Goal: Task Accomplishment & Management: Manage account settings

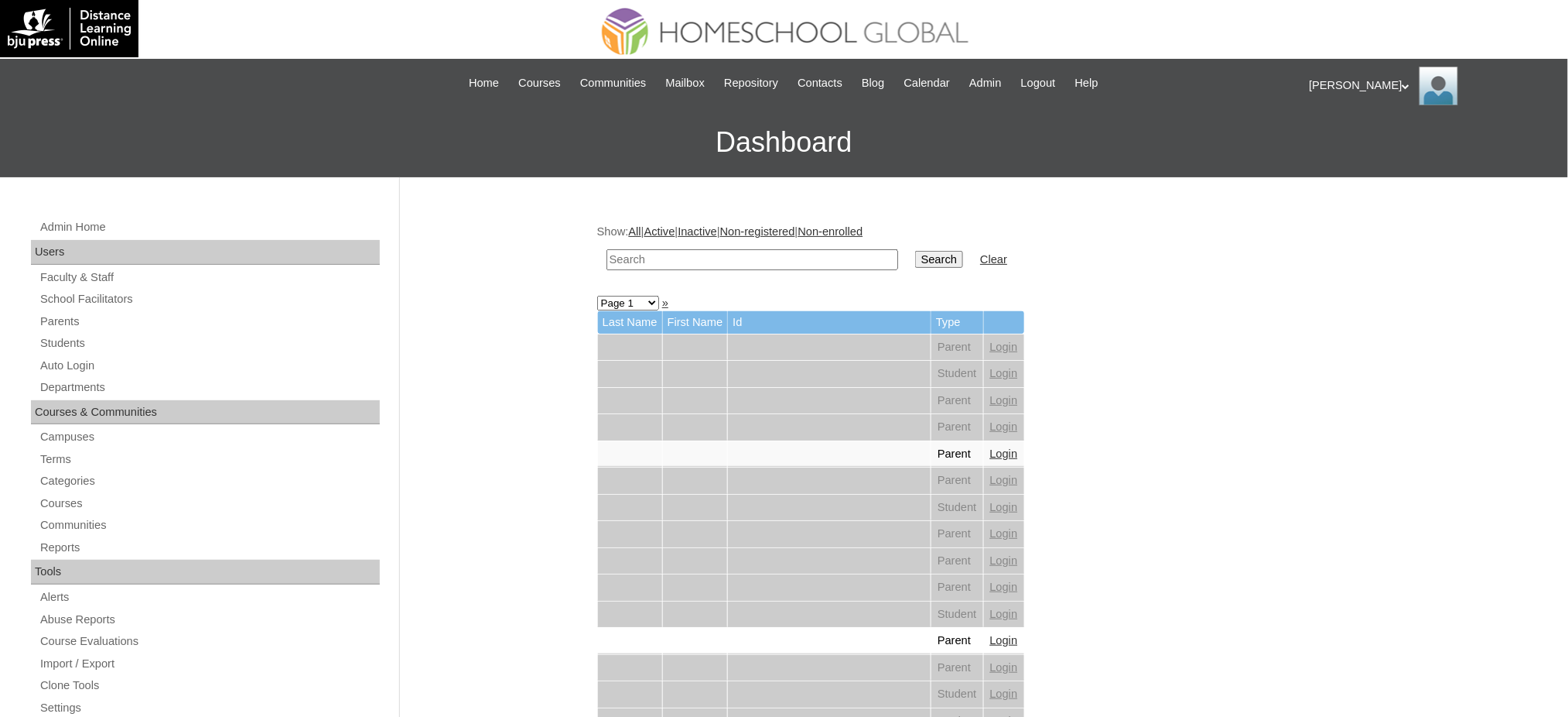
click at [677, 260] on input "text" at bounding box center [752, 259] width 292 height 21
paste input "Opoc"
type input "Opoc"
click at [915, 251] on input "Search" at bounding box center [939, 259] width 48 height 17
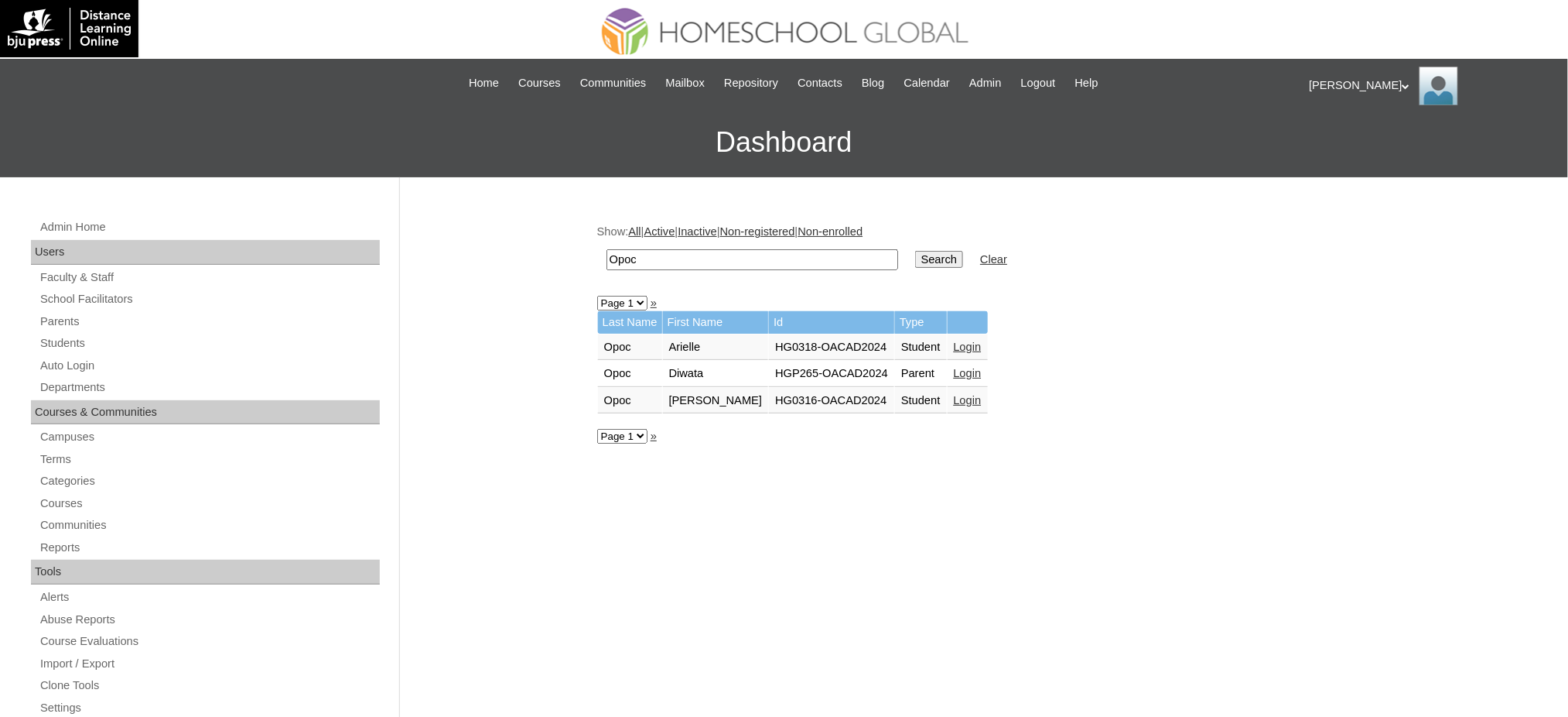
click at [739, 265] on input "Opoc" at bounding box center [752, 259] width 292 height 21
click at [738, 265] on input "Opoc" at bounding box center [752, 259] width 292 height 21
paste input "[PERSON_NAME]"
type input "[PERSON_NAME]"
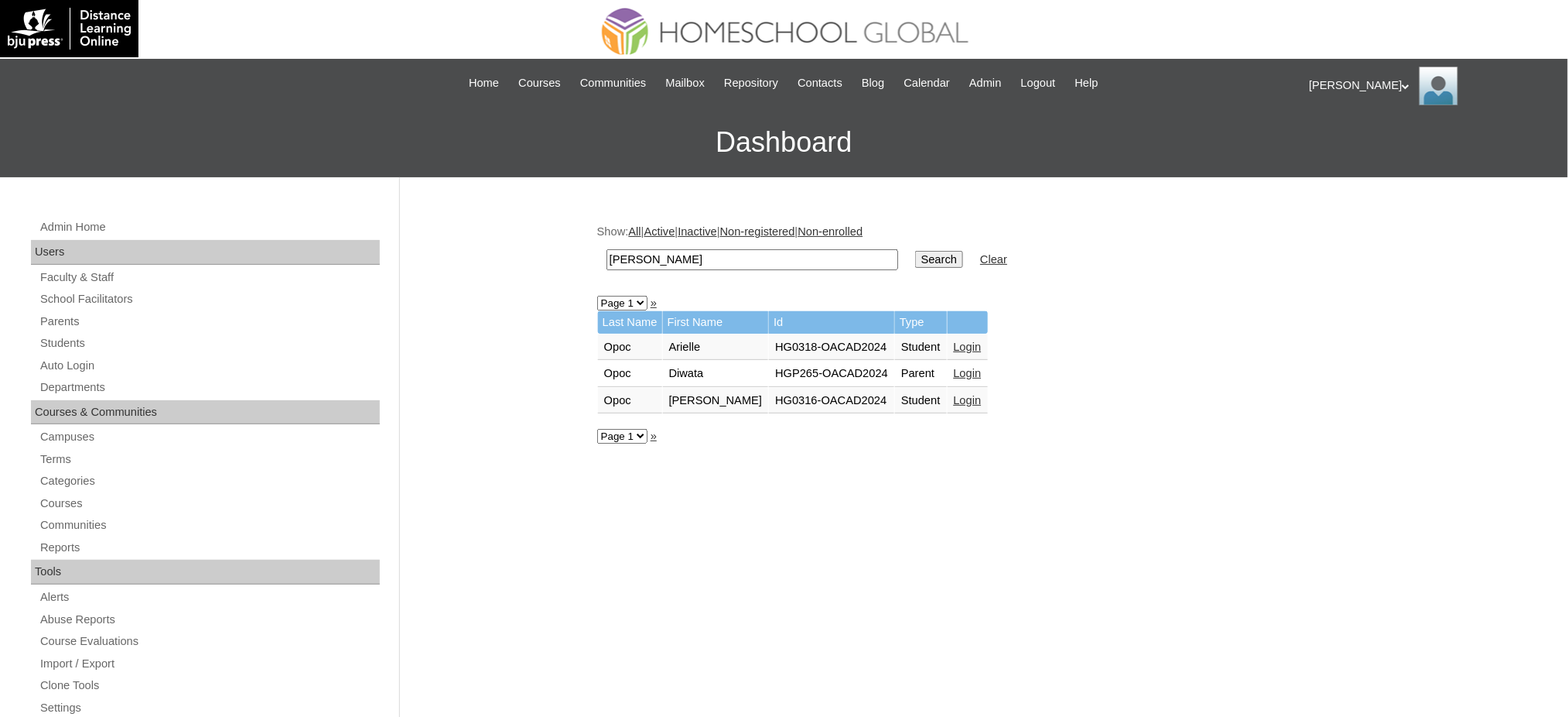
click at [915, 251] on input "Search" at bounding box center [939, 259] width 48 height 17
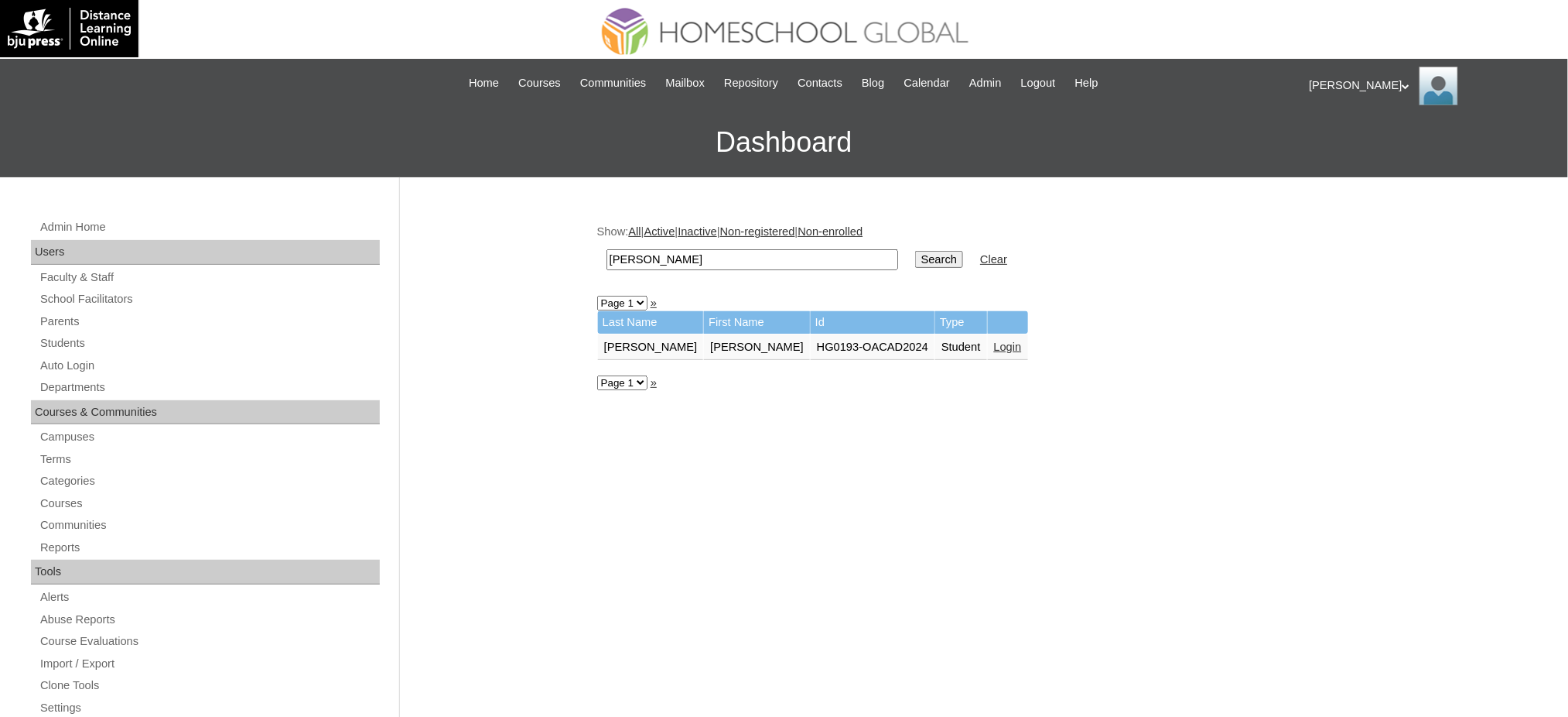
click at [710, 257] on input "Cara Dioriela" at bounding box center [752, 259] width 292 height 21
paste input "Esparaz"
type input "Esparaz"
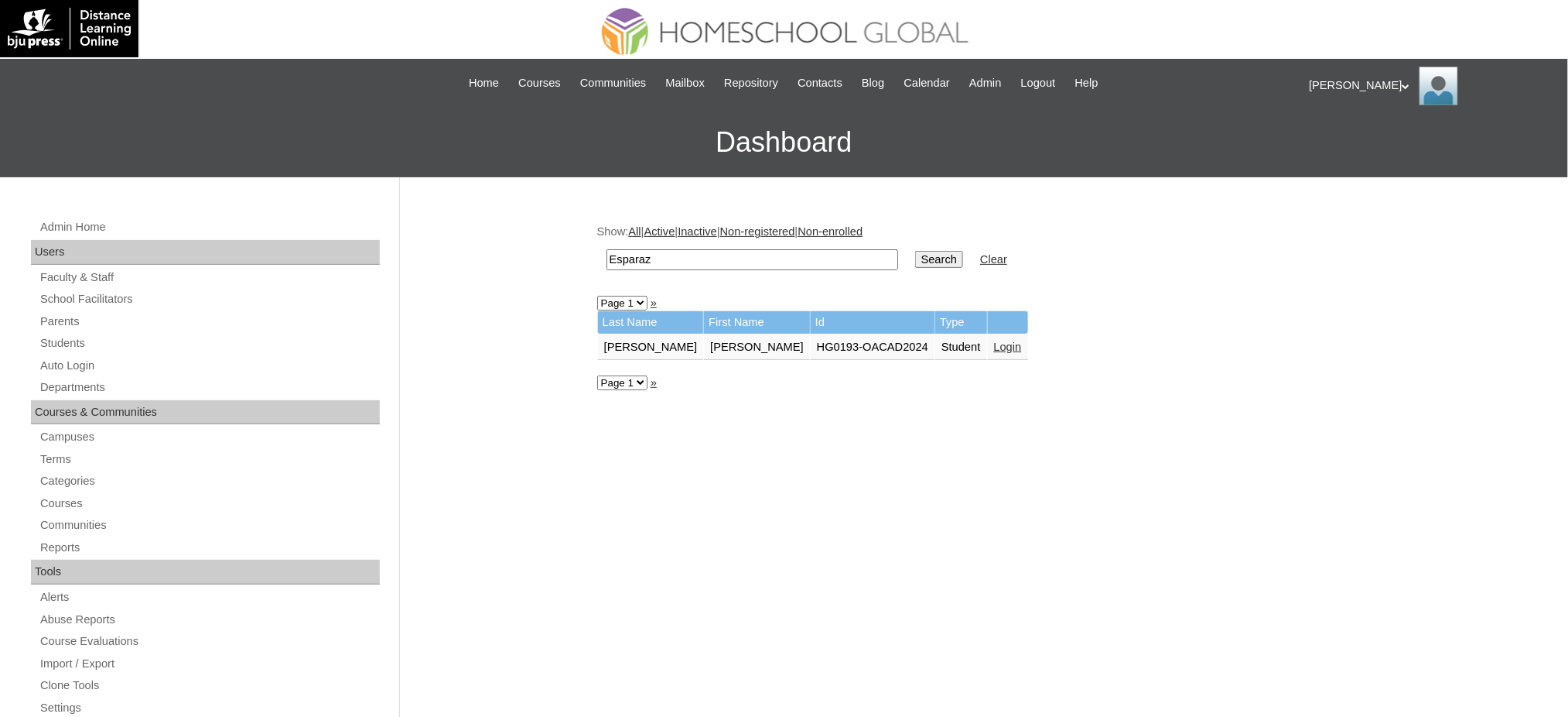
click at [915, 251] on input "Search" at bounding box center [939, 259] width 48 height 17
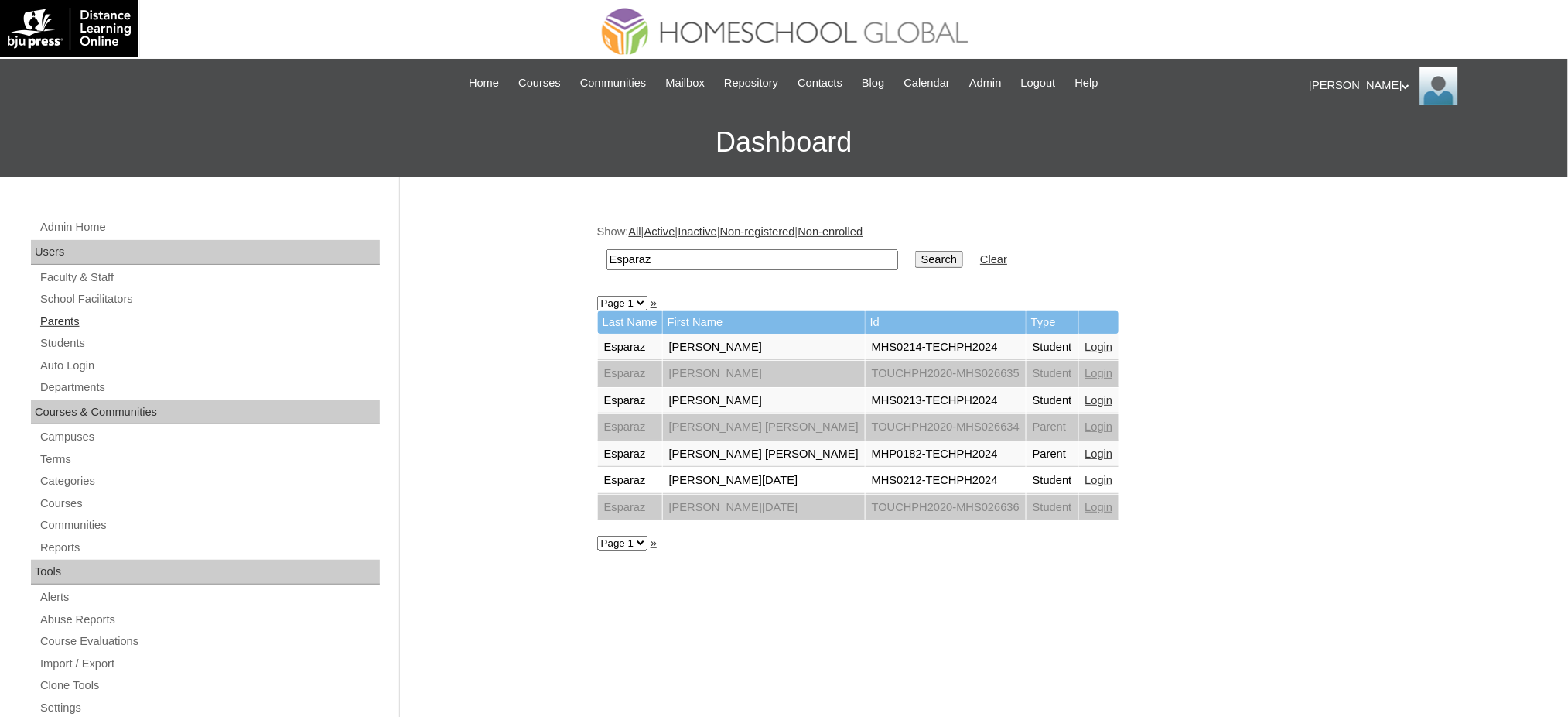
click at [62, 322] on link "Parents" at bounding box center [209, 321] width 341 height 19
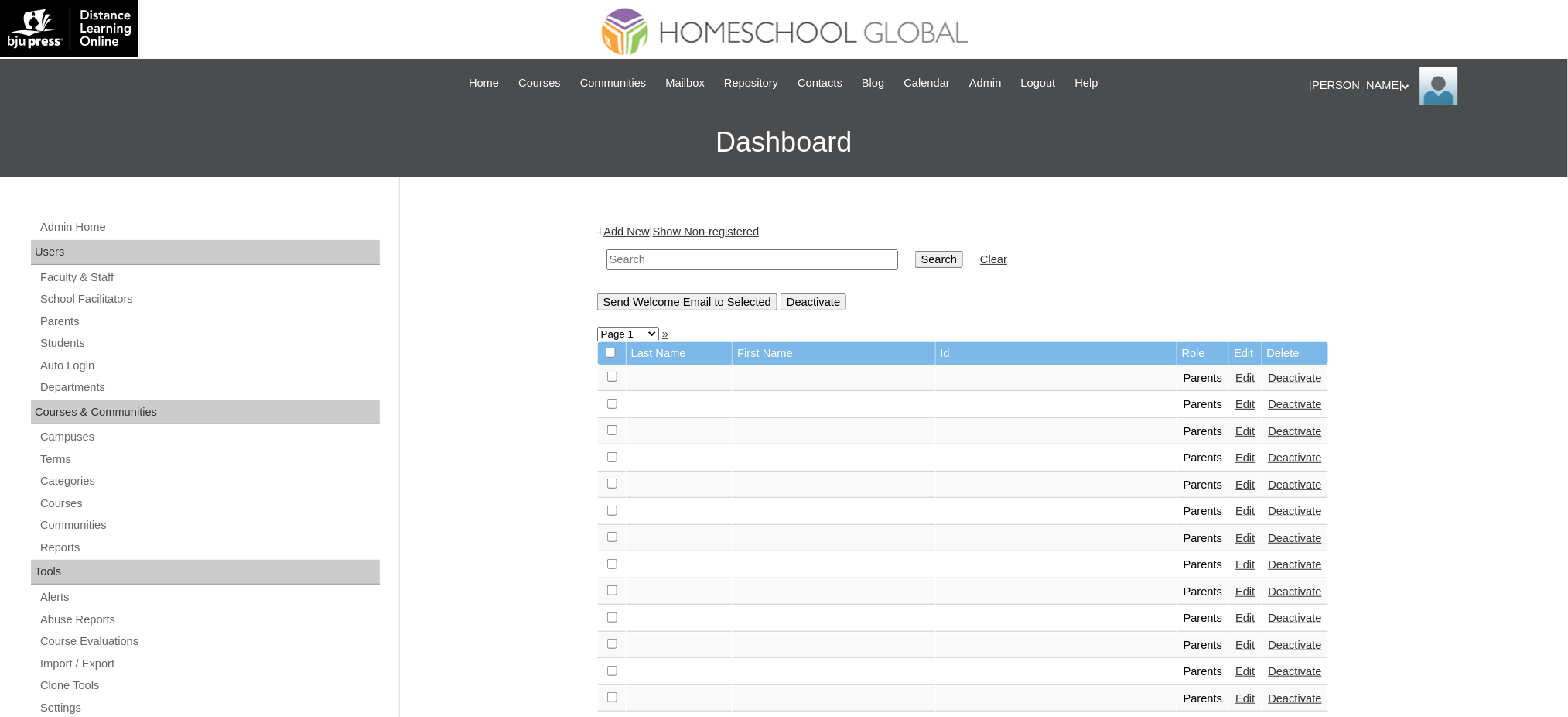
click at [644, 266] on input "text" at bounding box center [752, 259] width 292 height 21
paste input "MHP00147-TECHPH2023"
type input "MHP00147-TECHPH2023"
click at [915, 263] on input "Search" at bounding box center [939, 259] width 48 height 17
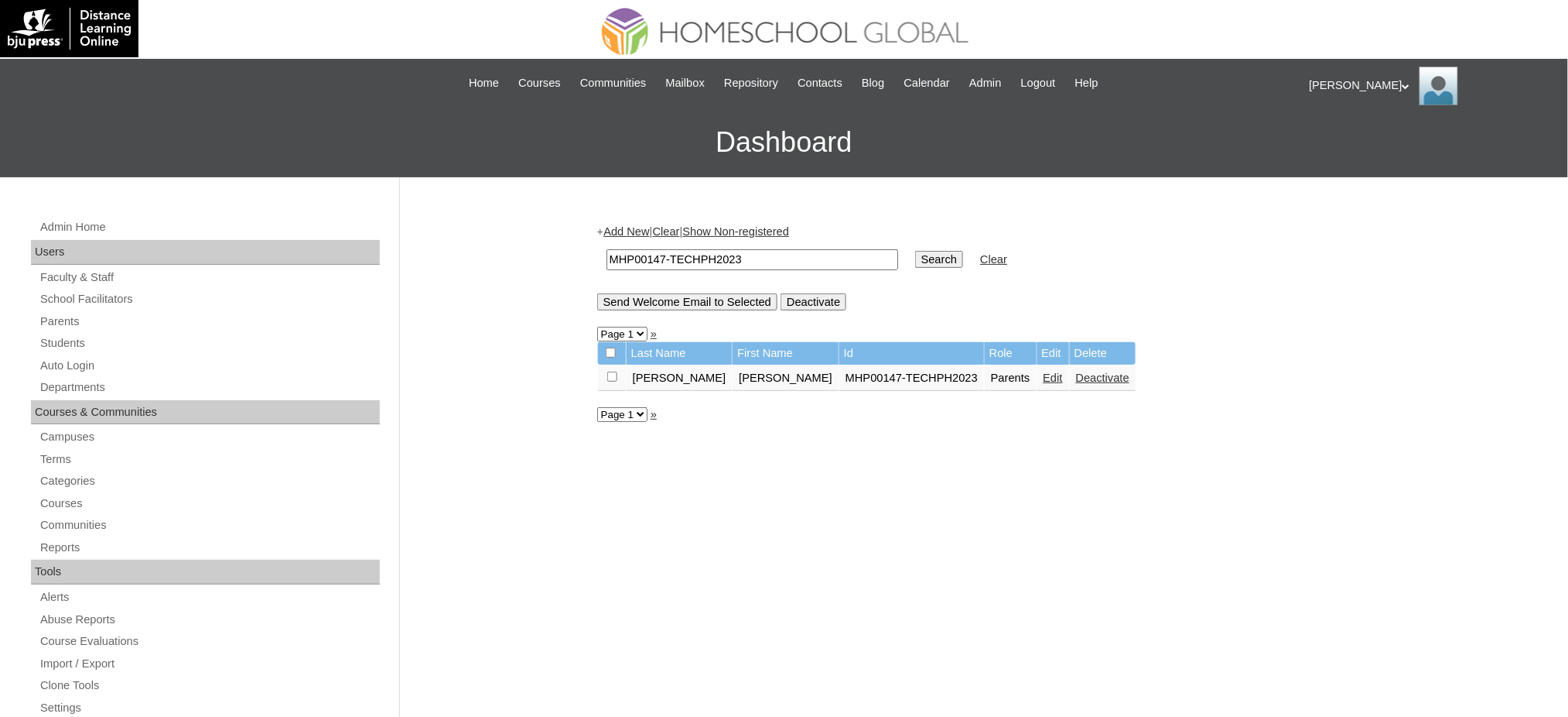
drag, startPoint x: 983, startPoint y: 372, endPoint x: 786, endPoint y: 243, distance: 235.5
click at [1044, 372] on link "Edit" at bounding box center [1053, 377] width 19 height 13
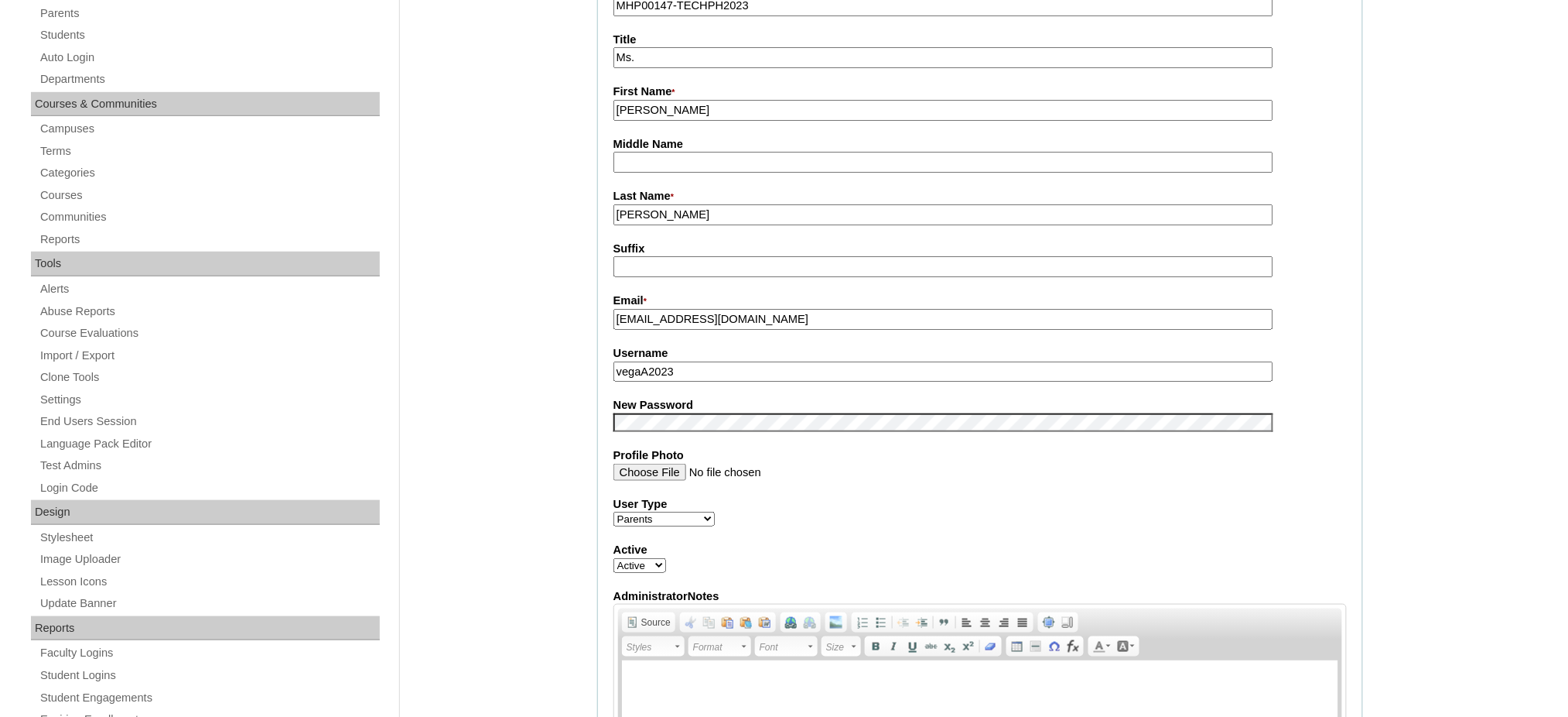
scroll to position [310, 0]
click at [691, 360] on input "vegaA2023" at bounding box center [943, 370] width 660 height 21
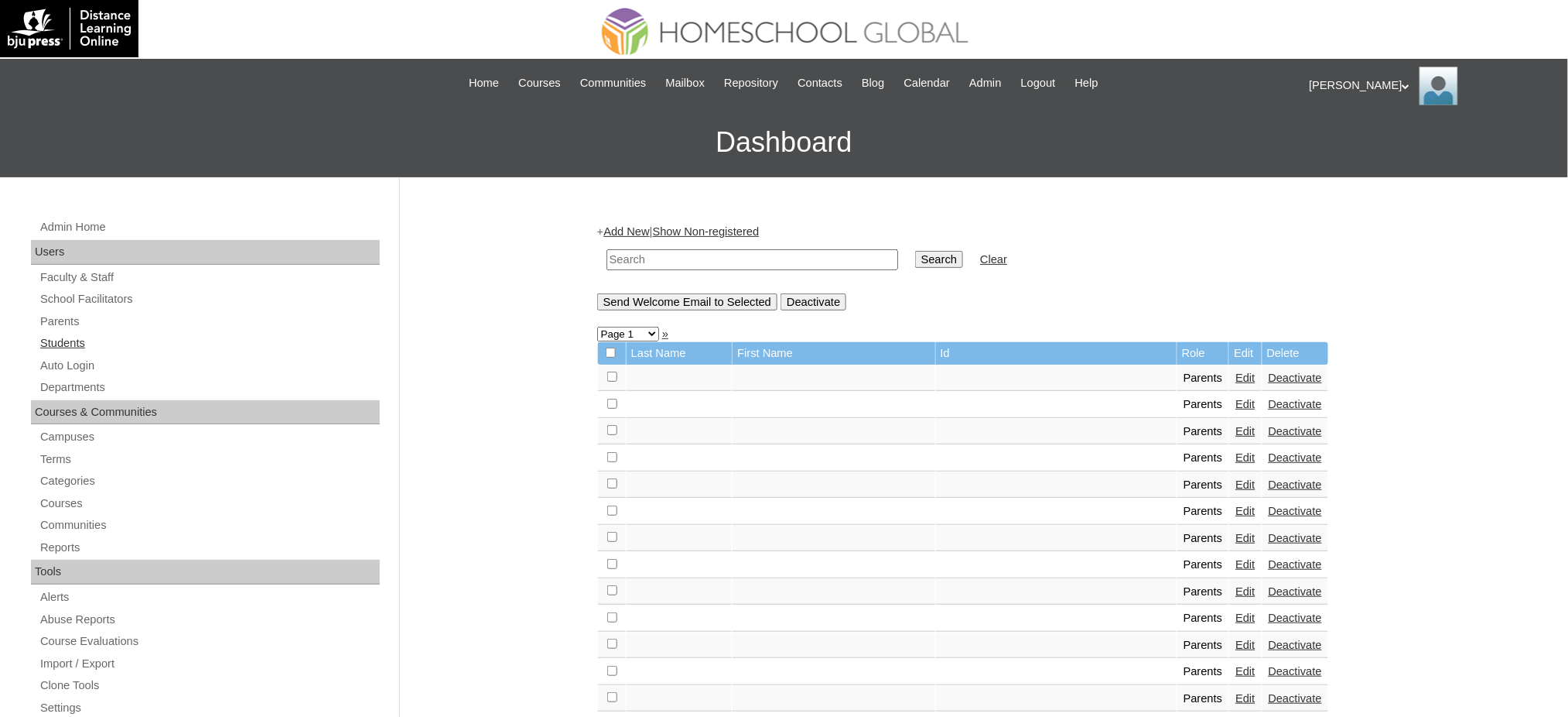
click at [60, 341] on link "Students" at bounding box center [209, 342] width 341 height 19
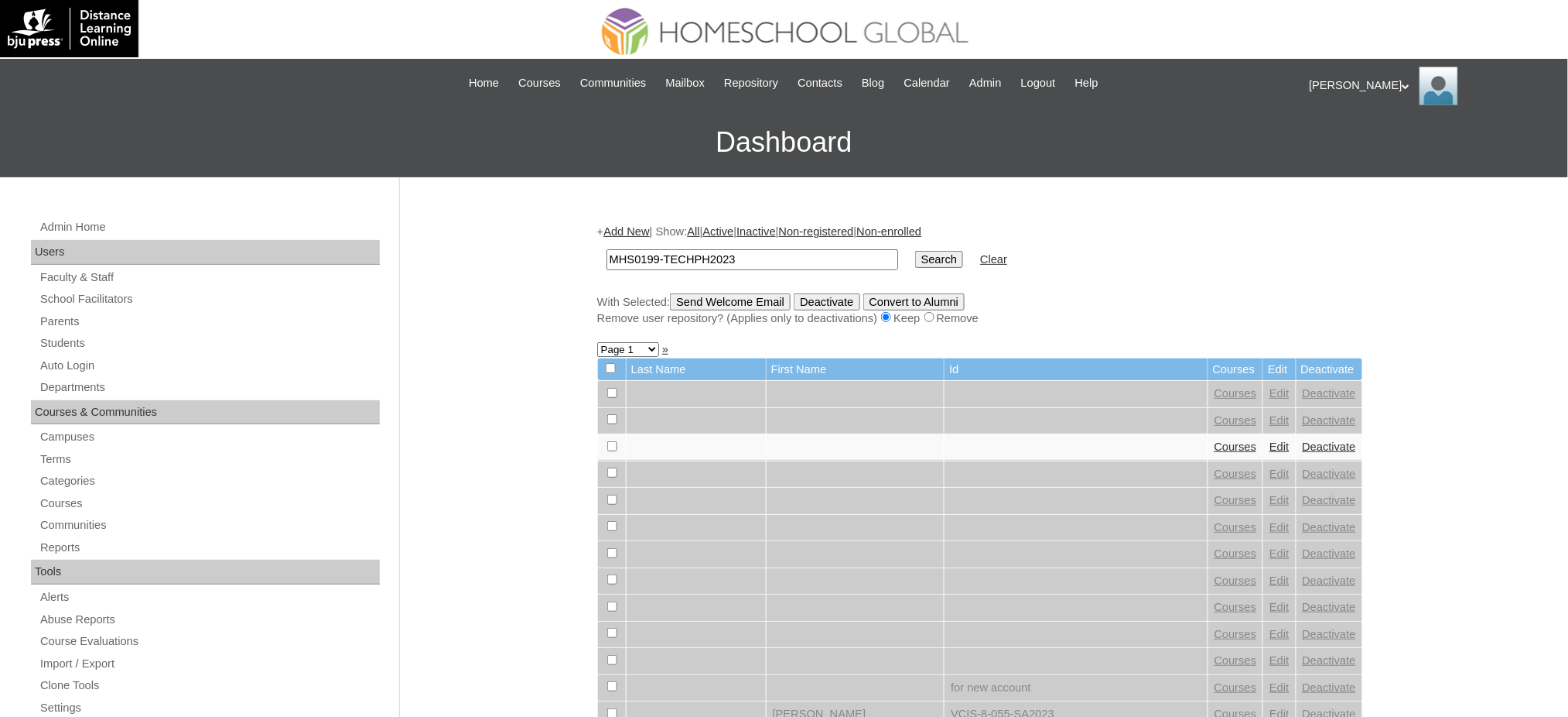
type input "MHS0199-TECHPH2023"
click at [915, 251] on input "Search" at bounding box center [939, 259] width 48 height 17
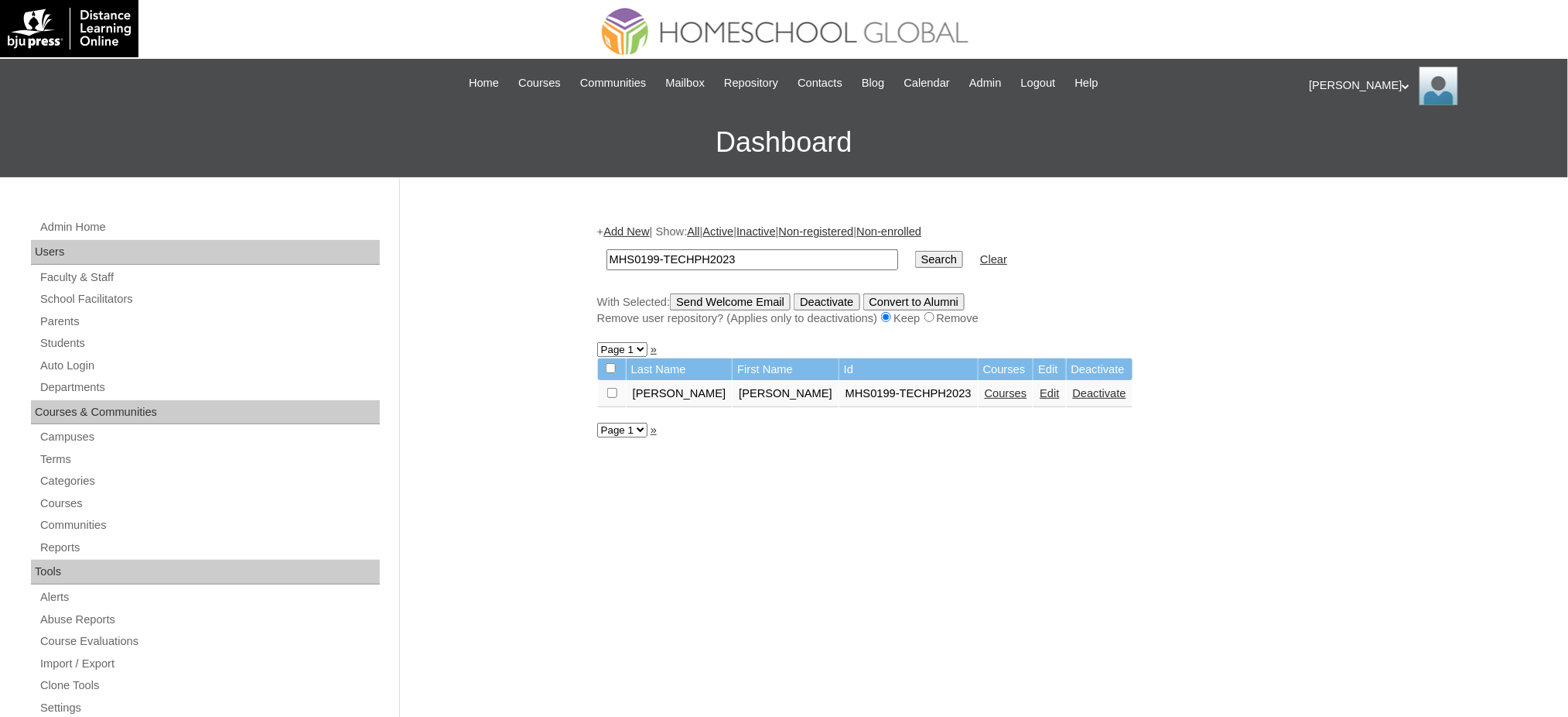
click at [1040, 391] on link "Edit" at bounding box center [1049, 394] width 19 height 13
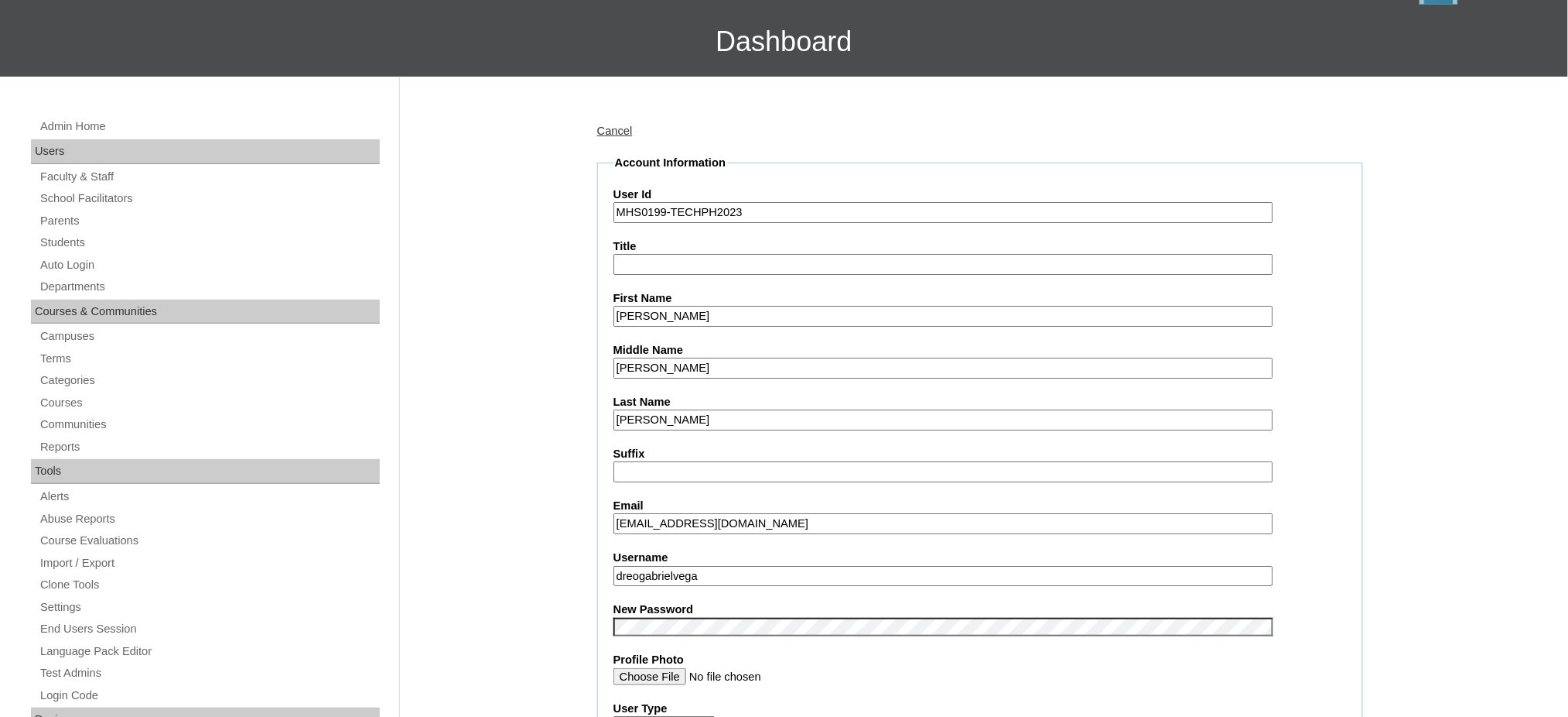
scroll to position [103, 0]
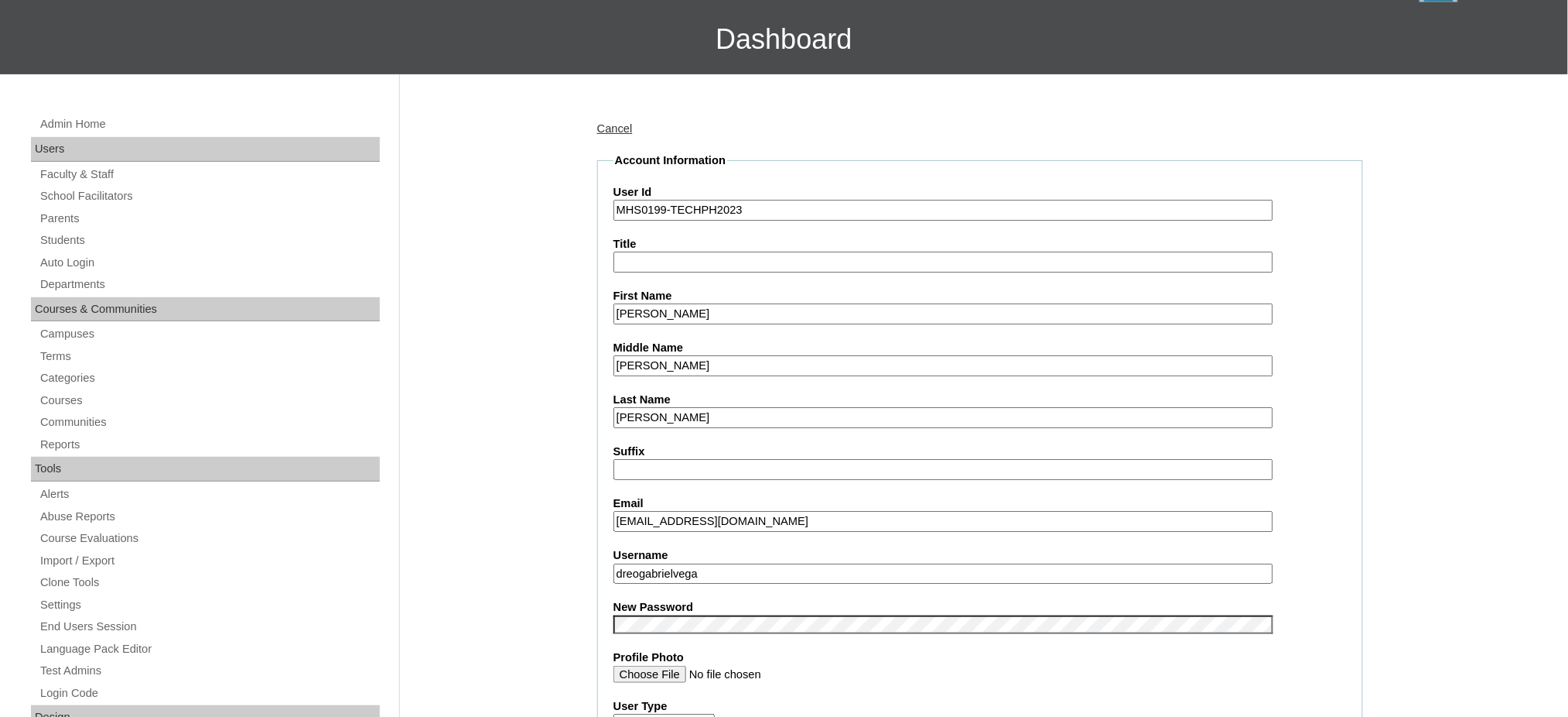
click at [641, 565] on input "dreogabrielvega" at bounding box center [943, 573] width 660 height 21
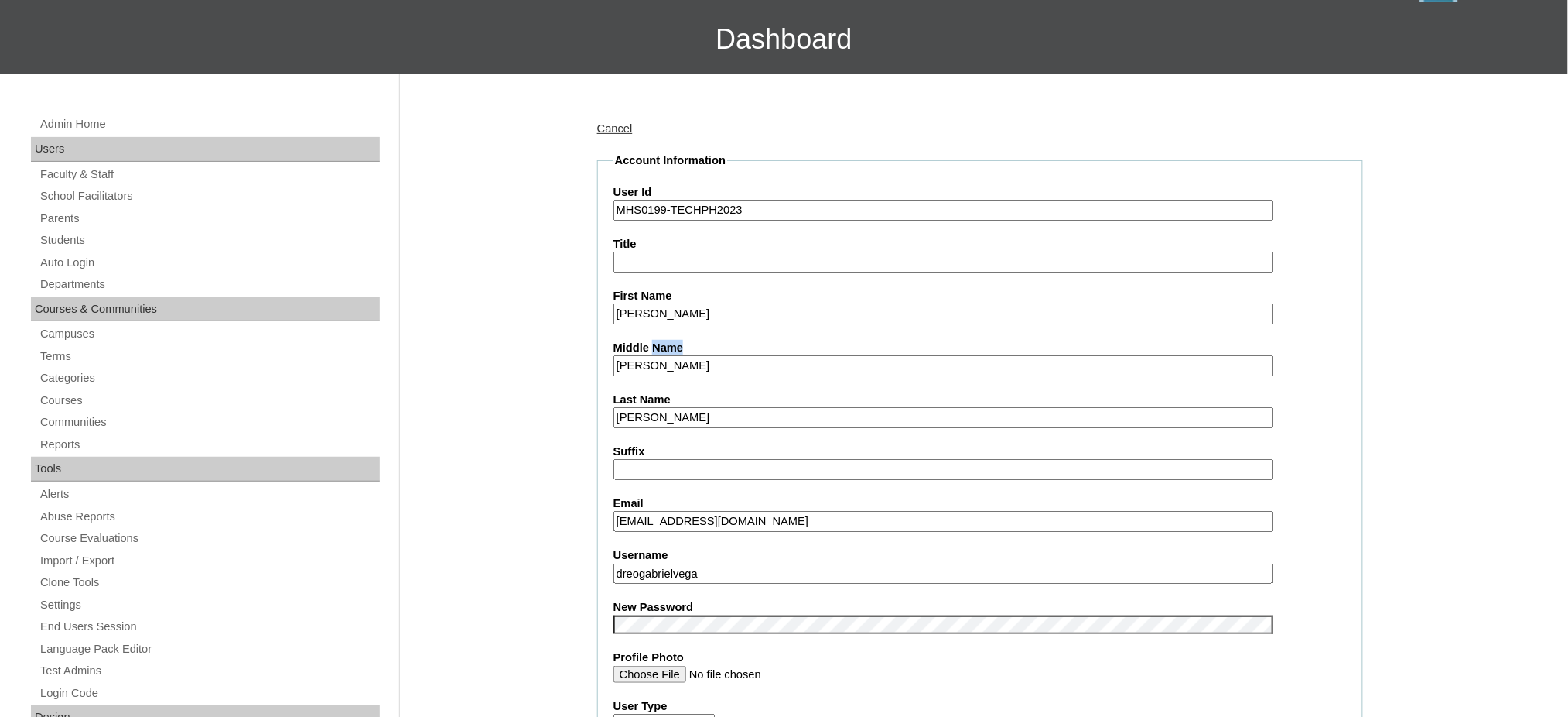
click at [672, 304] on input "Dreo Gabriel" at bounding box center [943, 313] width 660 height 21
click at [672, 306] on input "Dreo Gabriel" at bounding box center [943, 313] width 660 height 21
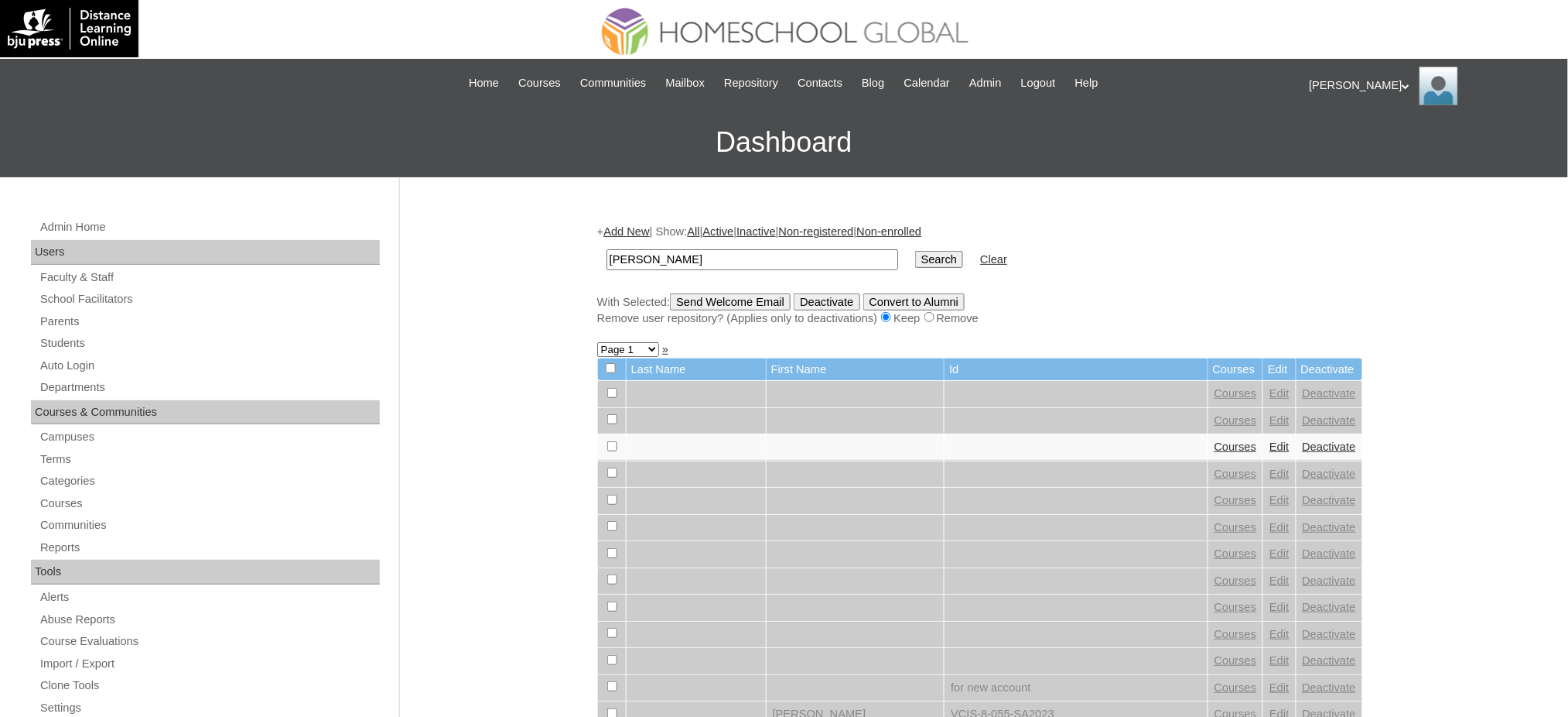
type input "[PERSON_NAME]"
click at [915, 253] on input "Search" at bounding box center [939, 259] width 48 height 17
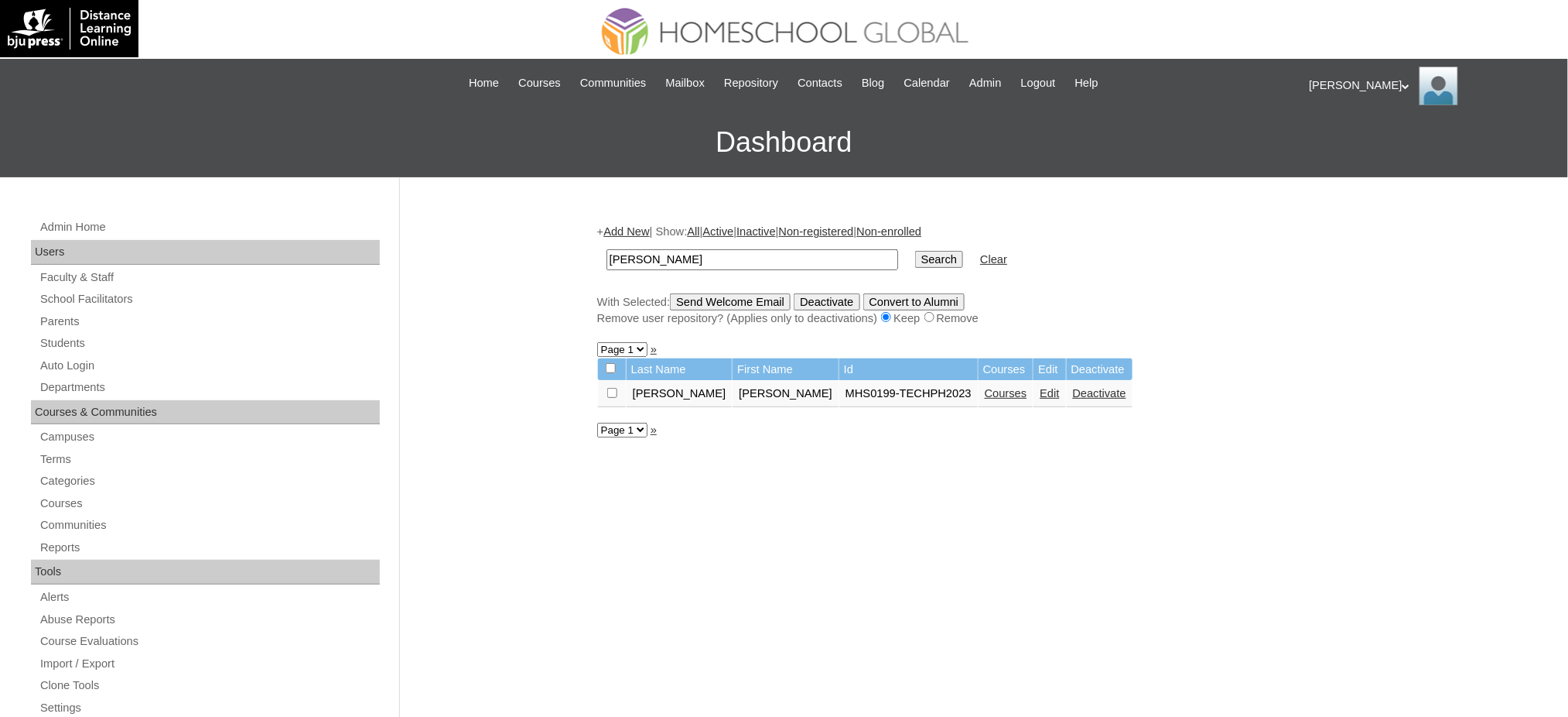
click at [985, 387] on link "Courses" at bounding box center [1006, 394] width 42 height 13
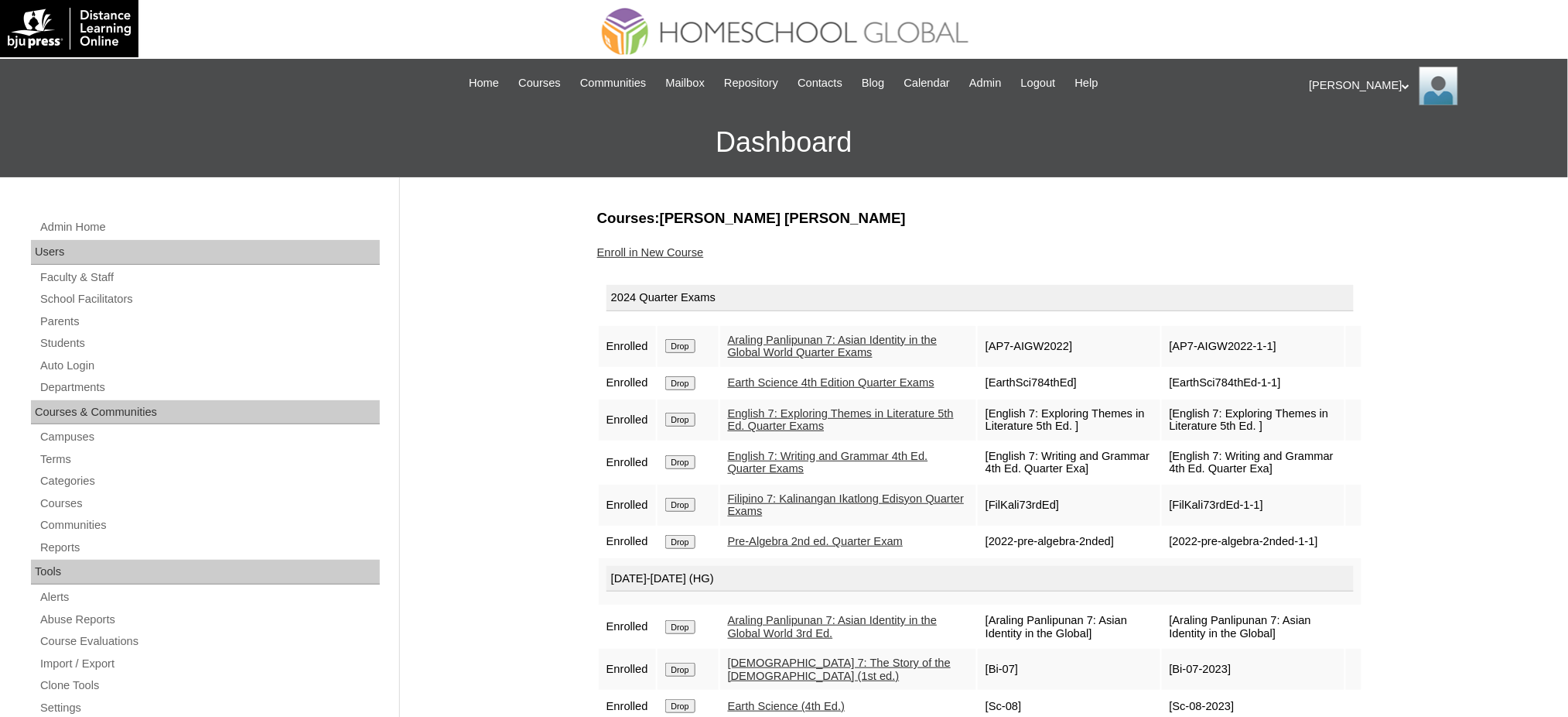
click at [688, 342] on input "Drop" at bounding box center [680, 345] width 30 height 14
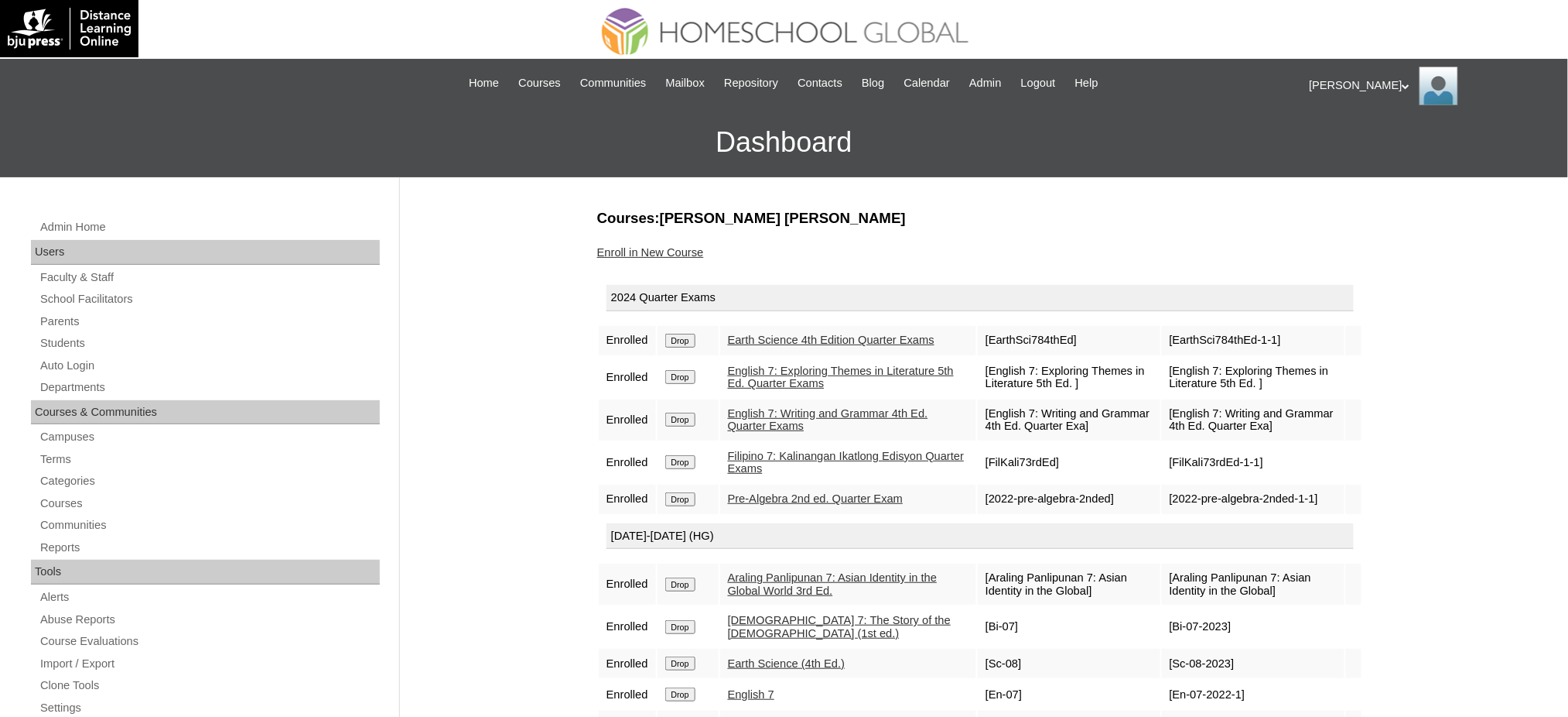
click at [687, 344] on input "Drop" at bounding box center [680, 340] width 30 height 14
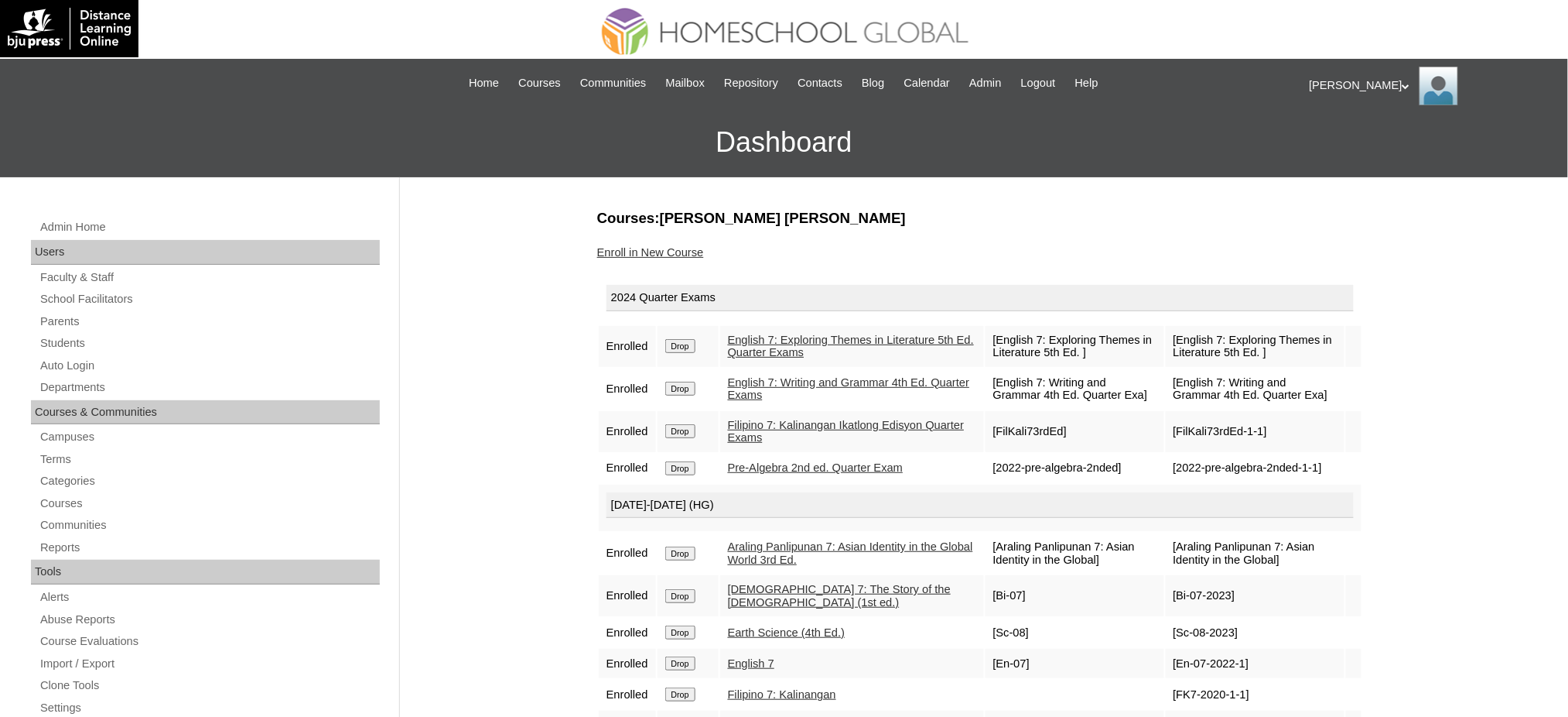
click at [684, 346] on input "Drop" at bounding box center [680, 345] width 30 height 14
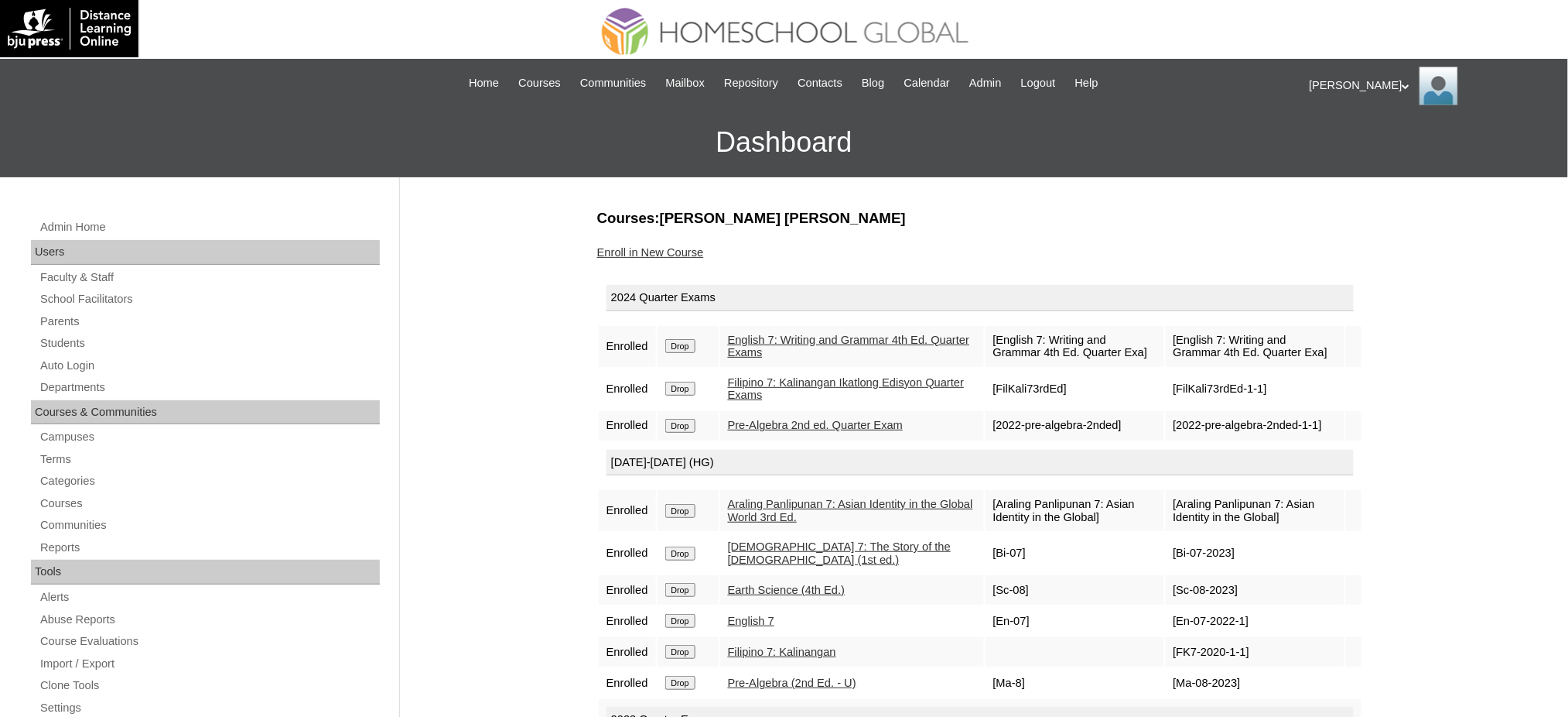
click at [687, 344] on input "Drop" at bounding box center [680, 345] width 30 height 14
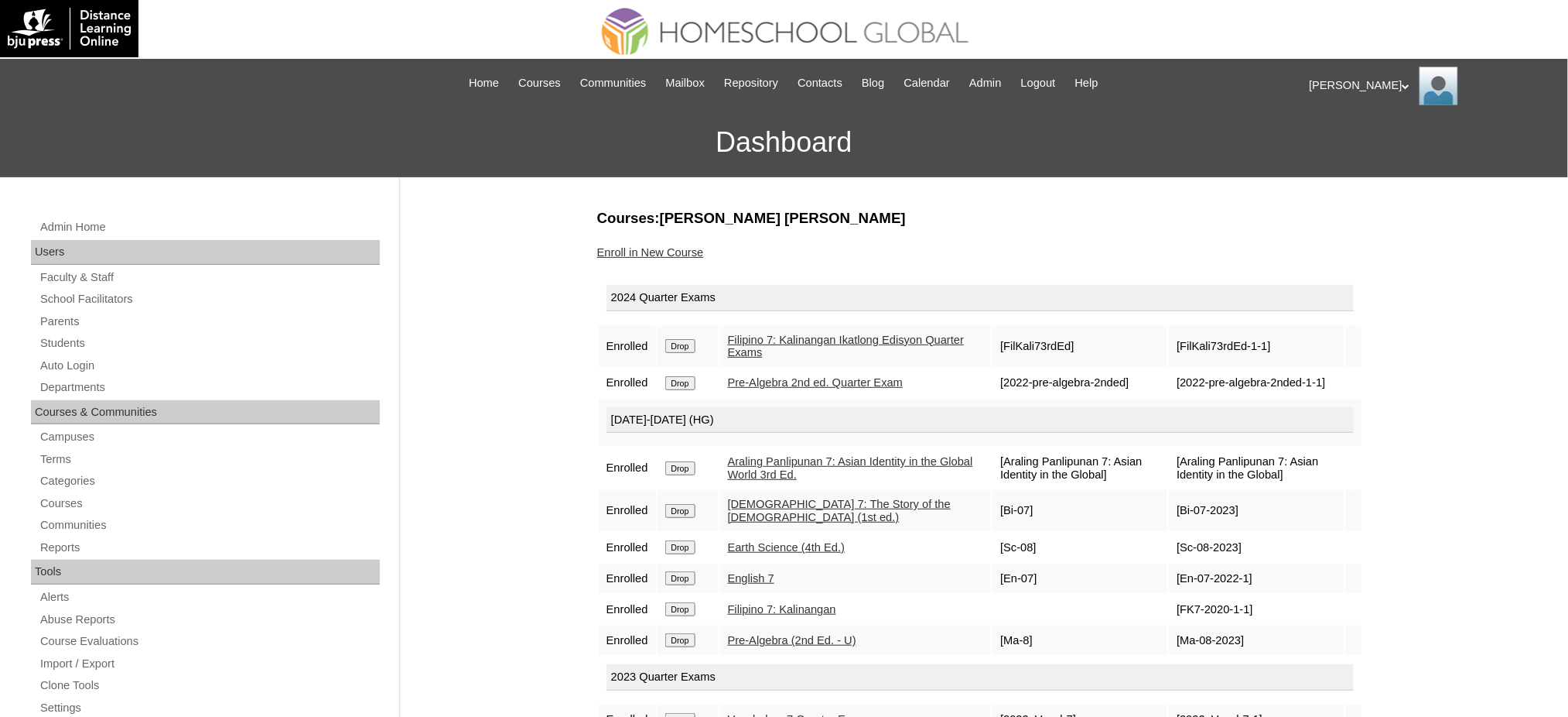
click at [695, 343] on input "Drop" at bounding box center [680, 345] width 30 height 14
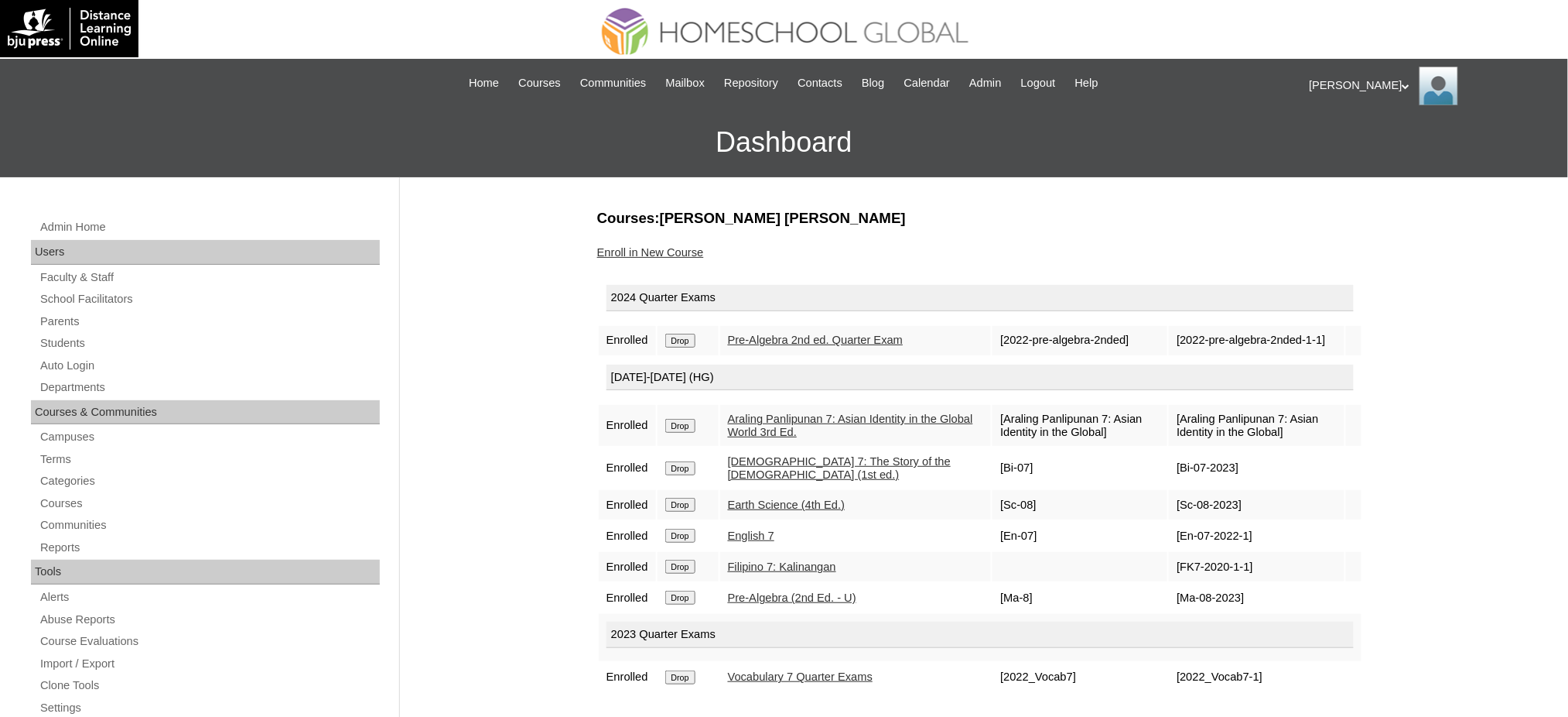
click at [674, 348] on td "Drop" at bounding box center [689, 340] width 61 height 30
click at [679, 338] on input "Drop" at bounding box center [680, 340] width 30 height 14
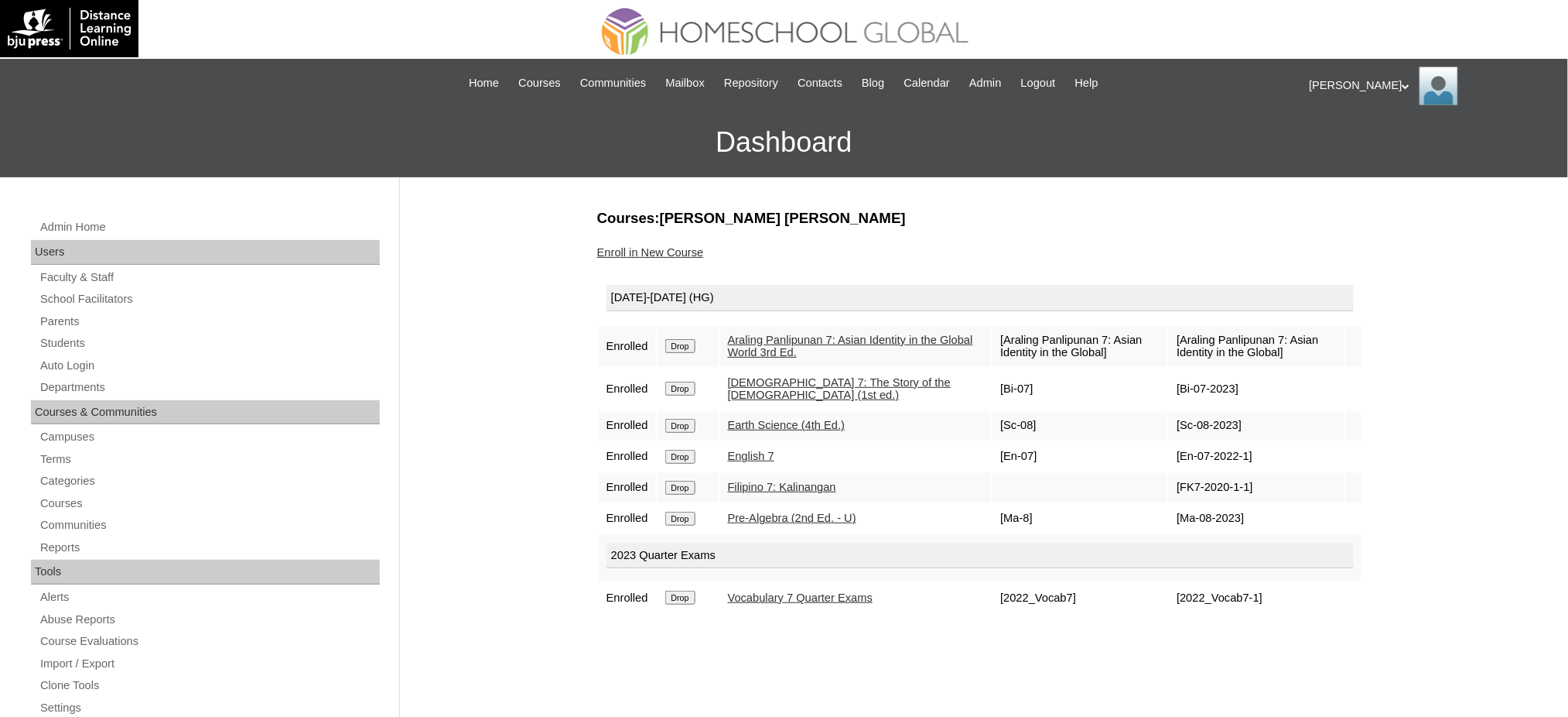
click at [689, 339] on input "Drop" at bounding box center [680, 345] width 30 height 14
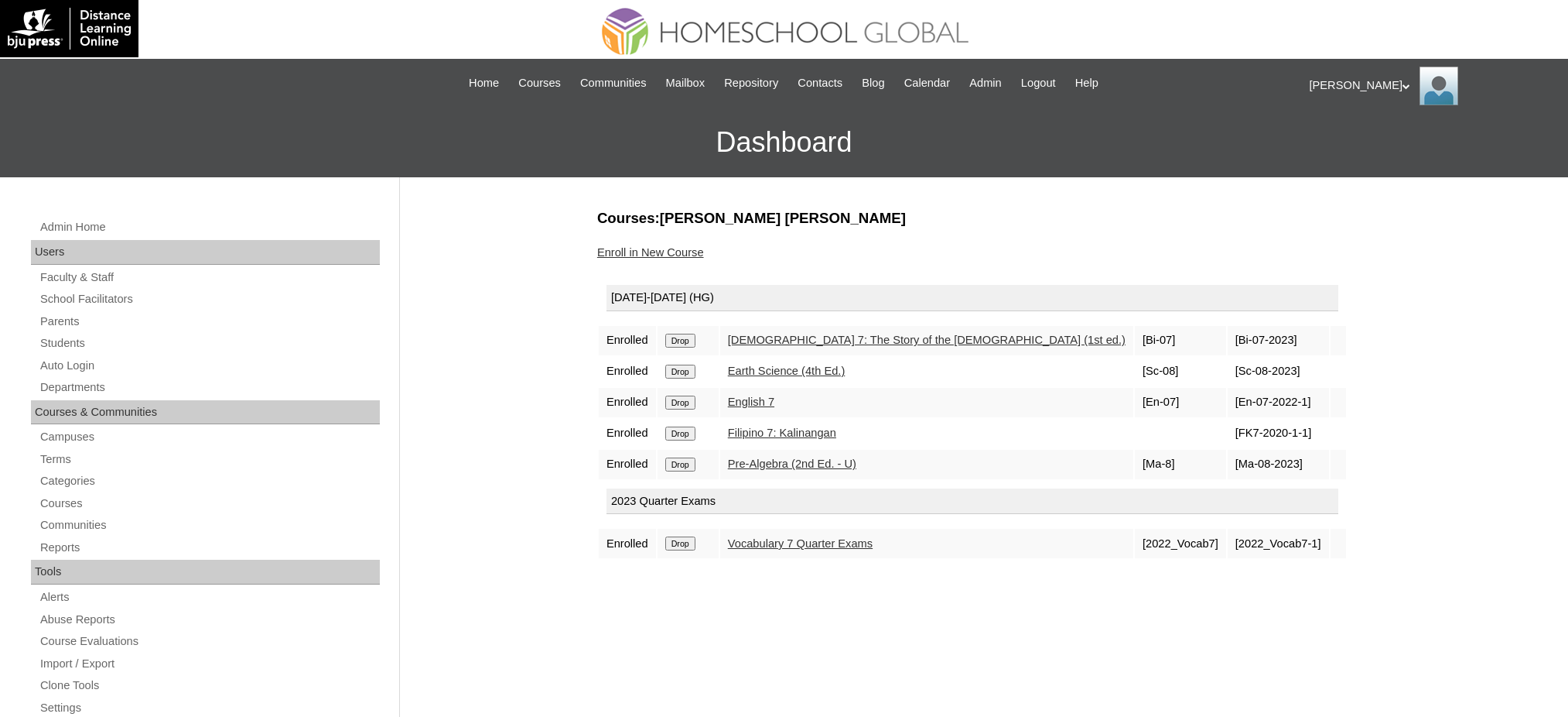
click at [682, 344] on td "Drop" at bounding box center [689, 340] width 61 height 30
click at [689, 333] on input "Drop" at bounding box center [680, 340] width 30 height 14
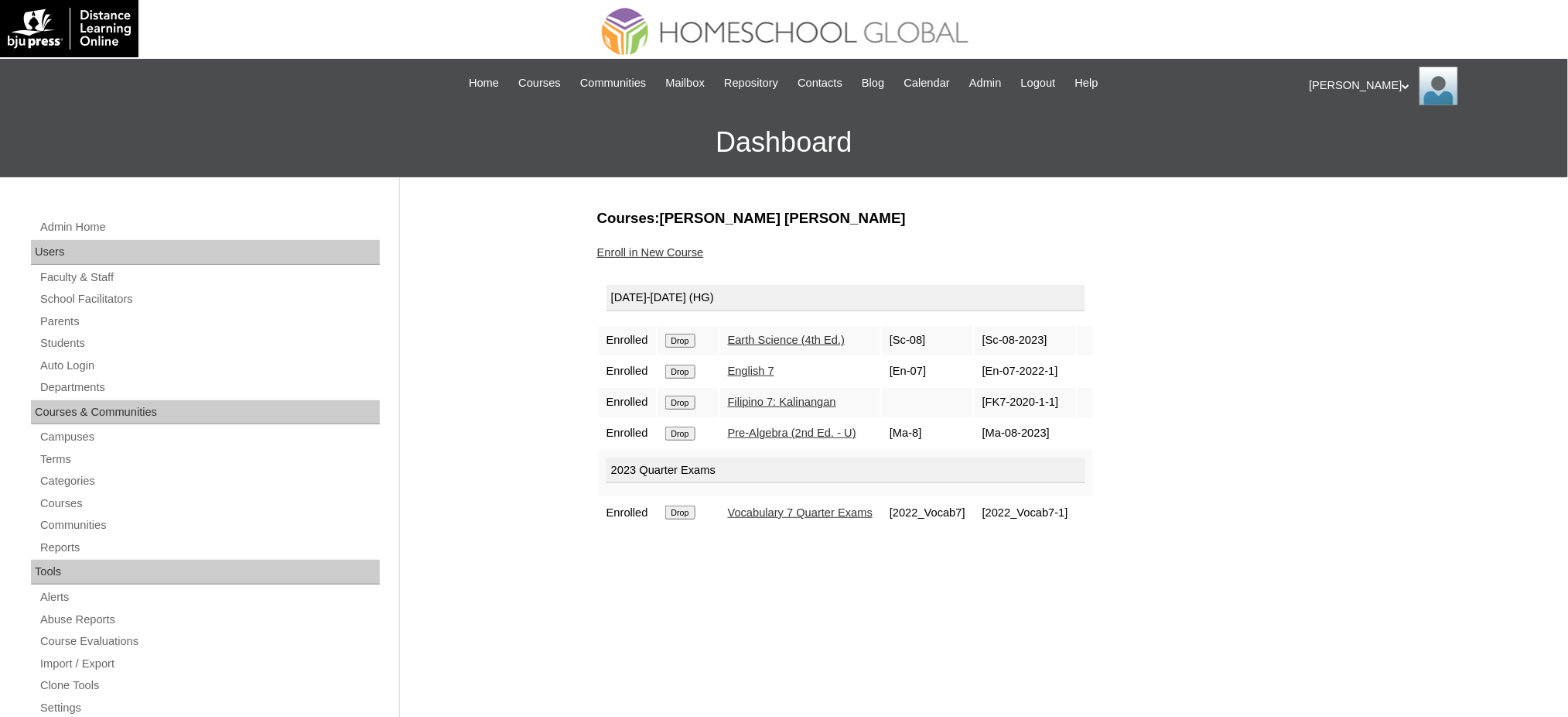
click at [691, 334] on input "Drop" at bounding box center [680, 340] width 30 height 14
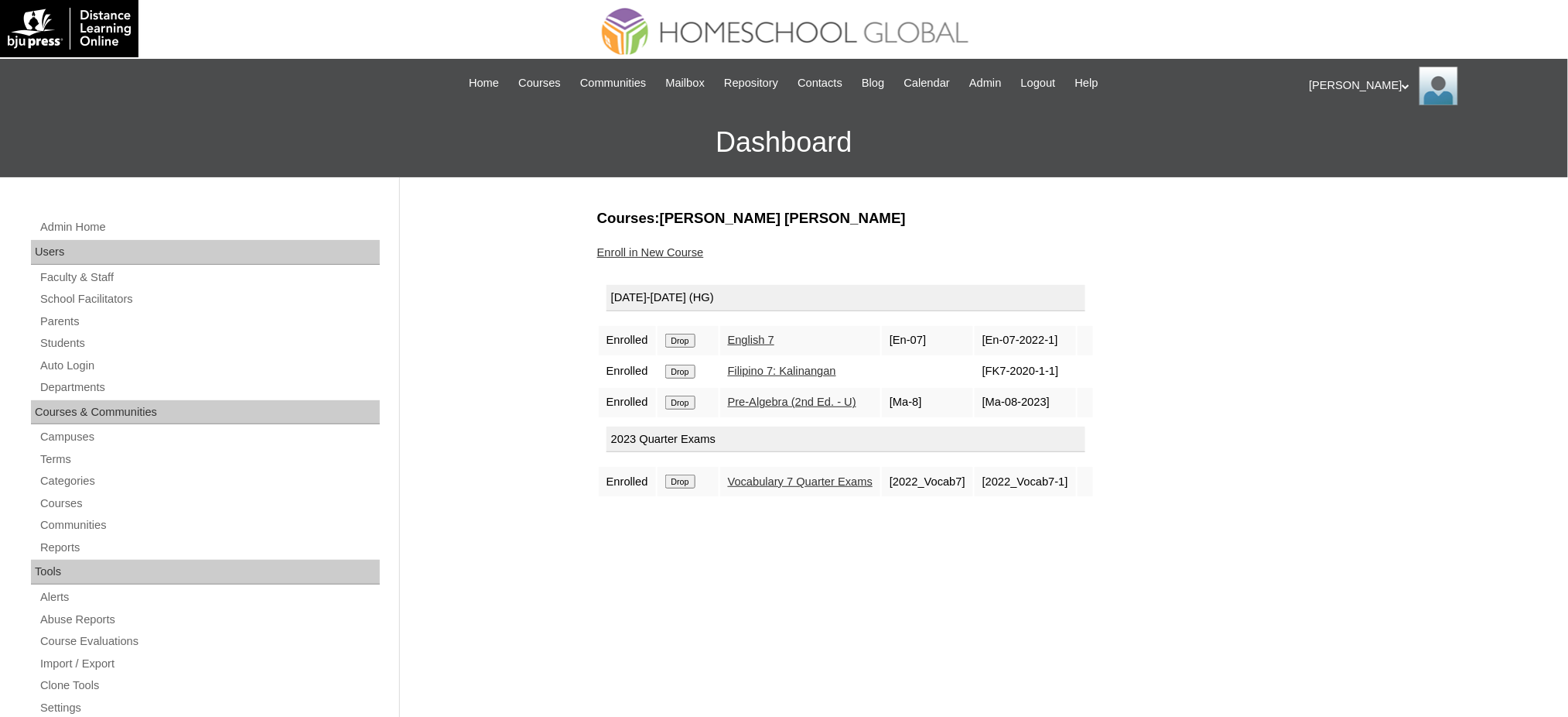
click at [687, 339] on input "Drop" at bounding box center [680, 340] width 30 height 14
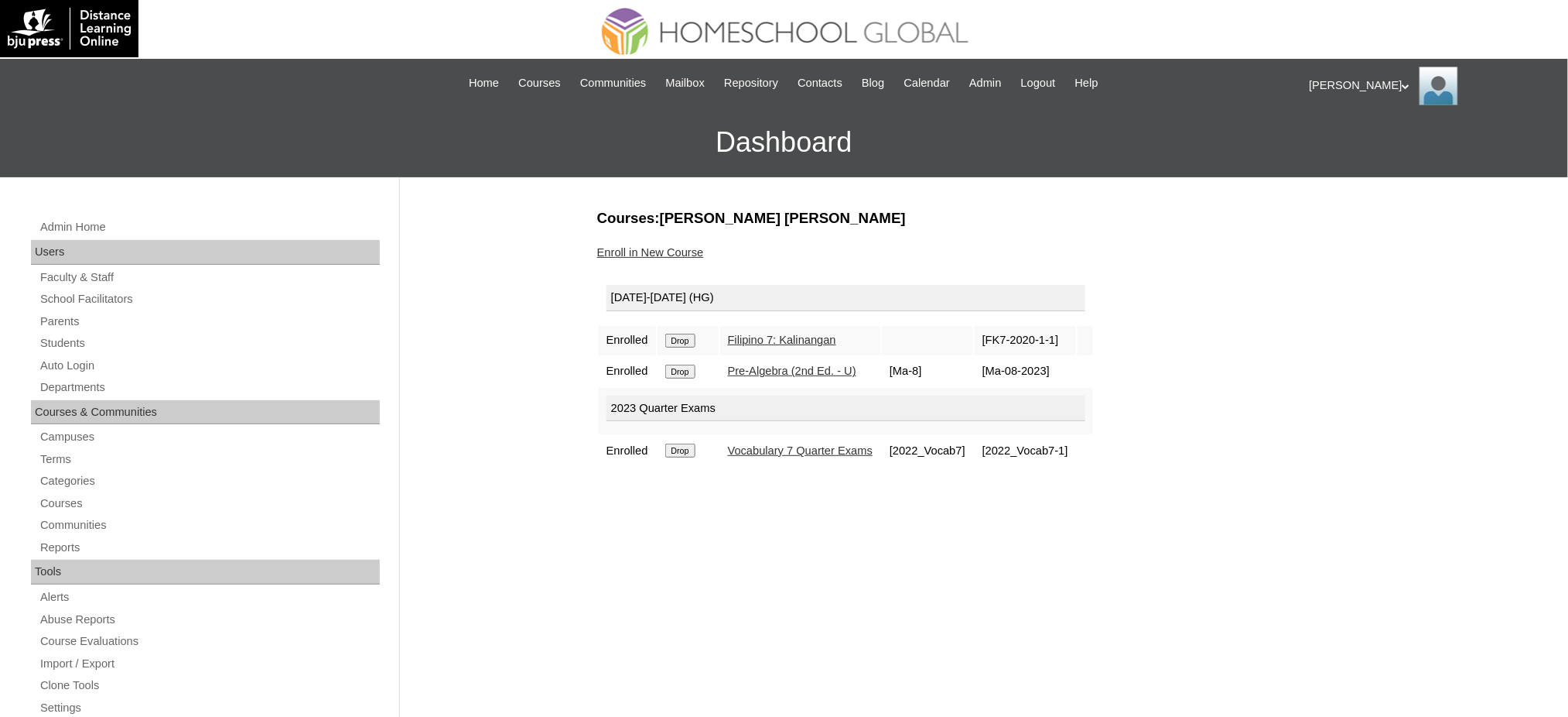
click at [684, 336] on input "Drop" at bounding box center [680, 340] width 30 height 14
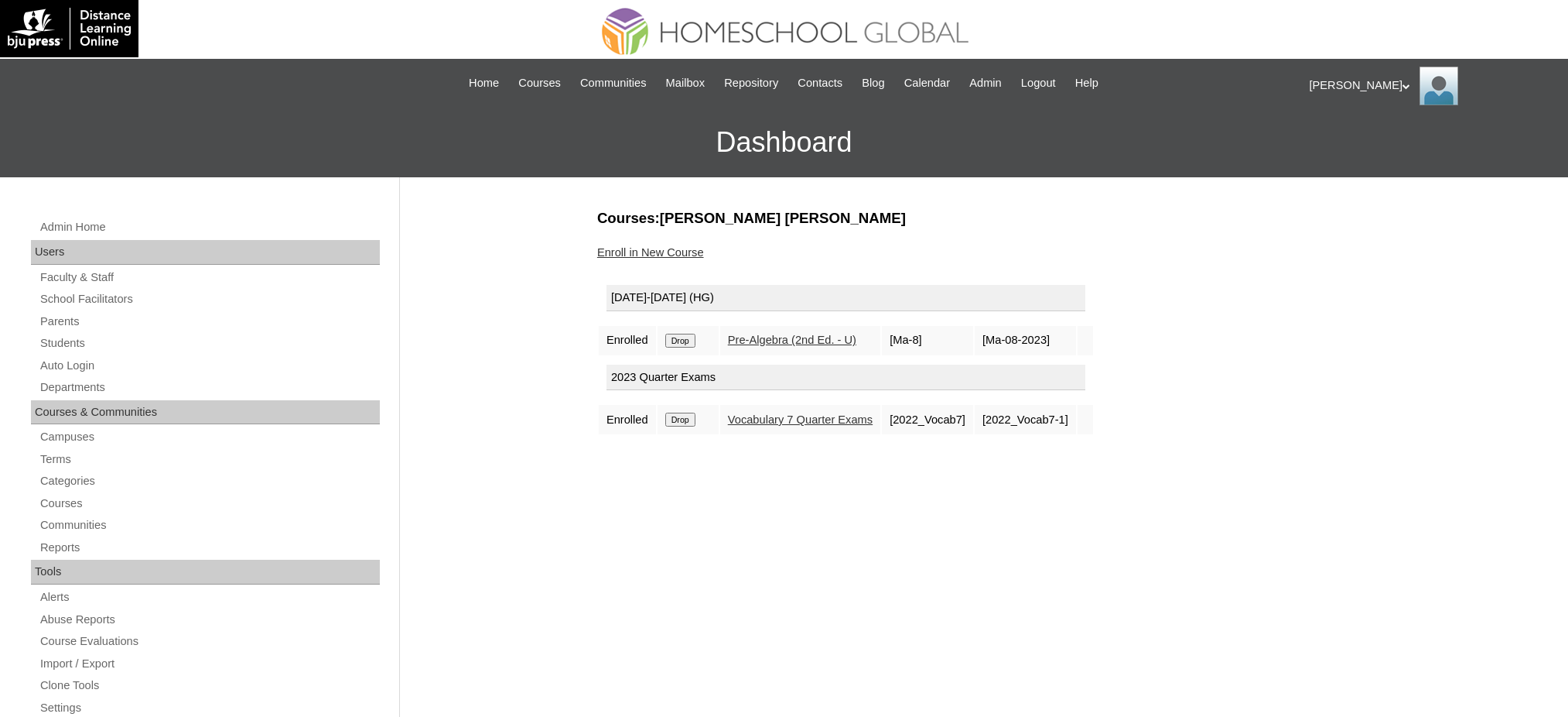
click at [691, 339] on input "Drop" at bounding box center [680, 340] width 30 height 14
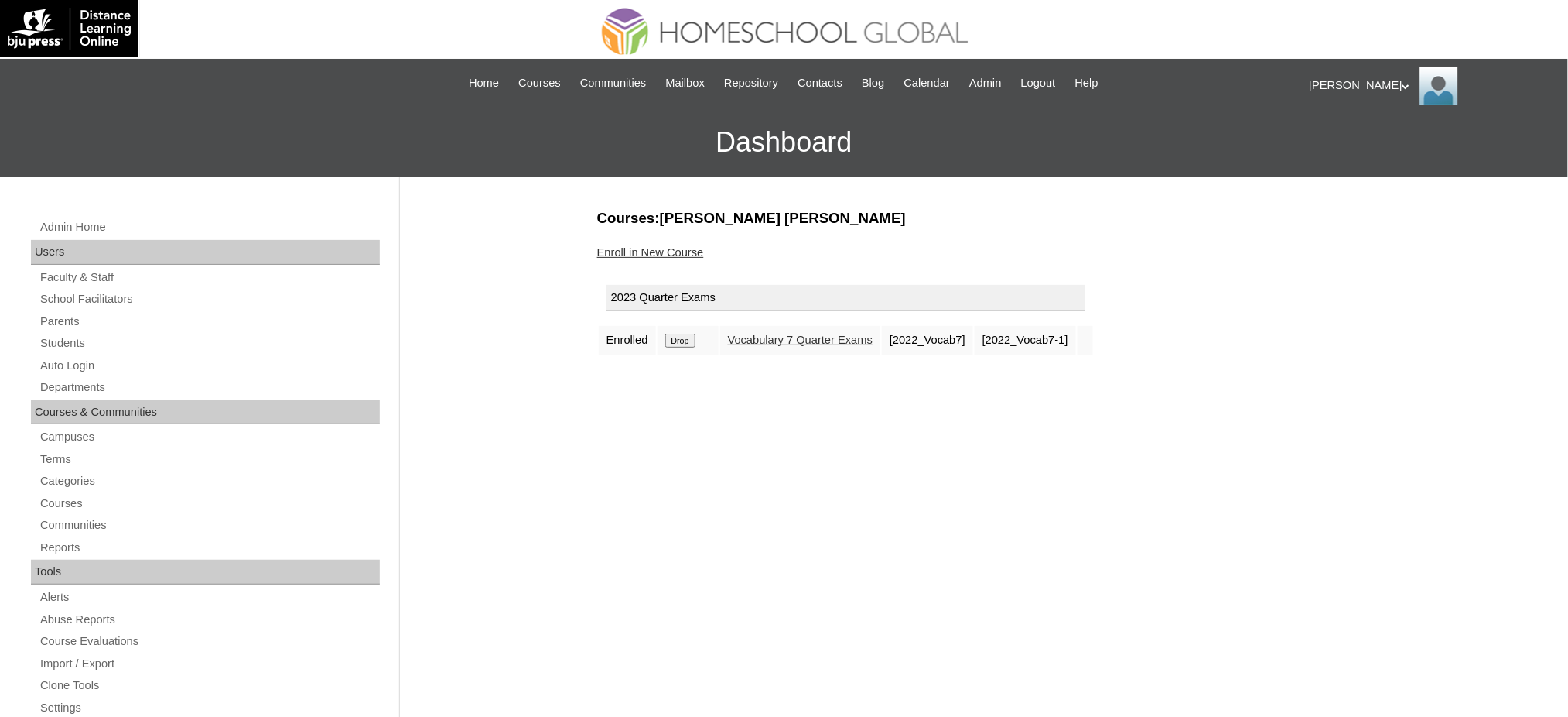
click at [687, 336] on input "Drop" at bounding box center [680, 340] width 30 height 14
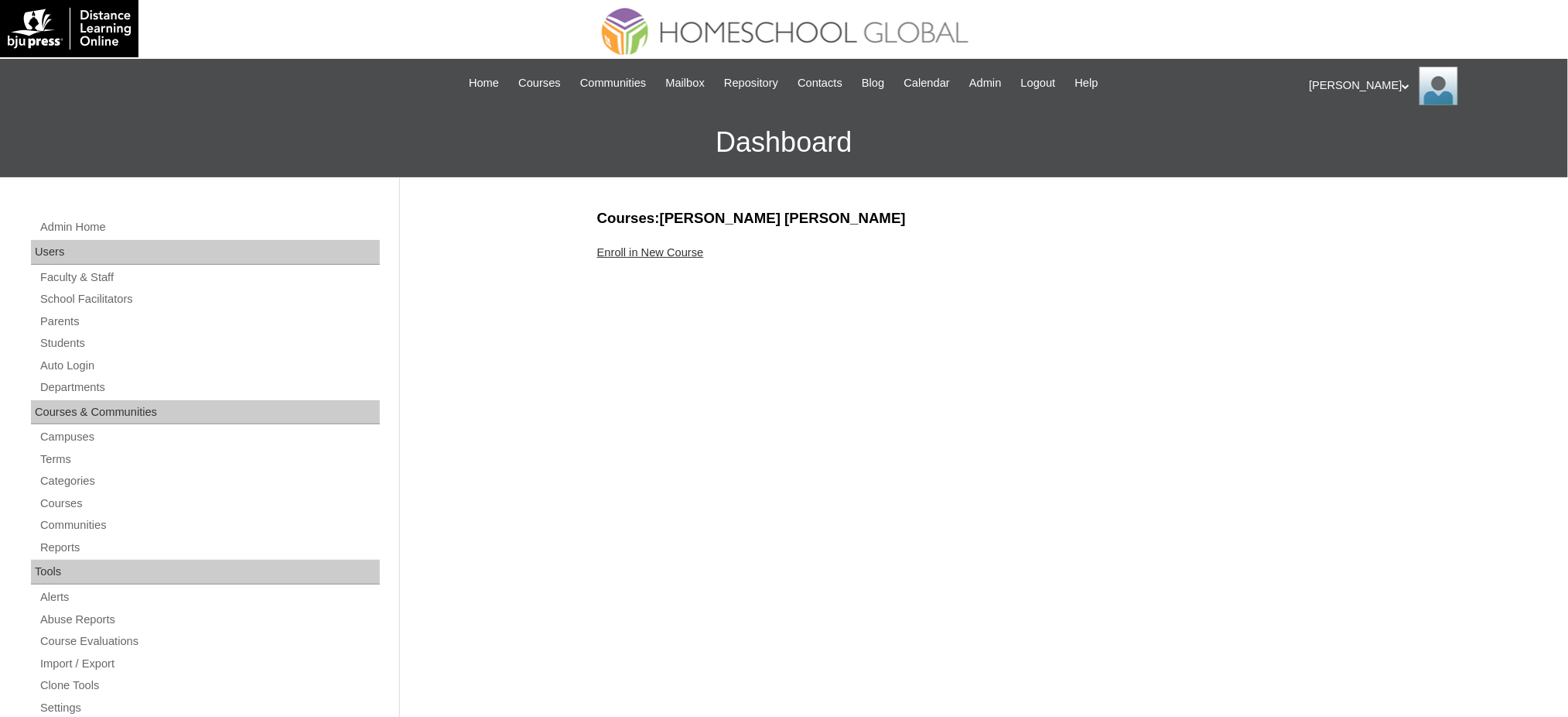
click at [683, 249] on link "Enroll in New Course" at bounding box center [651, 253] width 107 height 13
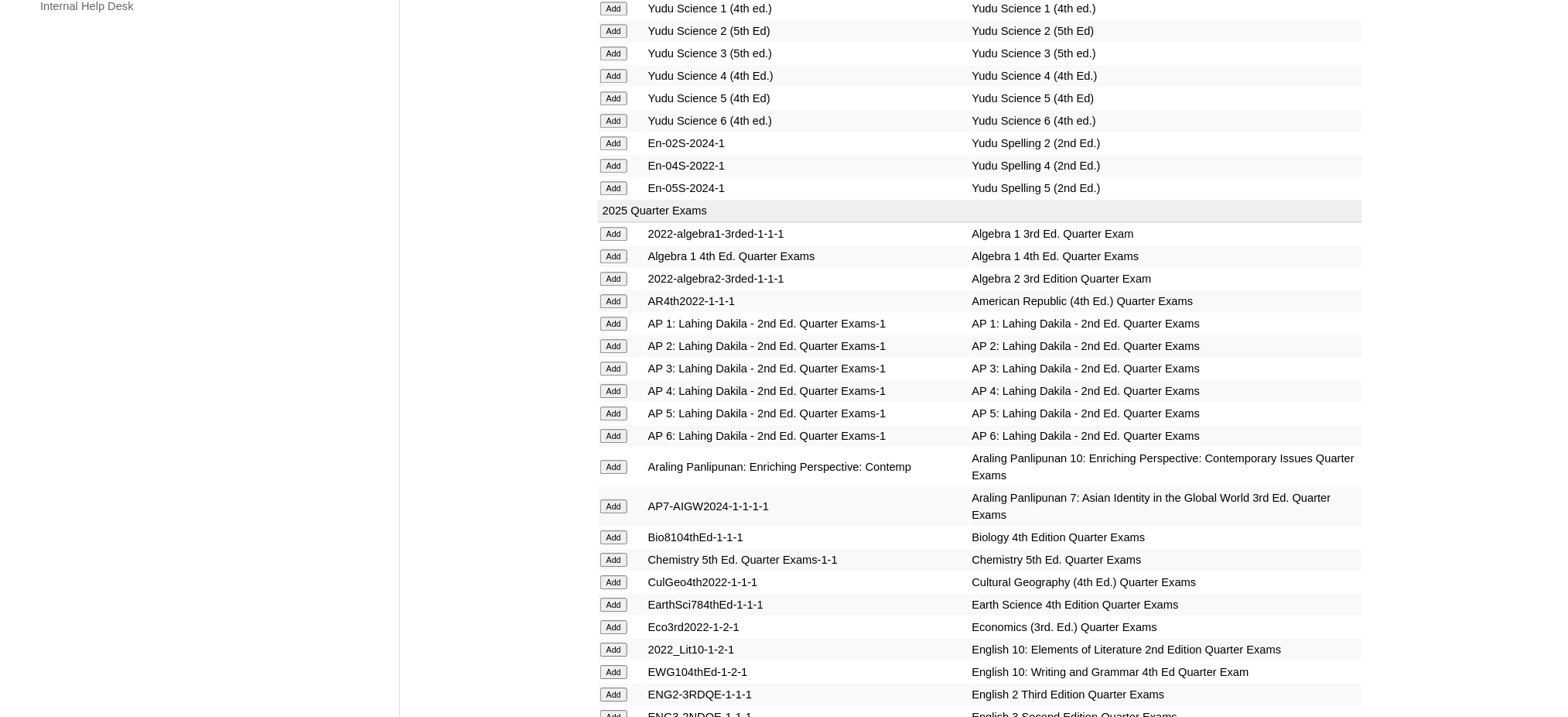
scroll to position [1341, 0]
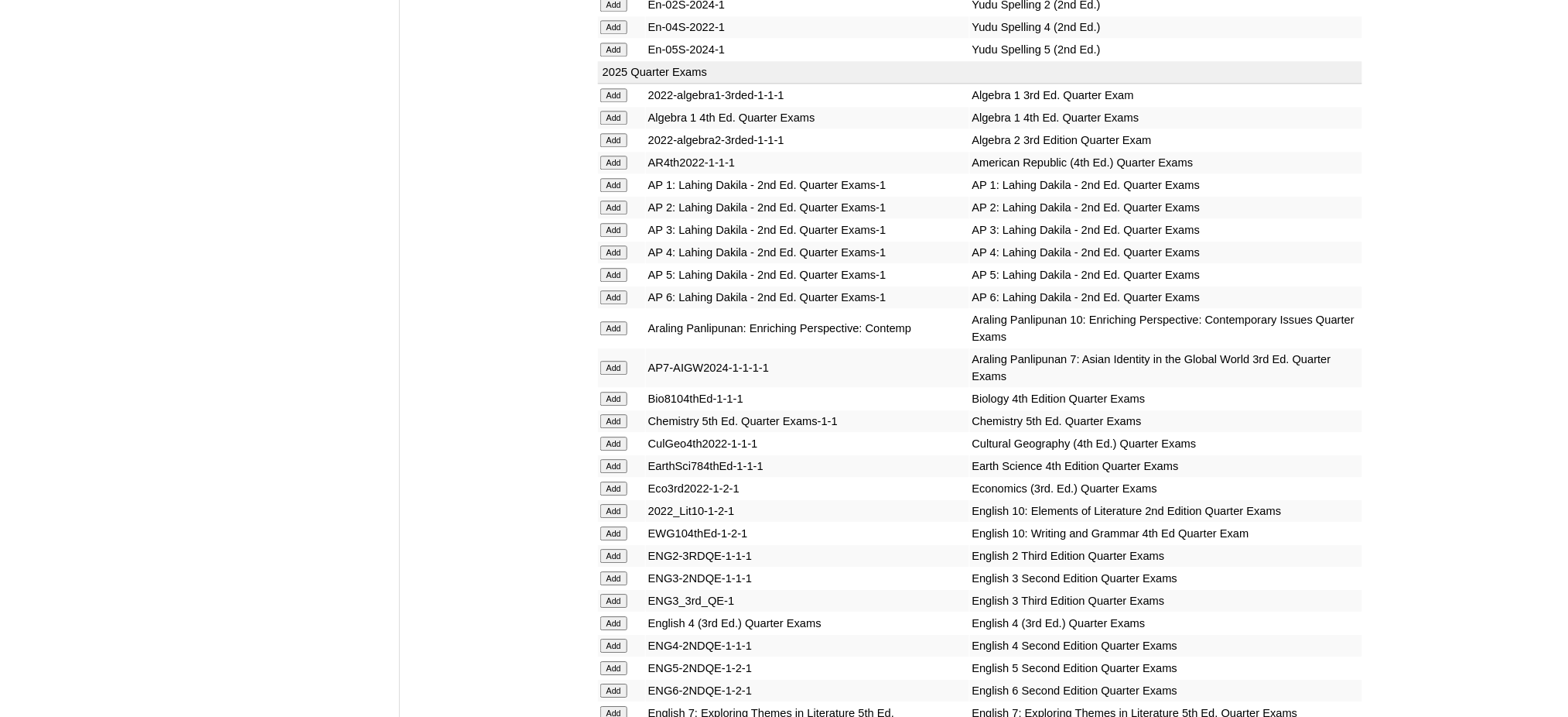
click at [616, 111] on input "Add" at bounding box center [614, 117] width 27 height 14
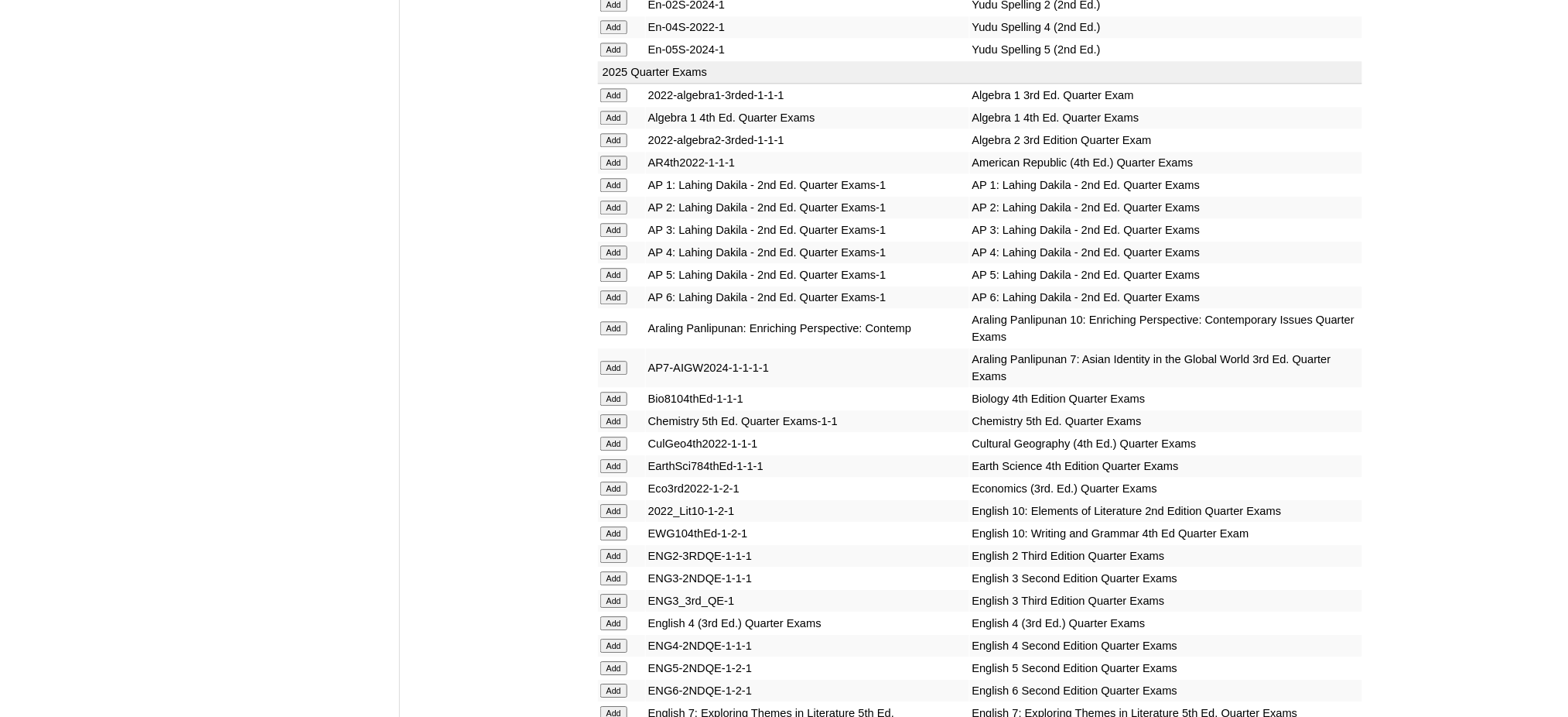
click at [610, 392] on input "Add" at bounding box center [614, 398] width 27 height 14
click at [609, 392] on input "Add" at bounding box center [614, 398] width 27 height 14
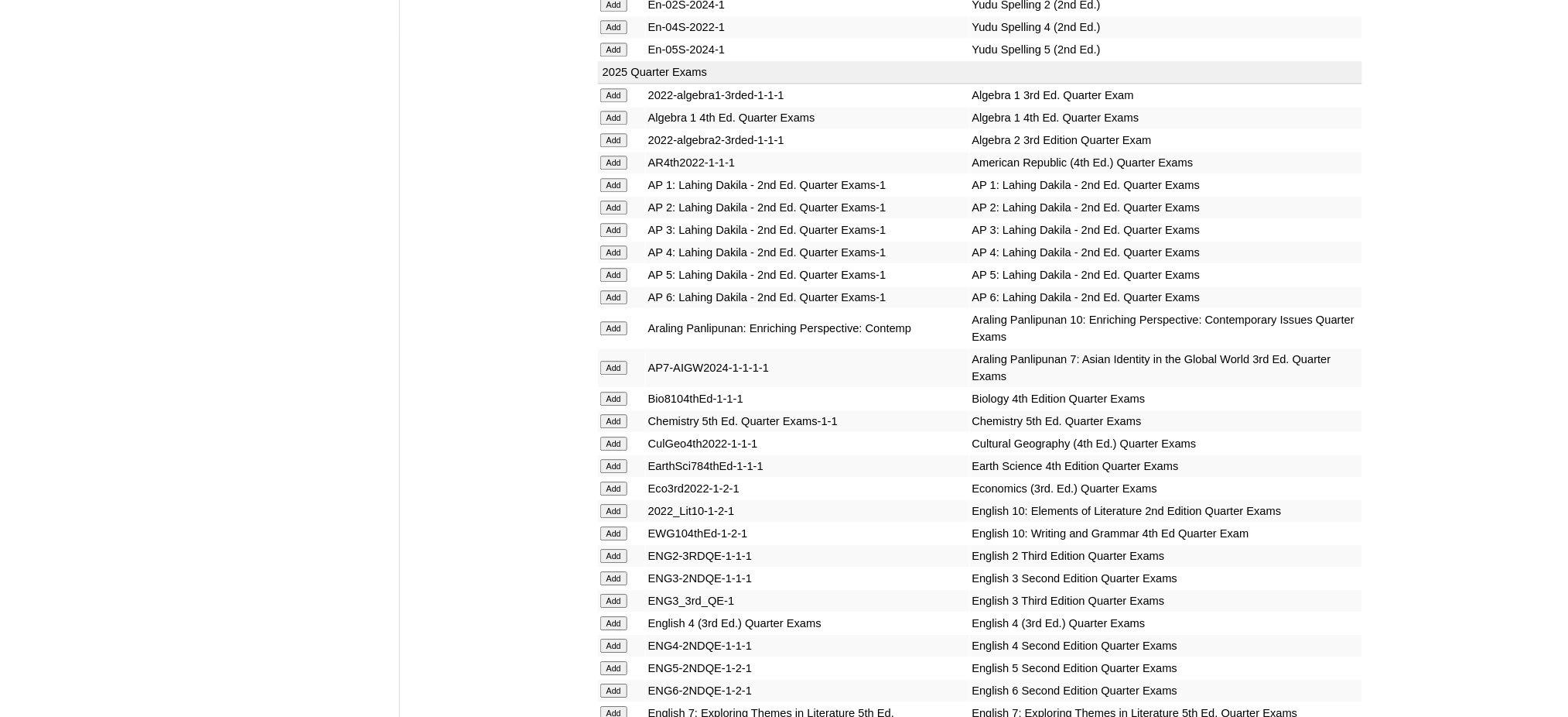
click at [609, 392] on input "Add" at bounding box center [614, 398] width 27 height 14
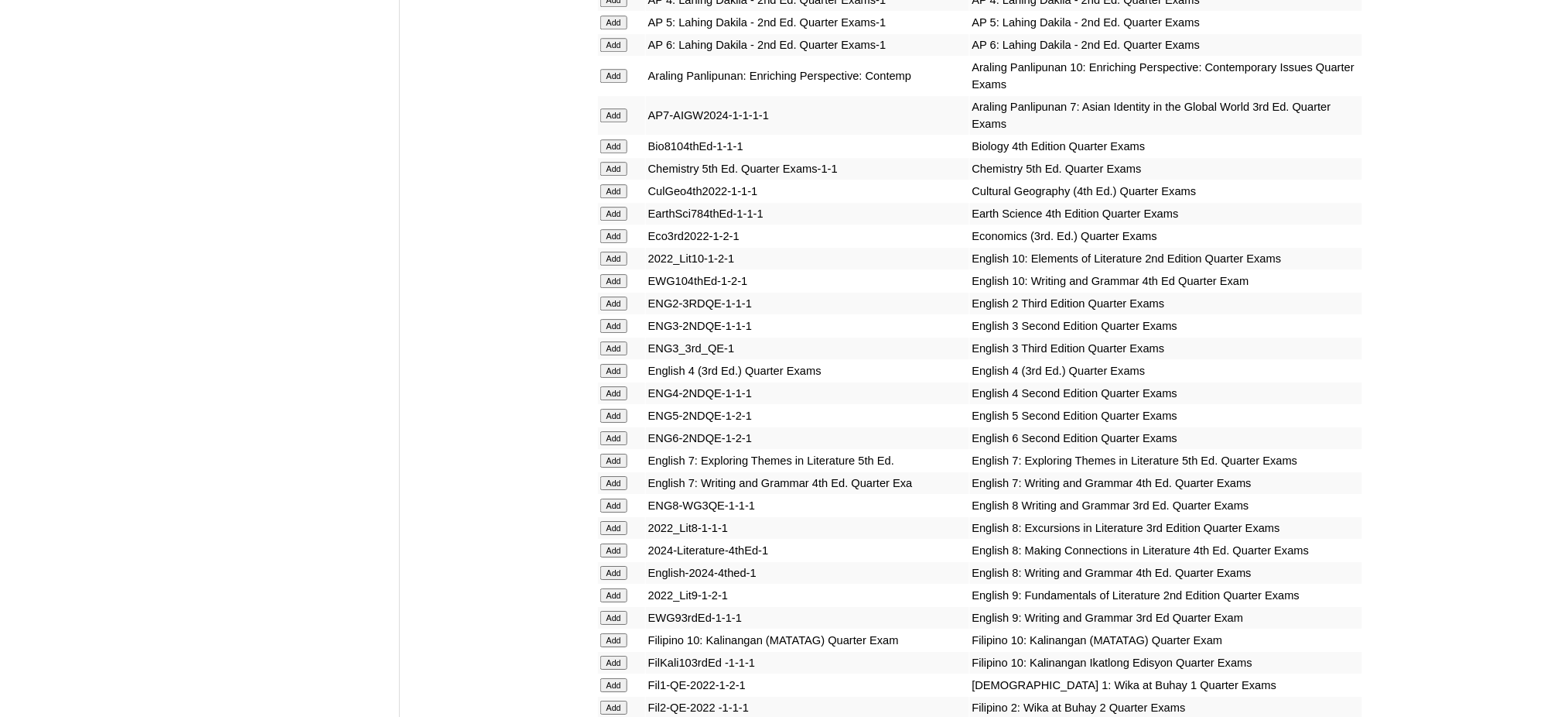
scroll to position [1651, 0]
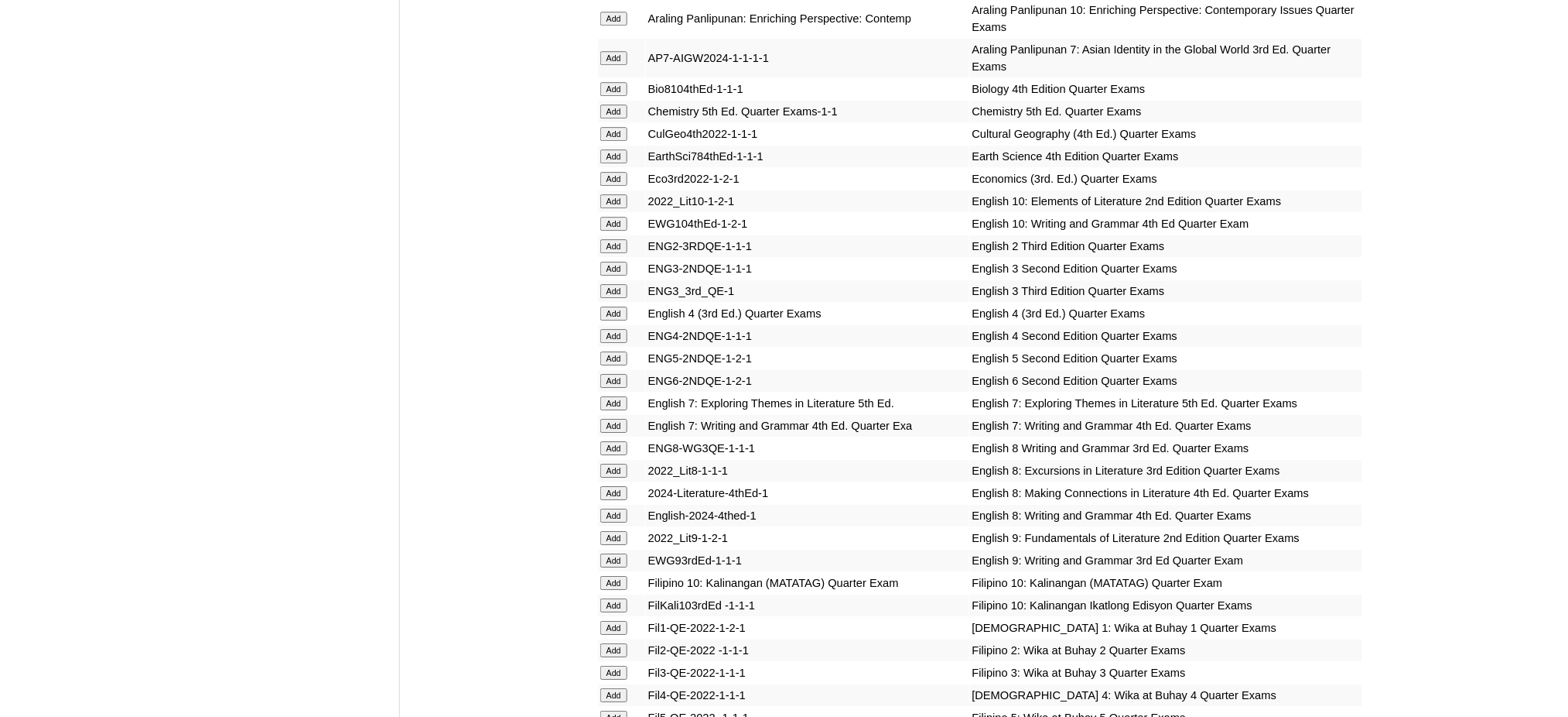
click at [615, 486] on input "Add" at bounding box center [614, 492] width 27 height 14
click at [616, 508] on input "Add" at bounding box center [614, 515] width 27 height 14
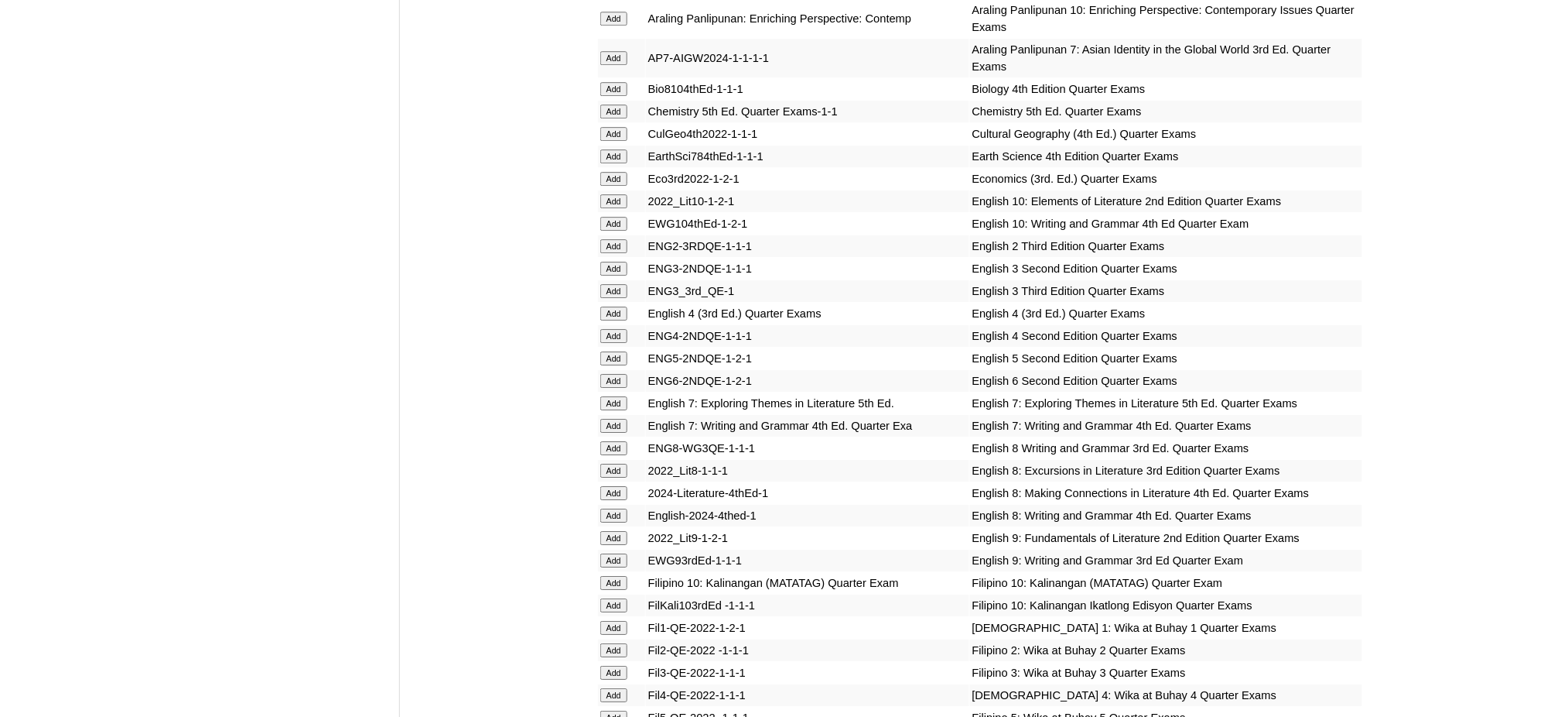
click at [615, 508] on input "Add" at bounding box center [614, 515] width 27 height 14
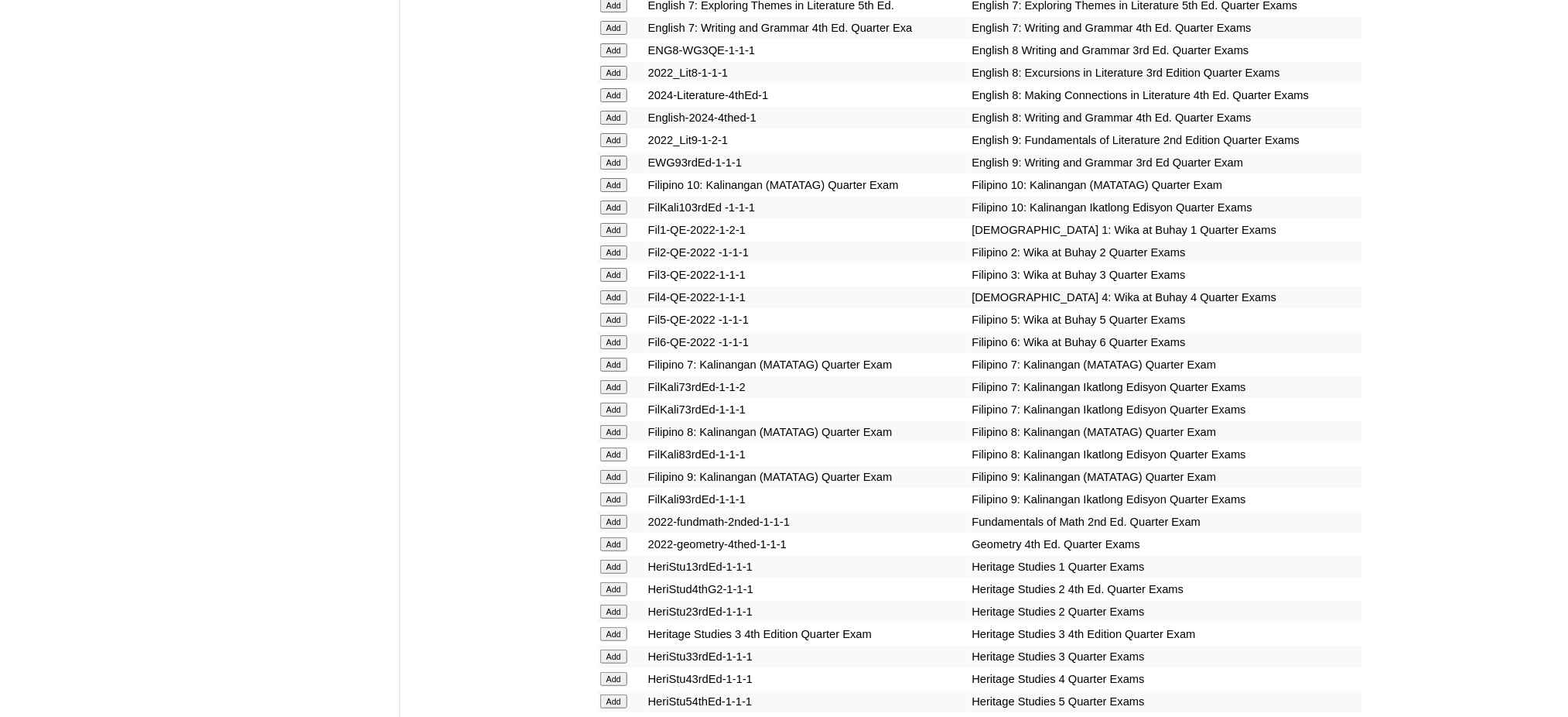
scroll to position [2063, 0]
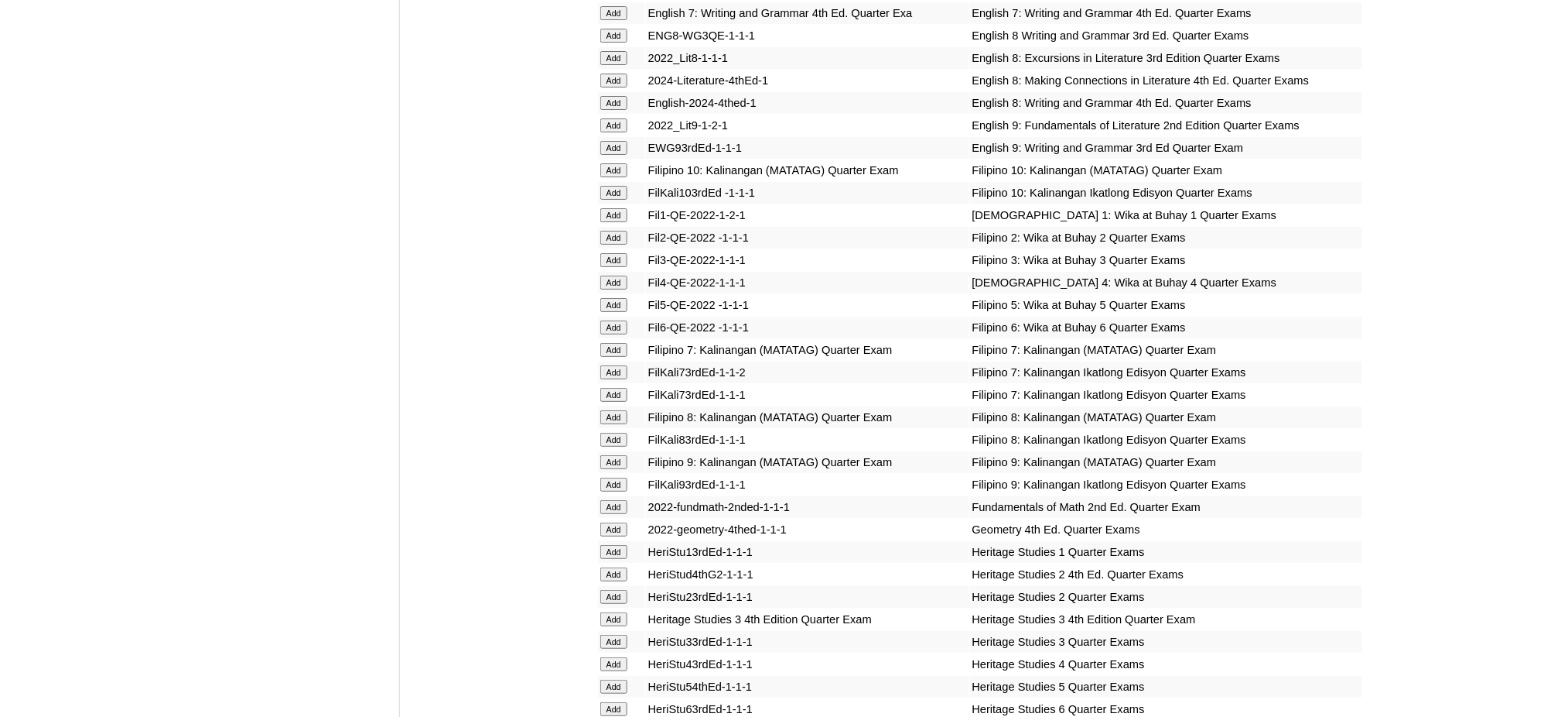
click at [616, 410] on input "Add" at bounding box center [614, 416] width 27 height 14
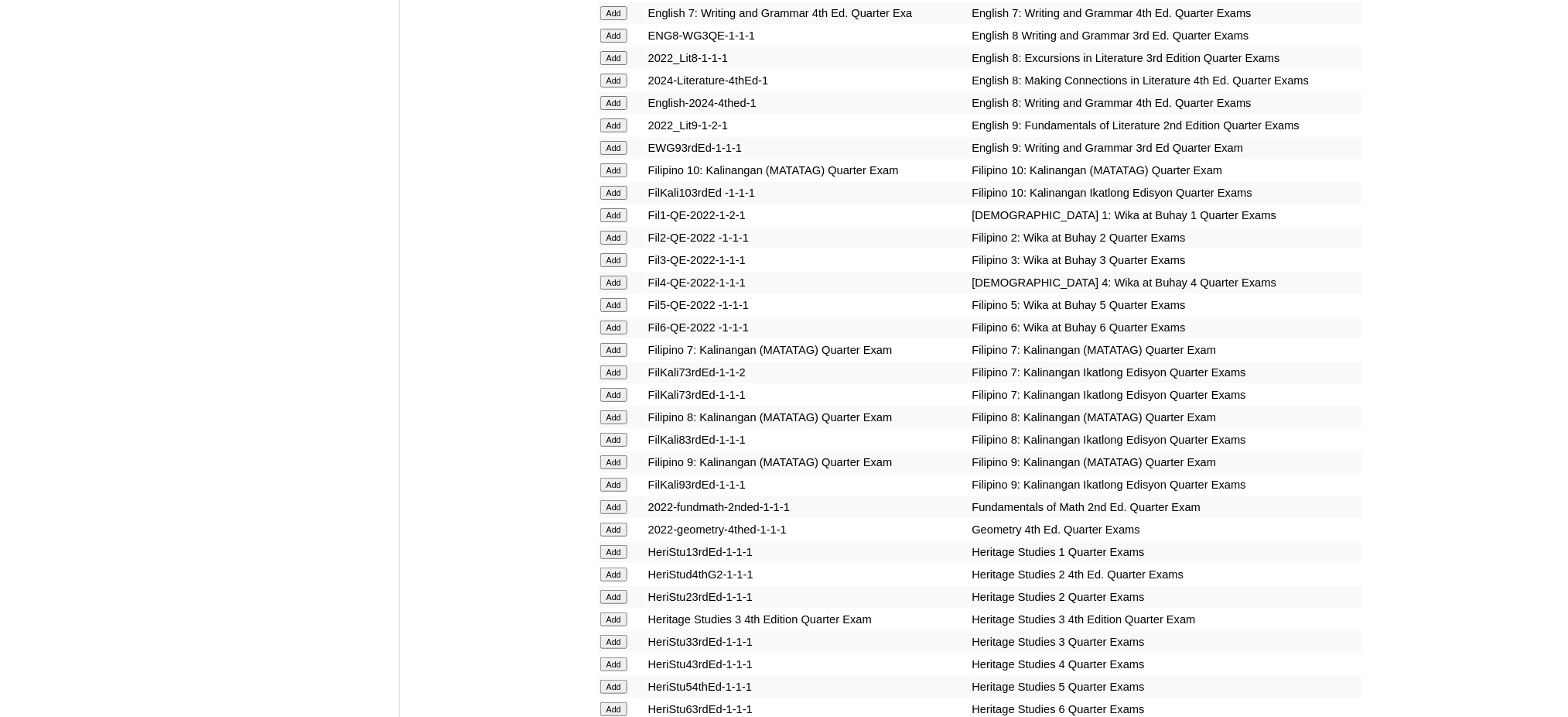
click at [616, 410] on input "Add" at bounding box center [614, 416] width 27 height 14
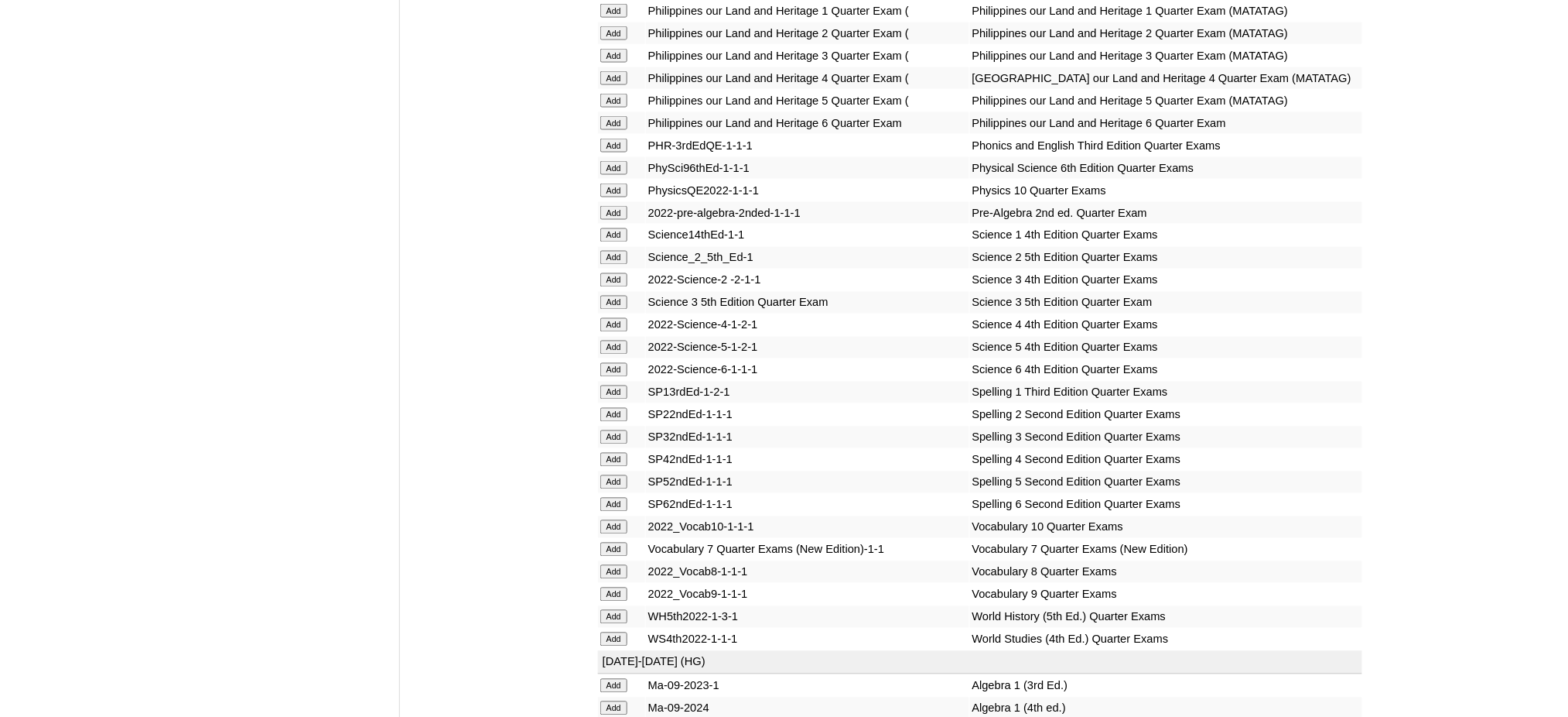
scroll to position [2993, 0]
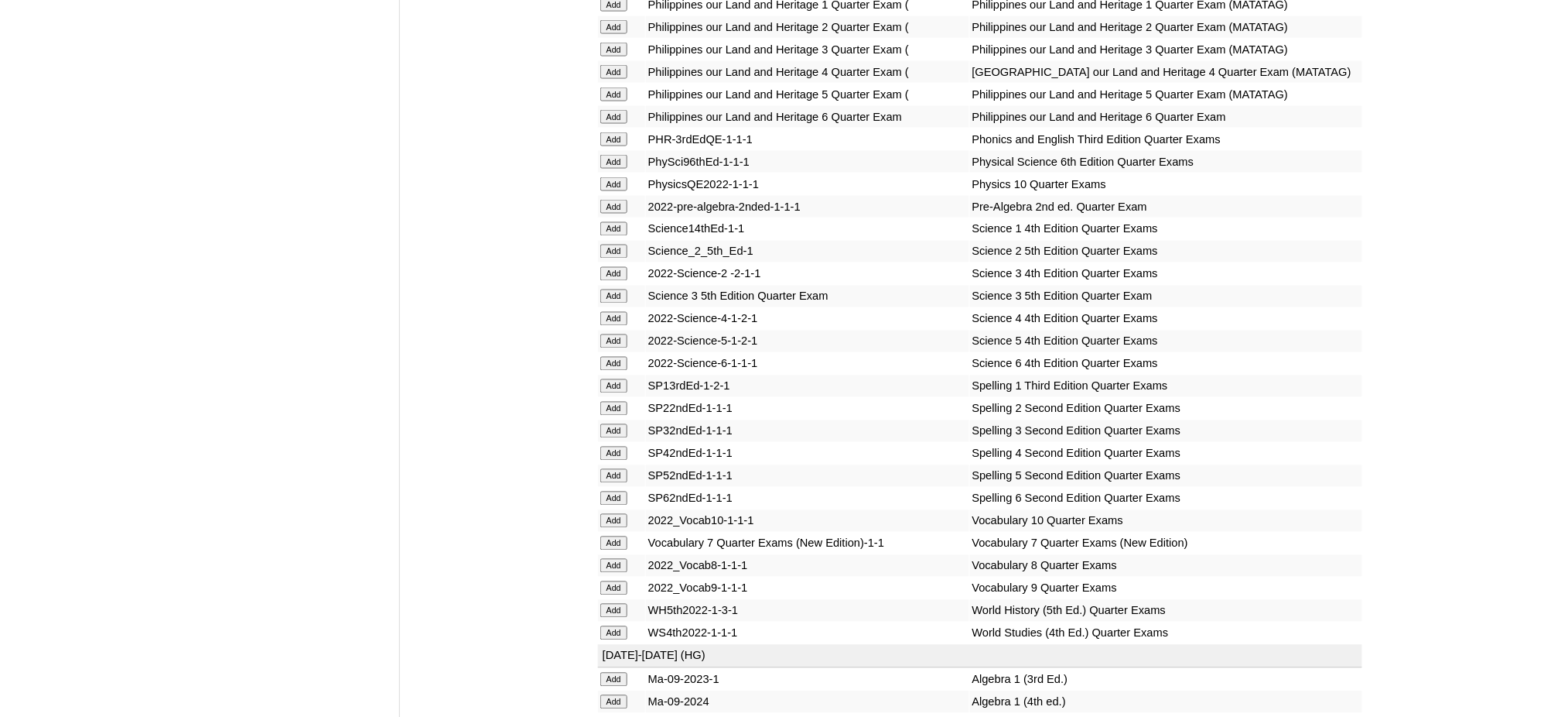
click at [617, 604] on input "Add" at bounding box center [614, 610] width 27 height 14
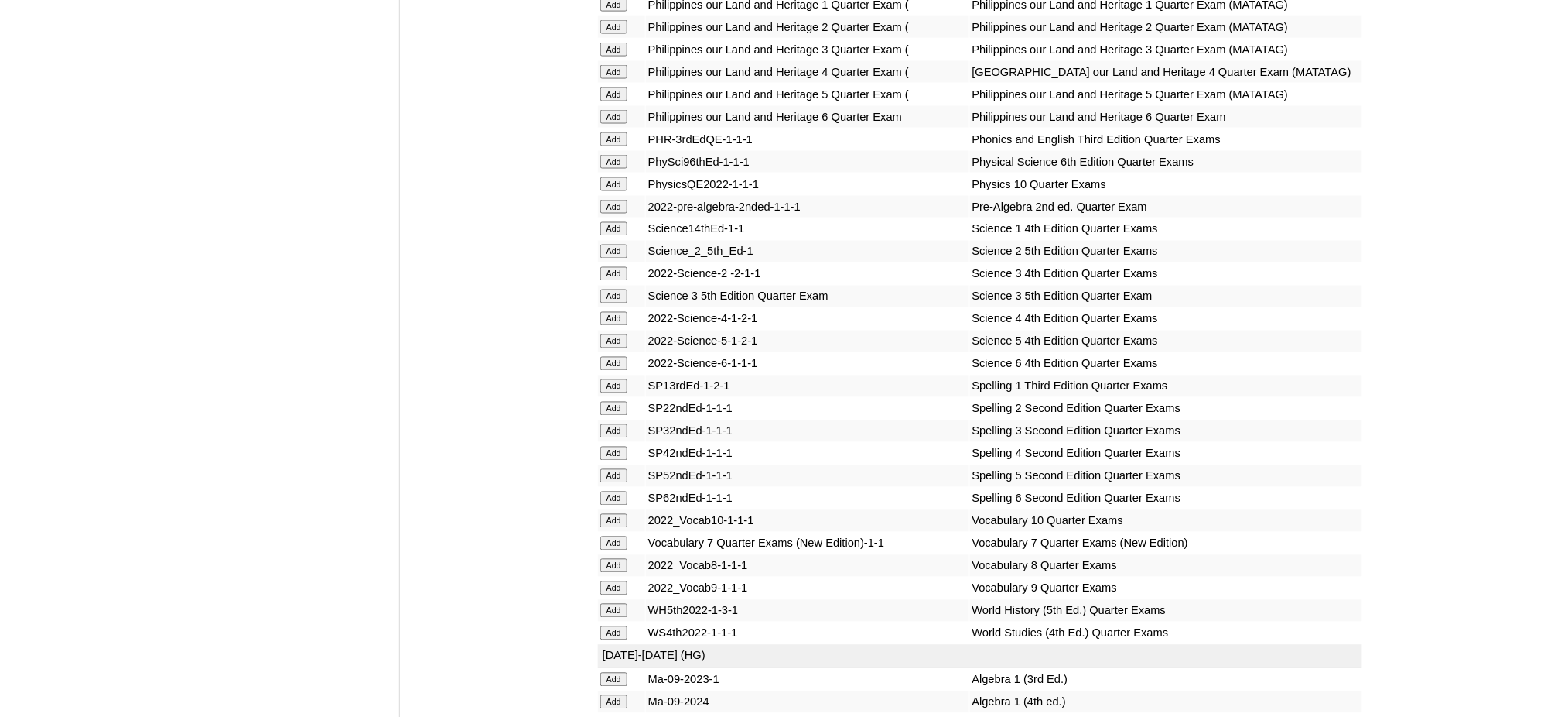
click at [612, 695] on input "Add" at bounding box center [614, 702] width 27 height 14
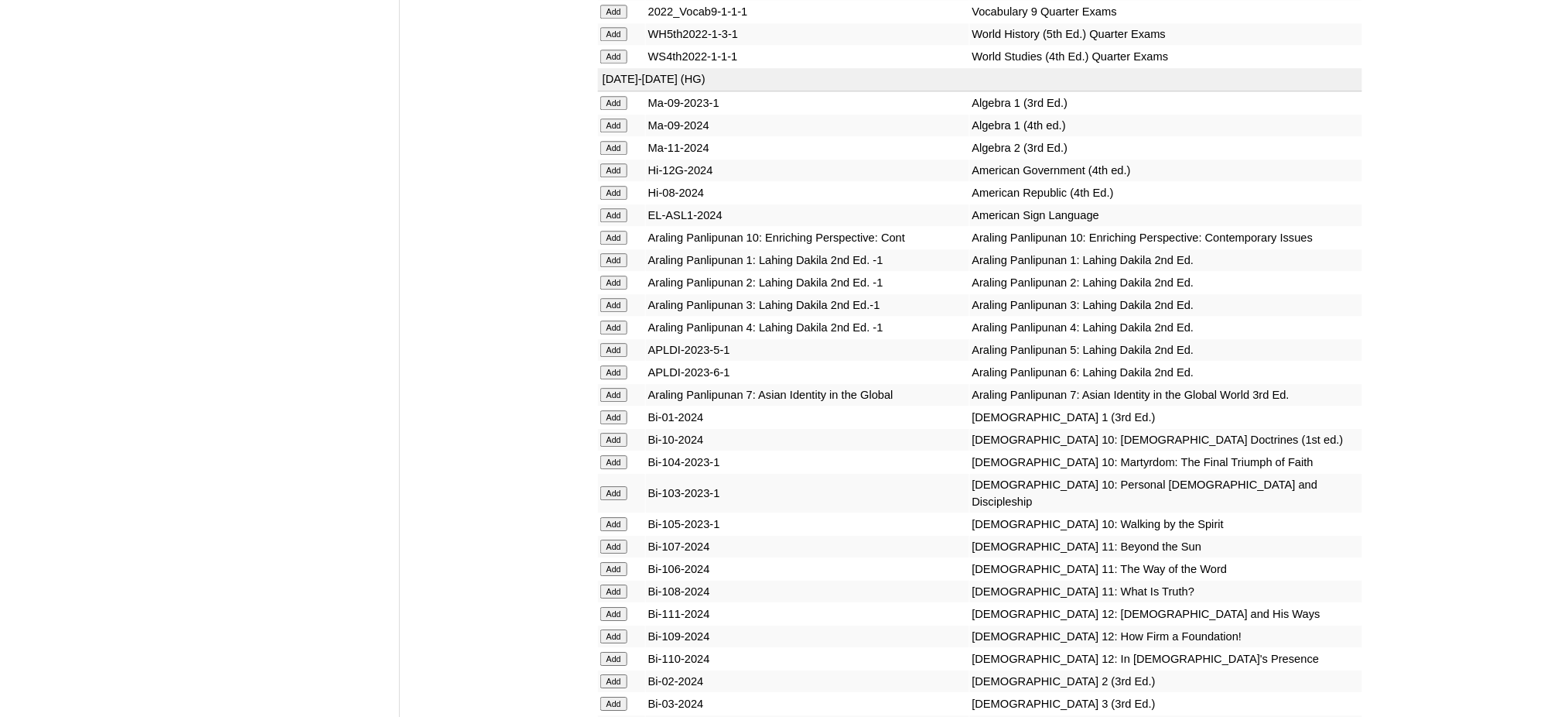
scroll to position [3611, 0]
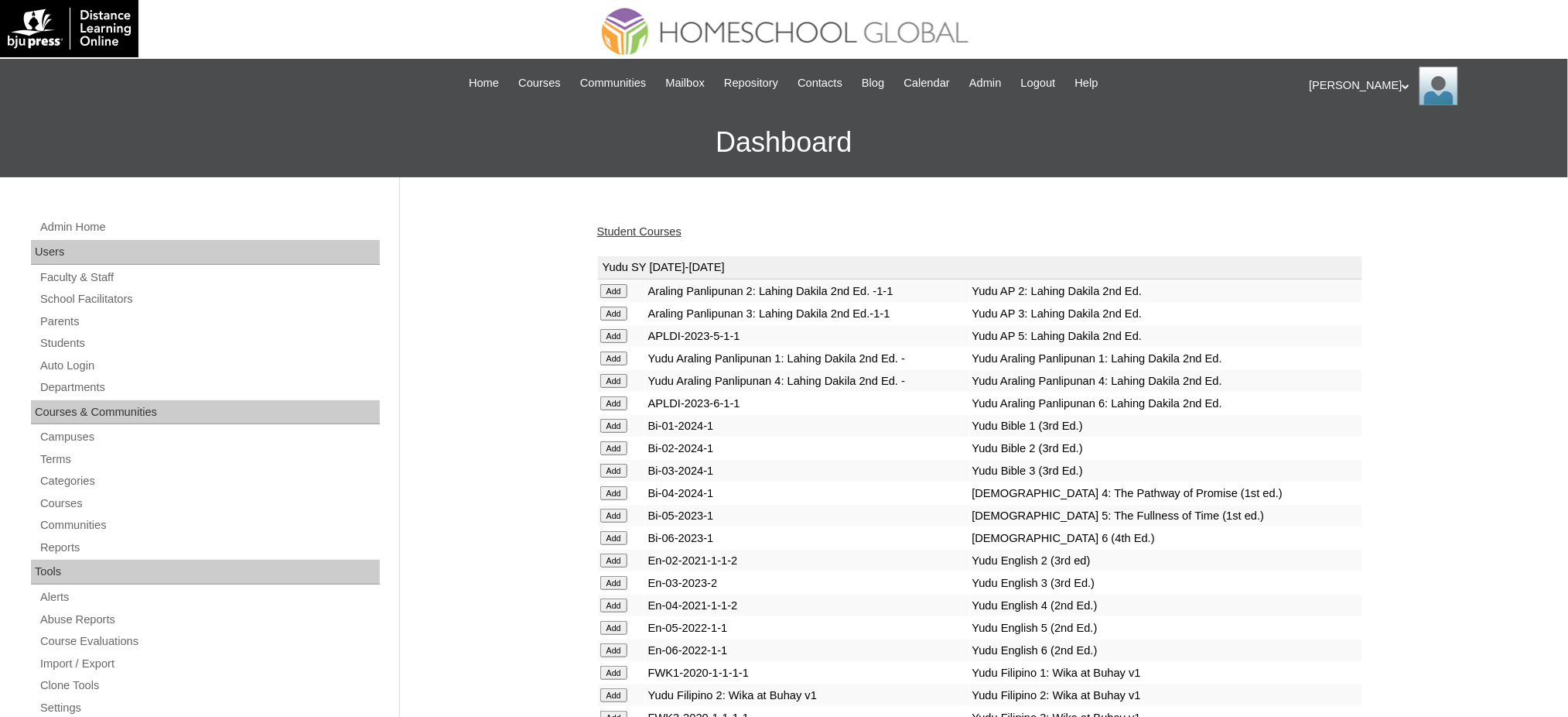
click at [636, 225] on link "Student Courses" at bounding box center [639, 231] width 84 height 13
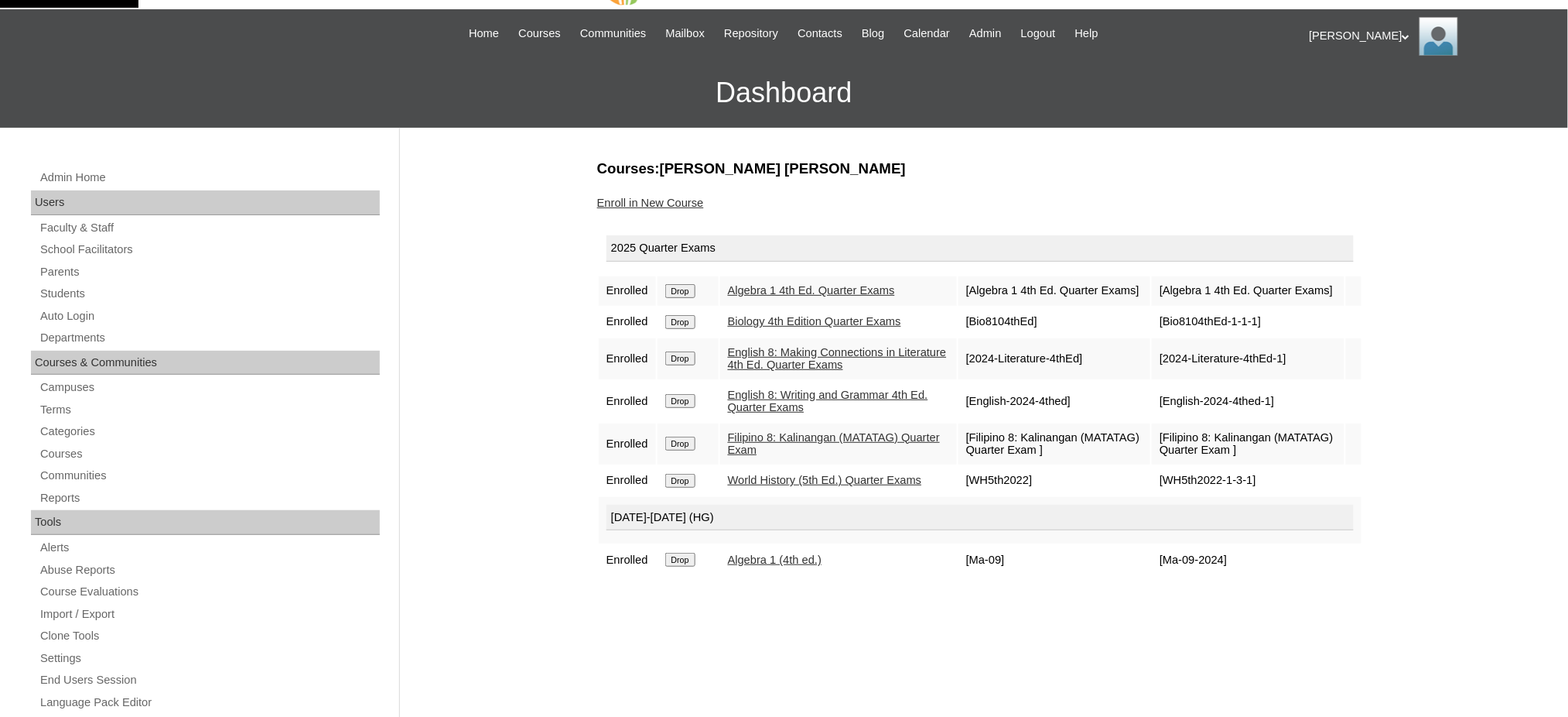
scroll to position [103, 0]
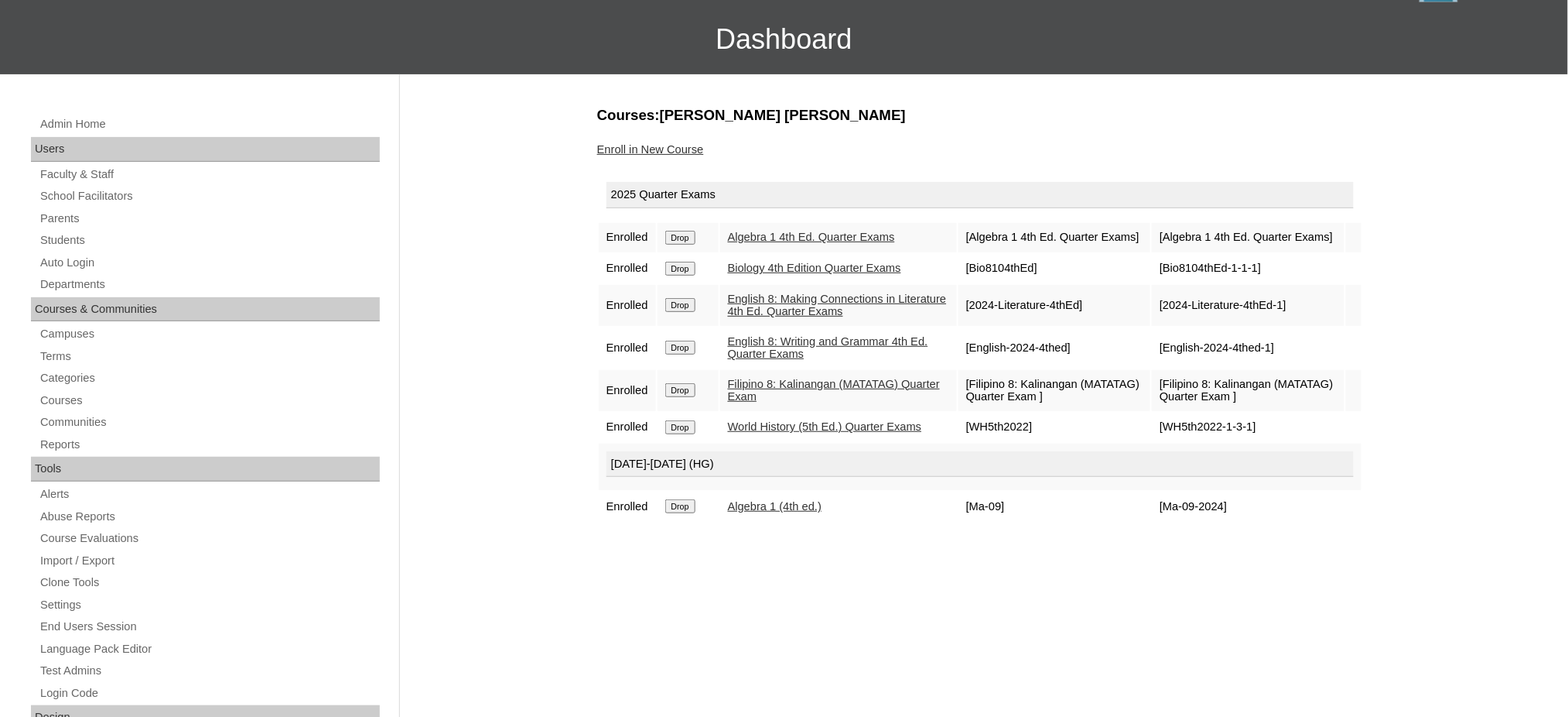
click at [654, 147] on link "Enroll in New Course" at bounding box center [651, 150] width 107 height 13
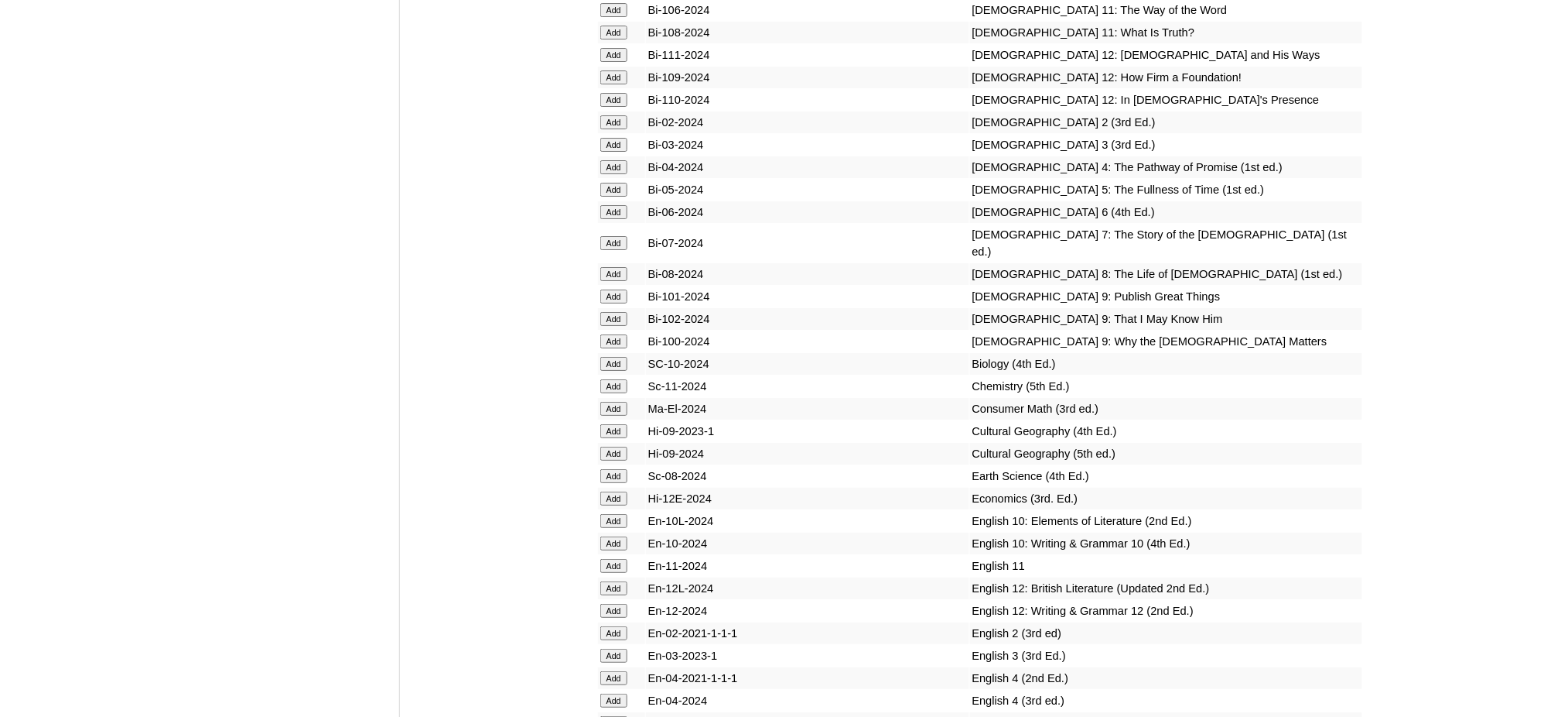
scroll to position [4231, 0]
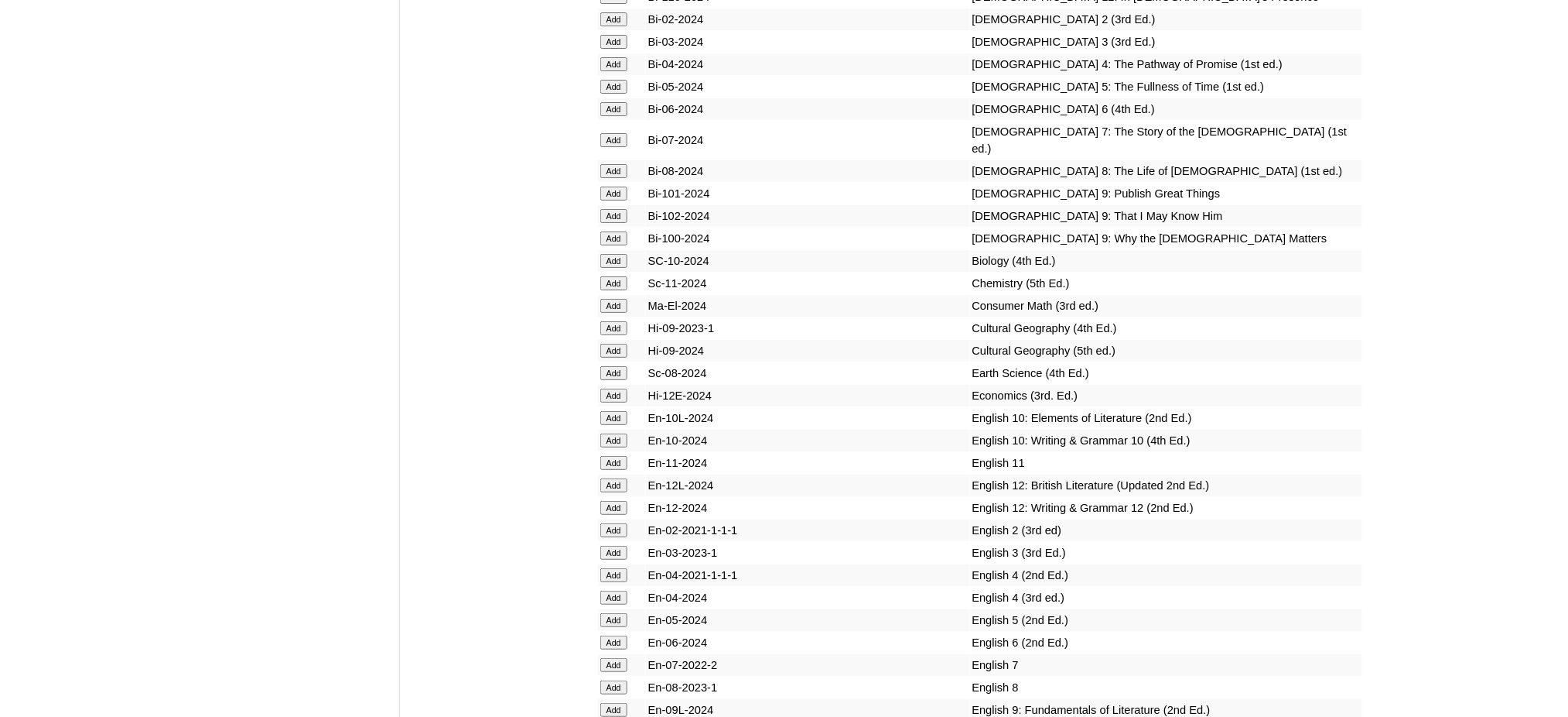
click at [620, 164] on input "Add" at bounding box center [614, 171] width 27 height 14
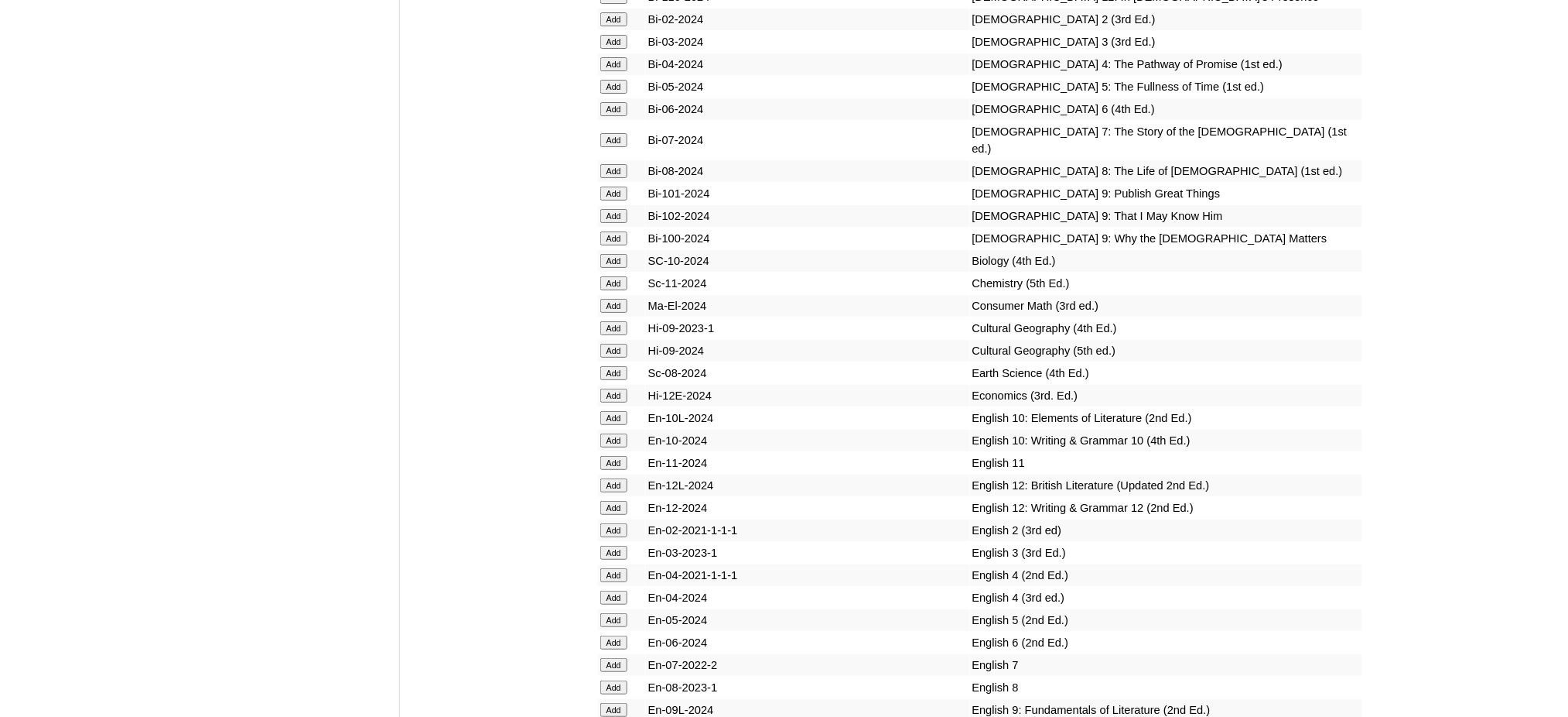
click at [620, 254] on input "Add" at bounding box center [614, 260] width 27 height 14
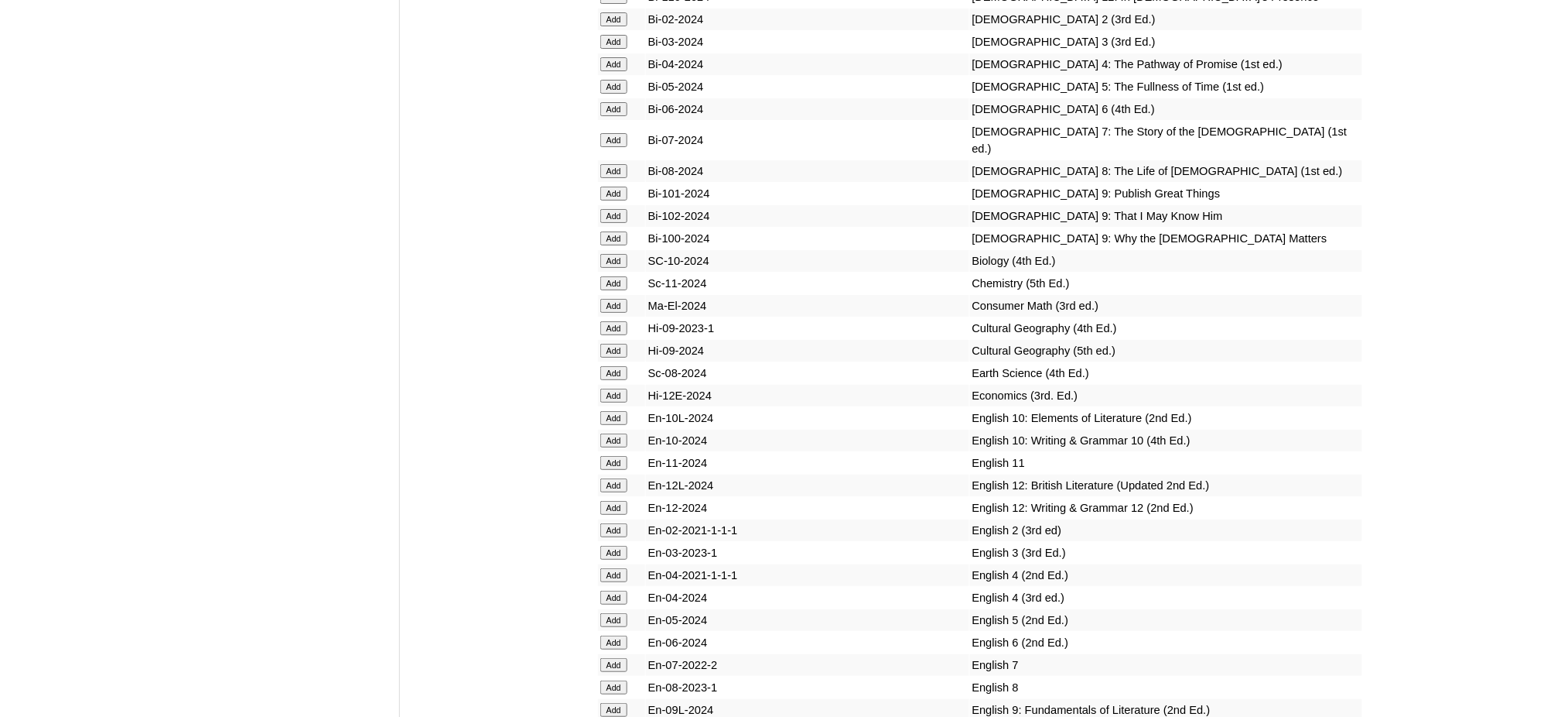
click at [620, 254] on input "Add" at bounding box center [614, 260] width 27 height 14
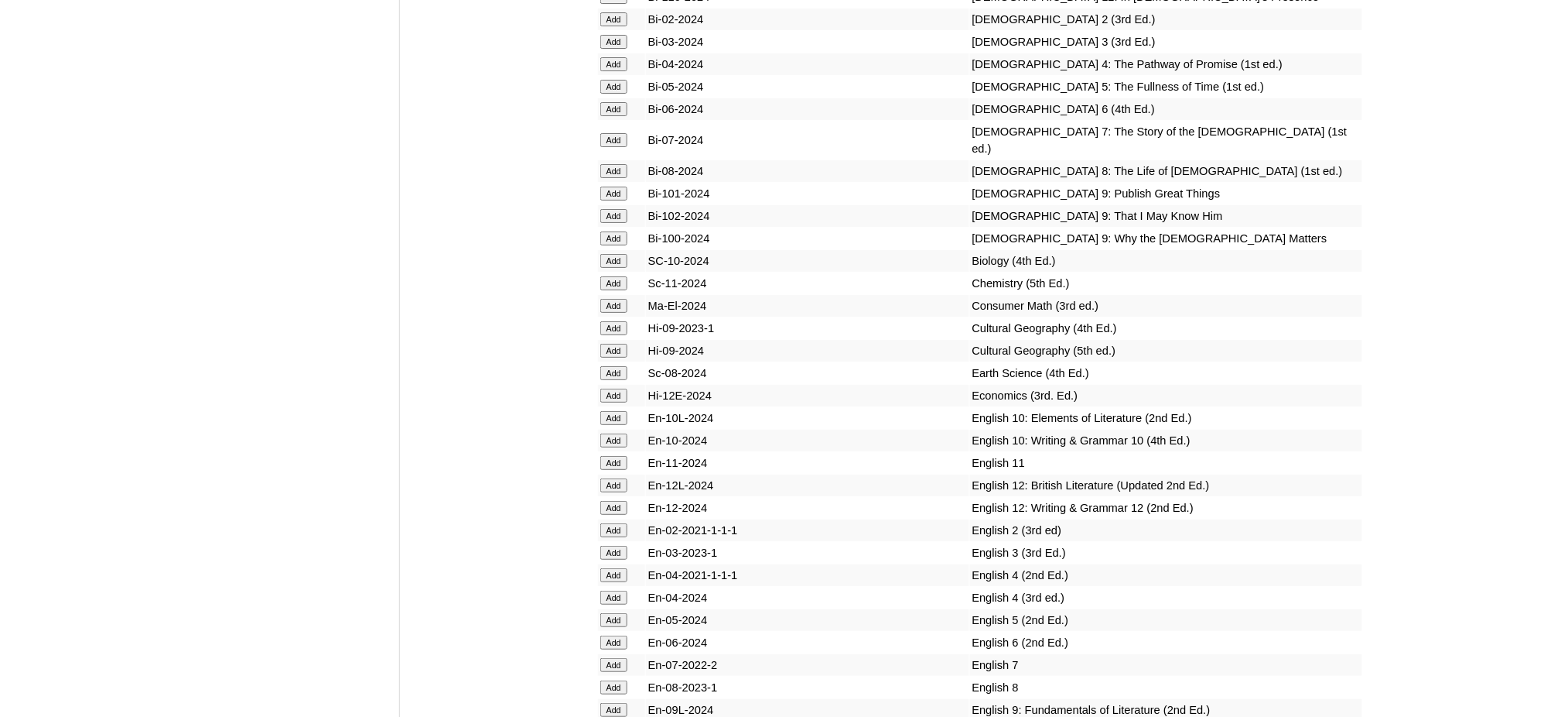
click at [624, 680] on input "Add" at bounding box center [614, 686] width 27 height 14
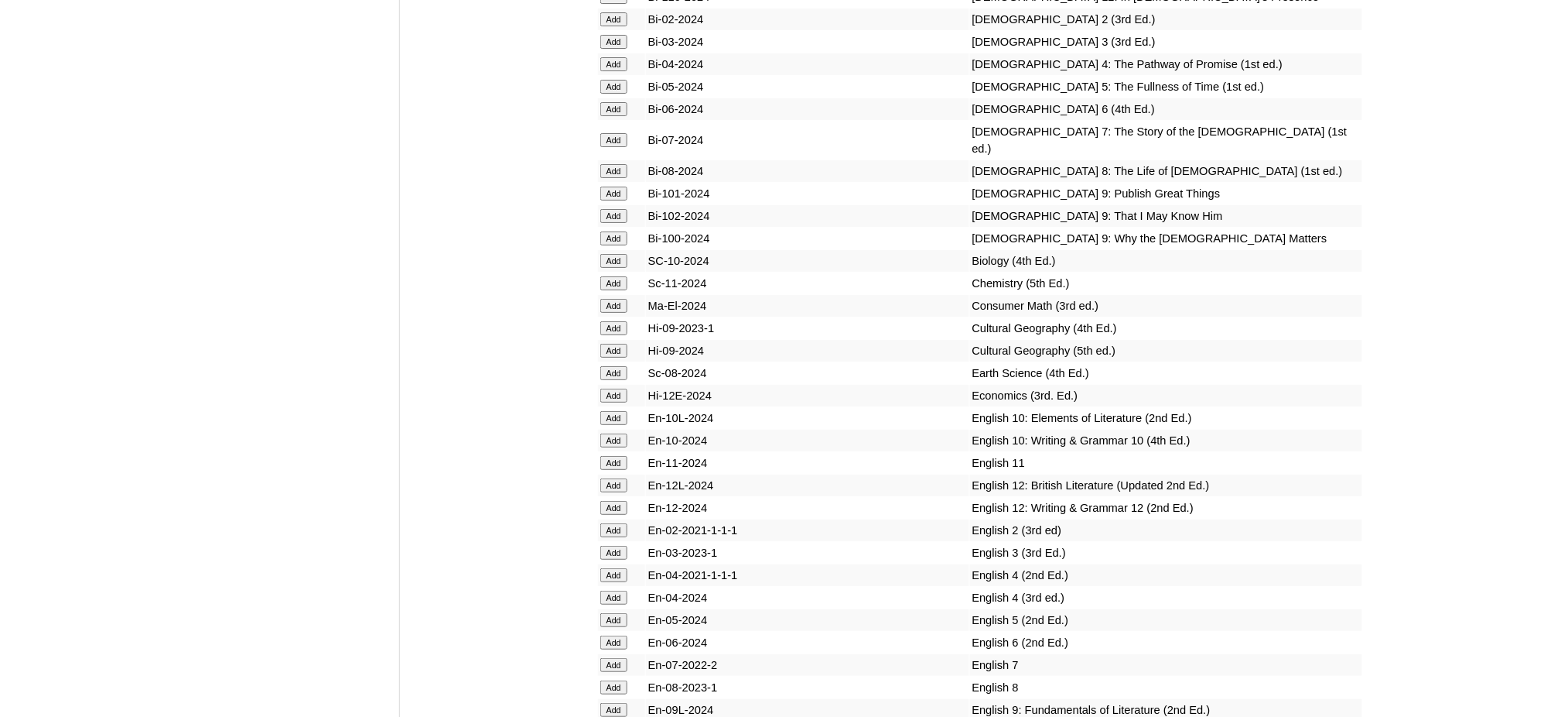
click at [624, 680] on input "Add" at bounding box center [614, 686] width 27 height 14
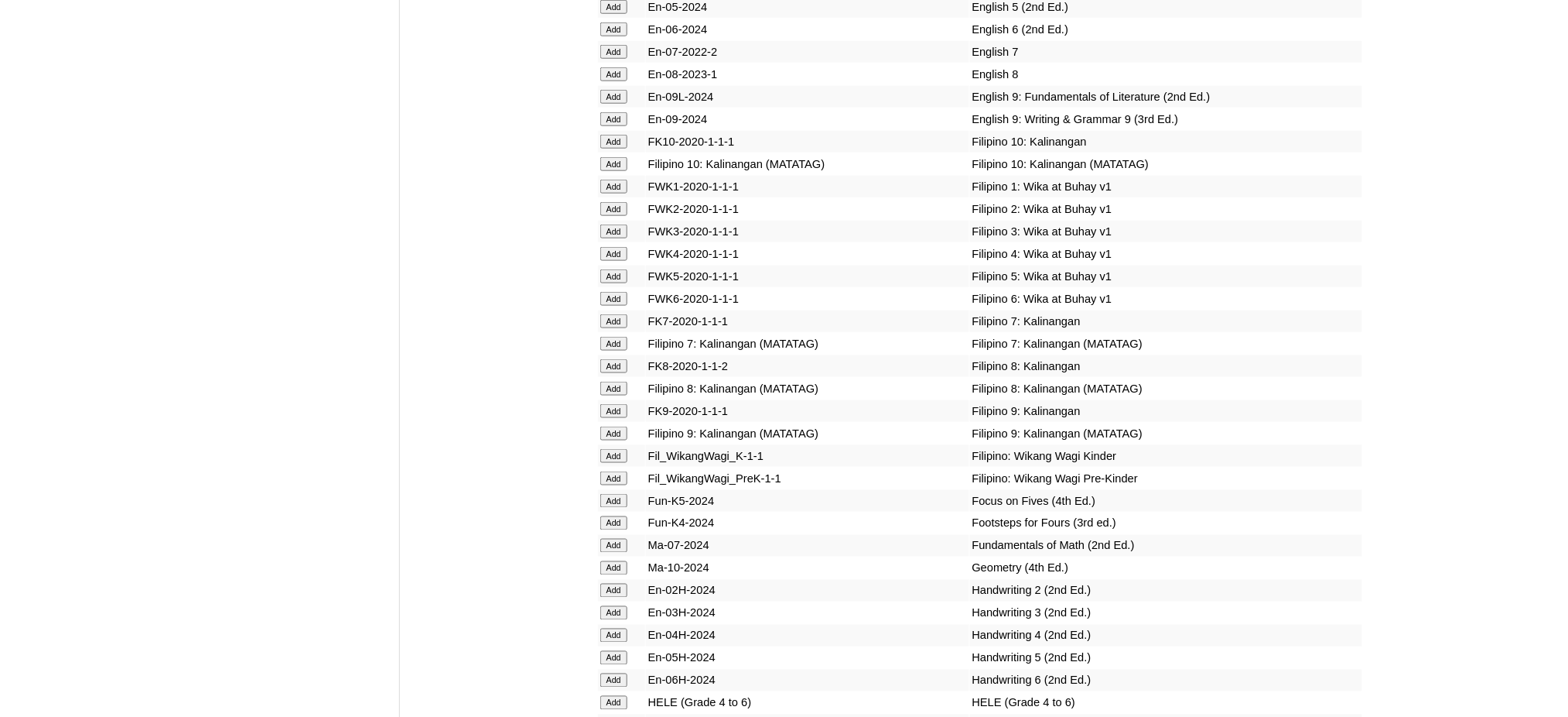
scroll to position [4850, 0]
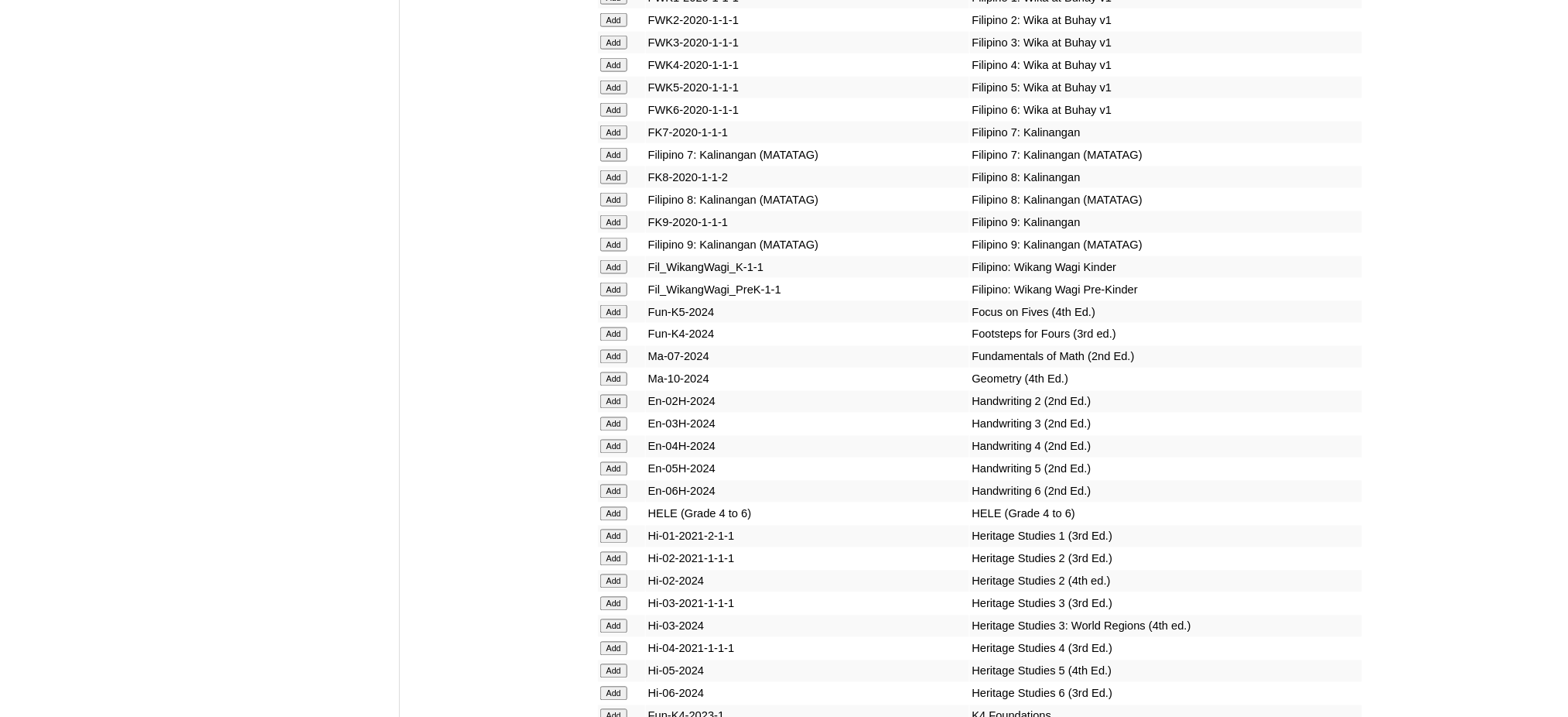
scroll to position [5057, 0]
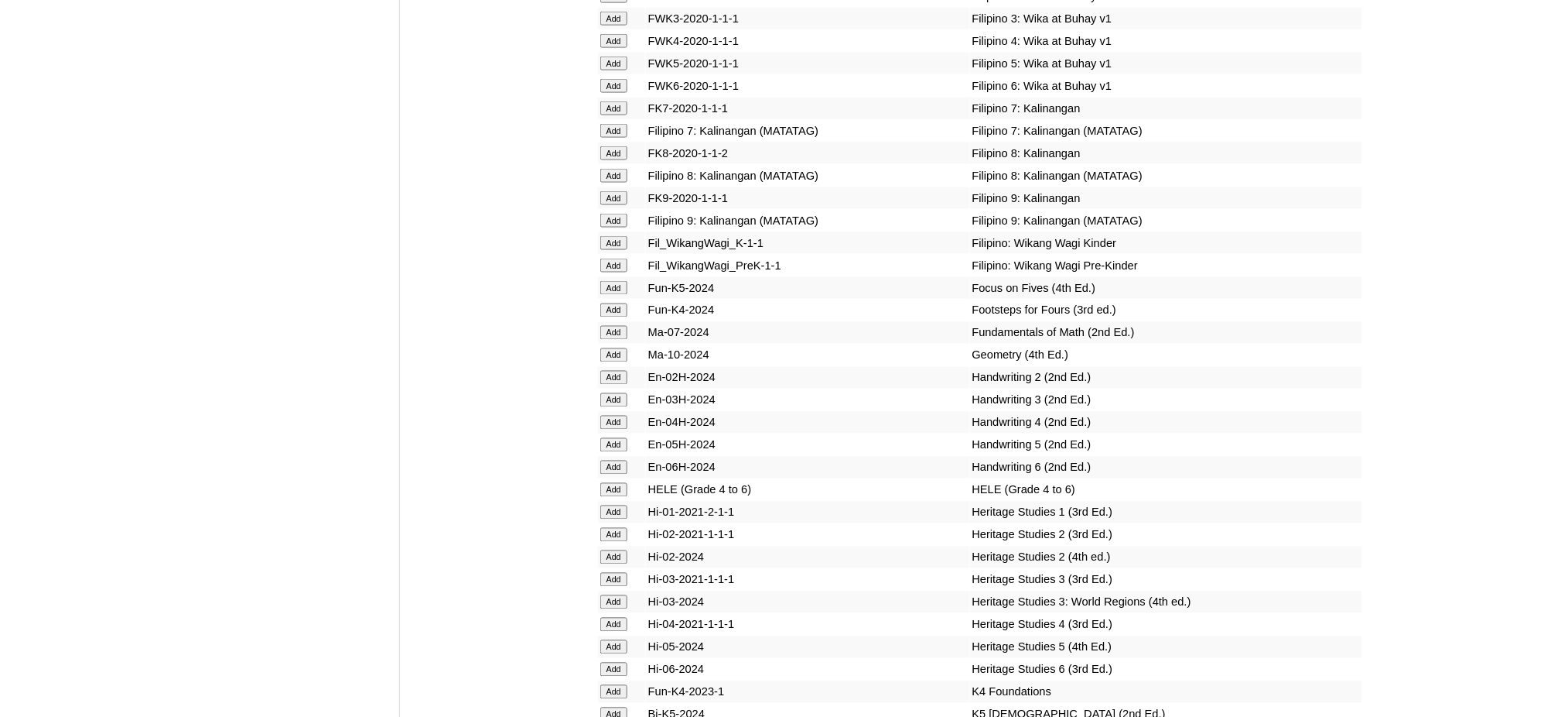
click at [613, 169] on input "Add" at bounding box center [614, 175] width 27 height 14
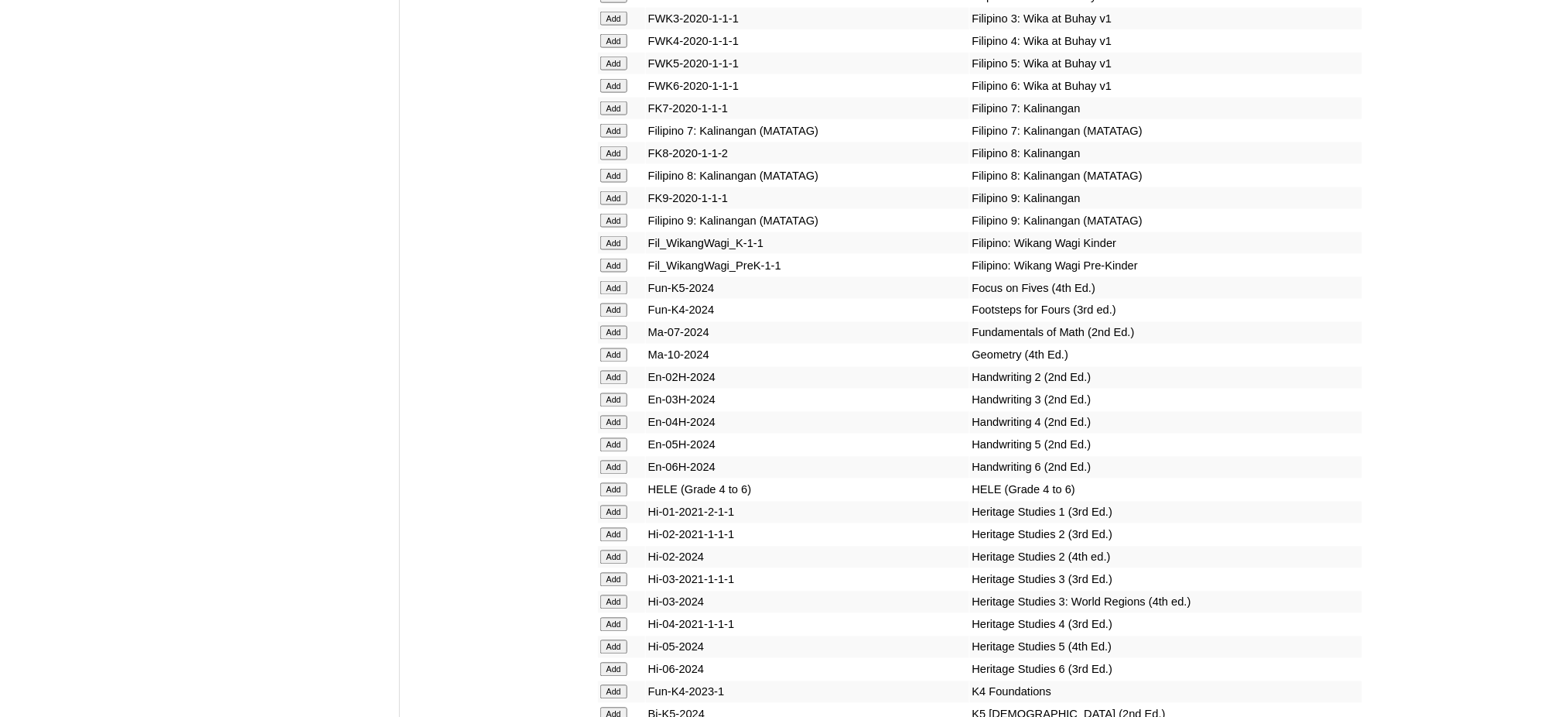
click at [613, 169] on input "Add" at bounding box center [614, 175] width 27 height 14
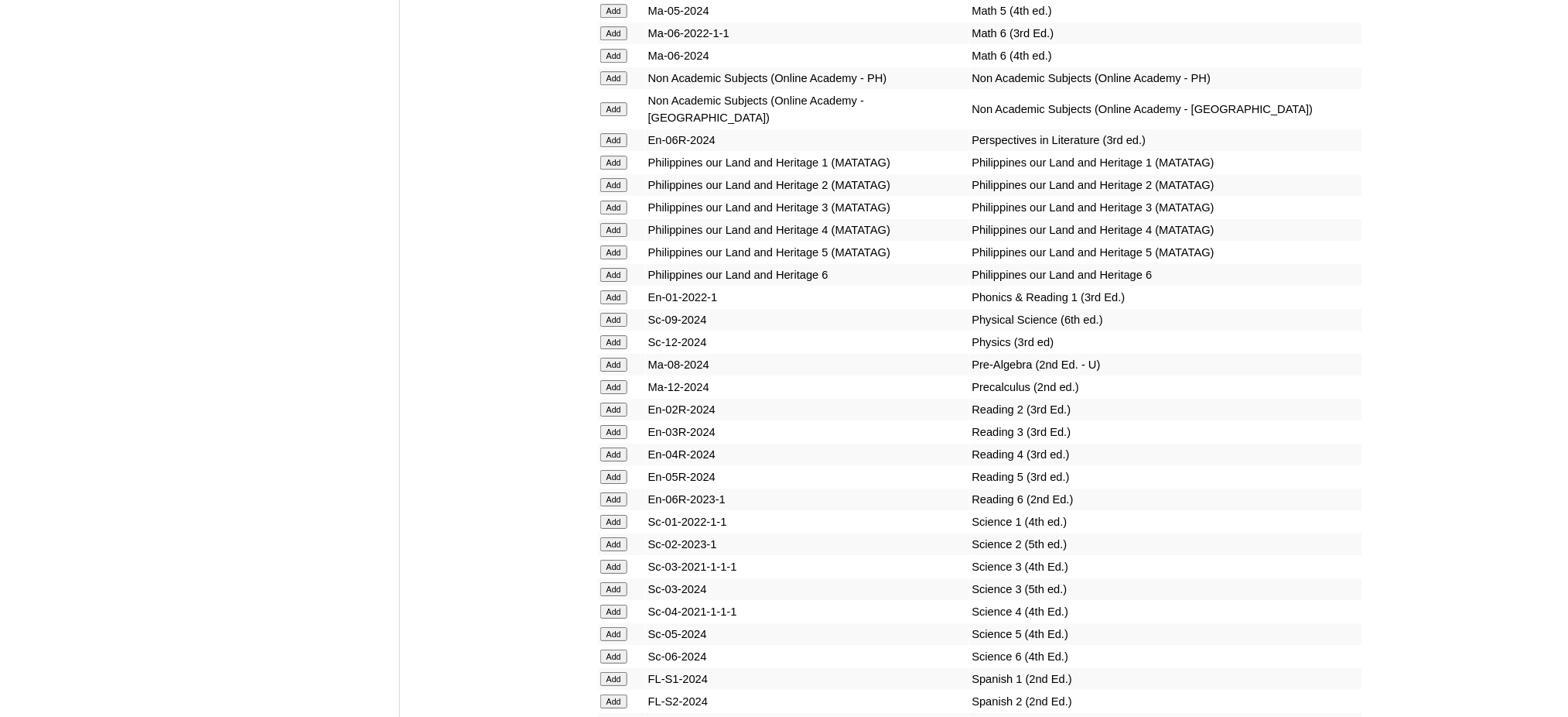
scroll to position [5985, 0]
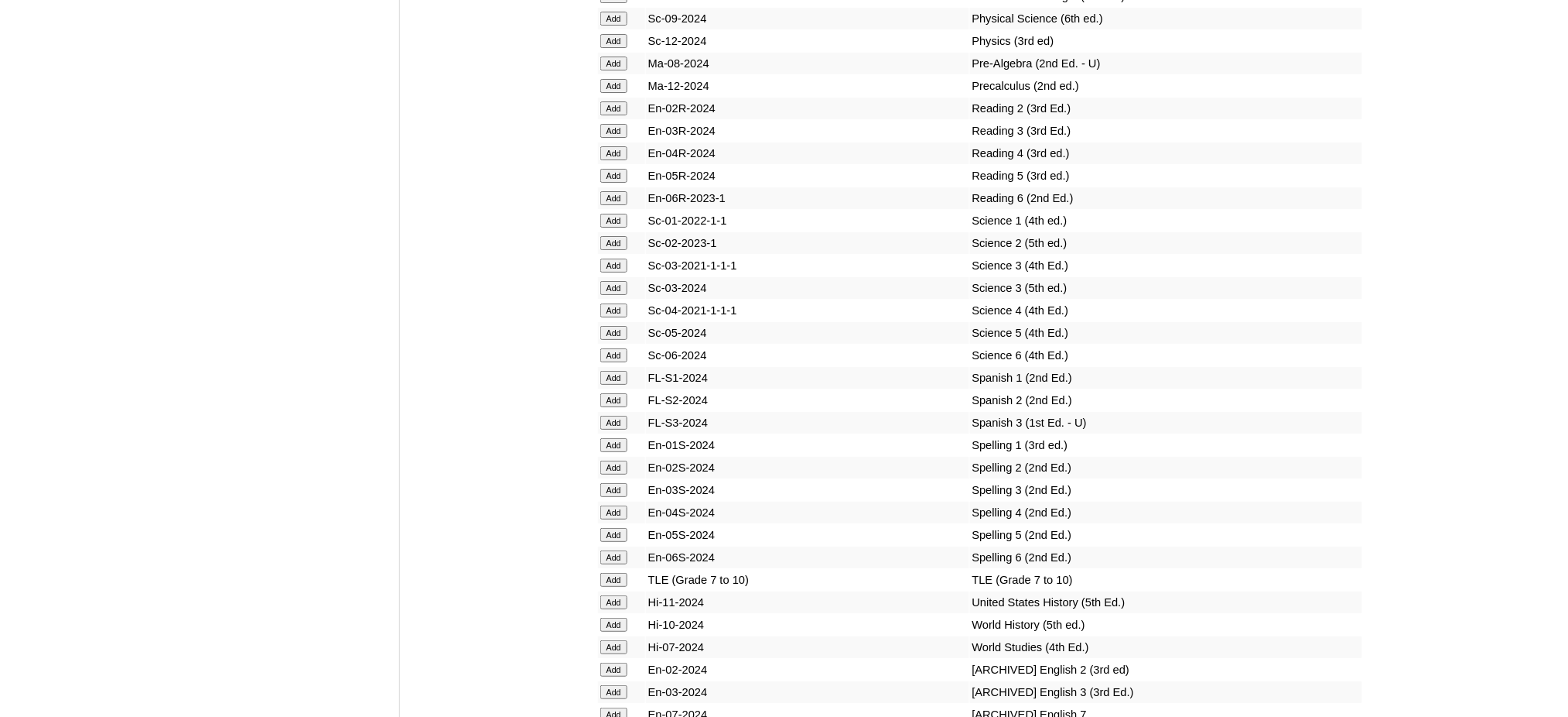
scroll to position [6295, 0]
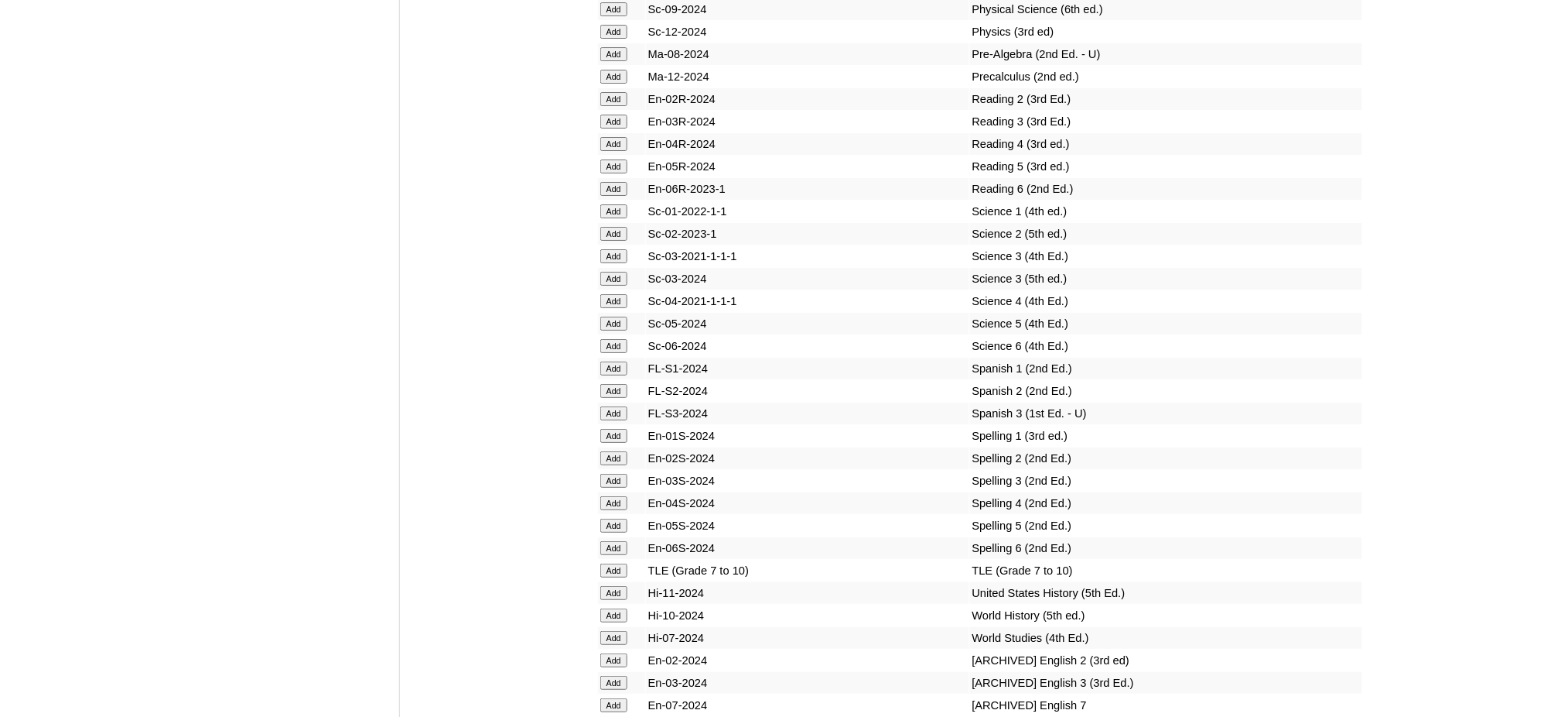
click at [613, 609] on input "Add" at bounding box center [614, 615] width 27 height 14
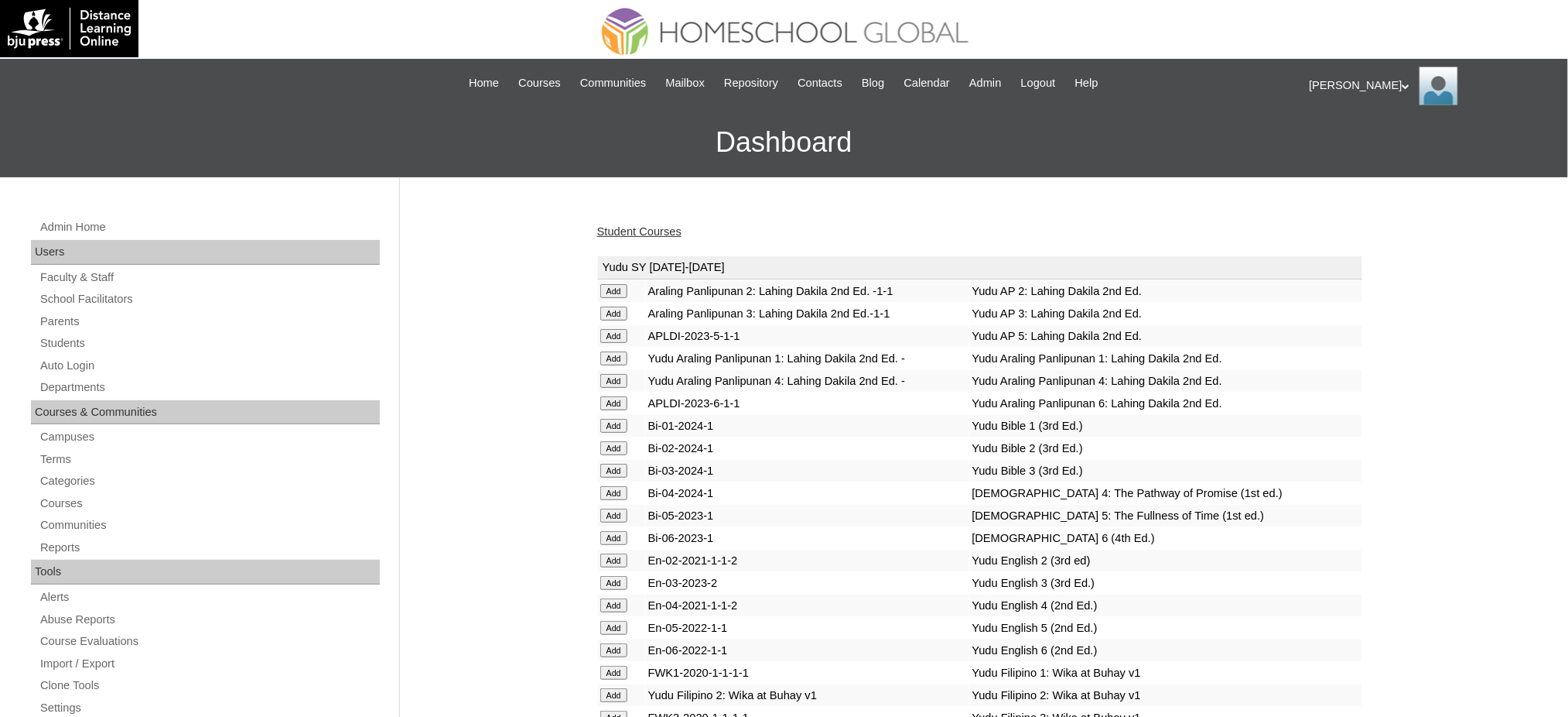
click at [663, 231] on link "Student Courses" at bounding box center [639, 231] width 84 height 13
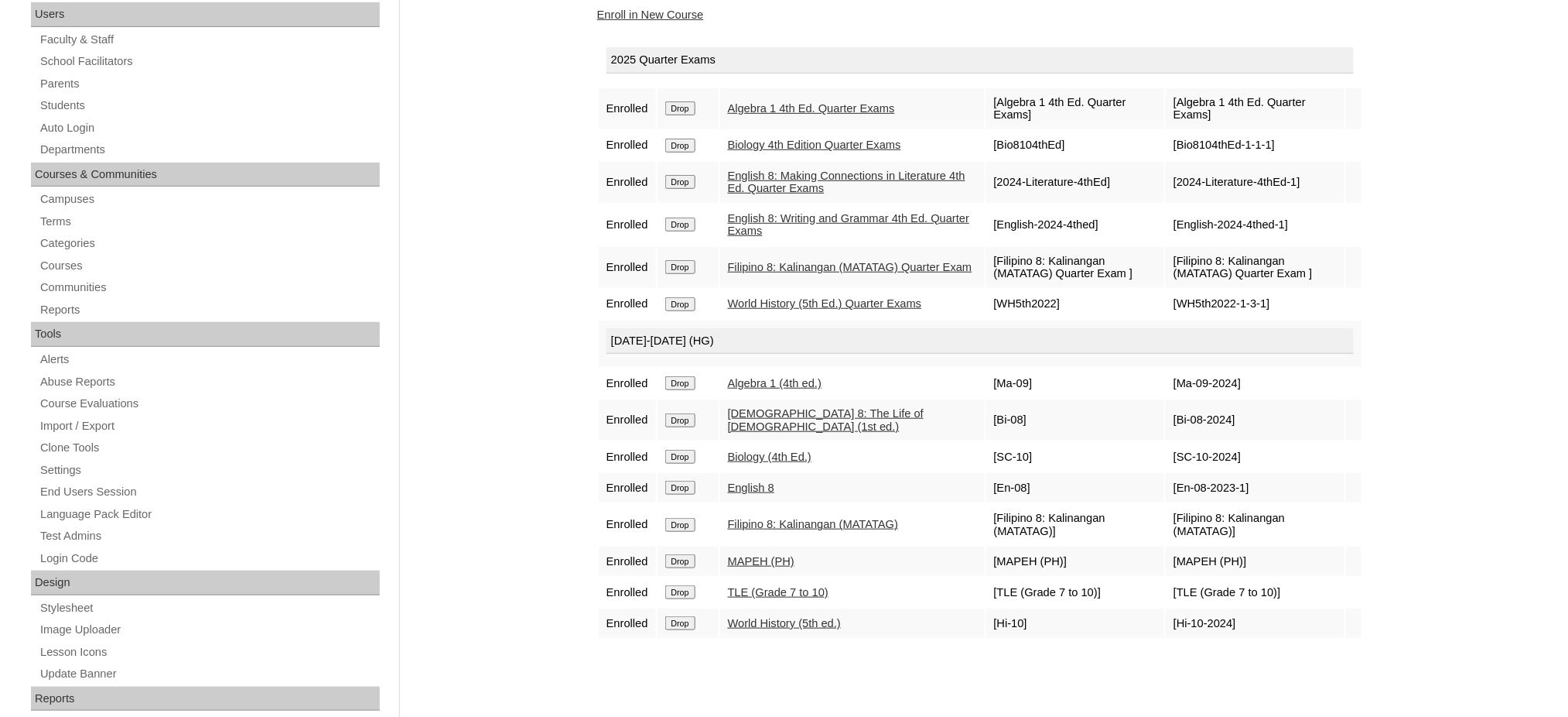
scroll to position [103, 0]
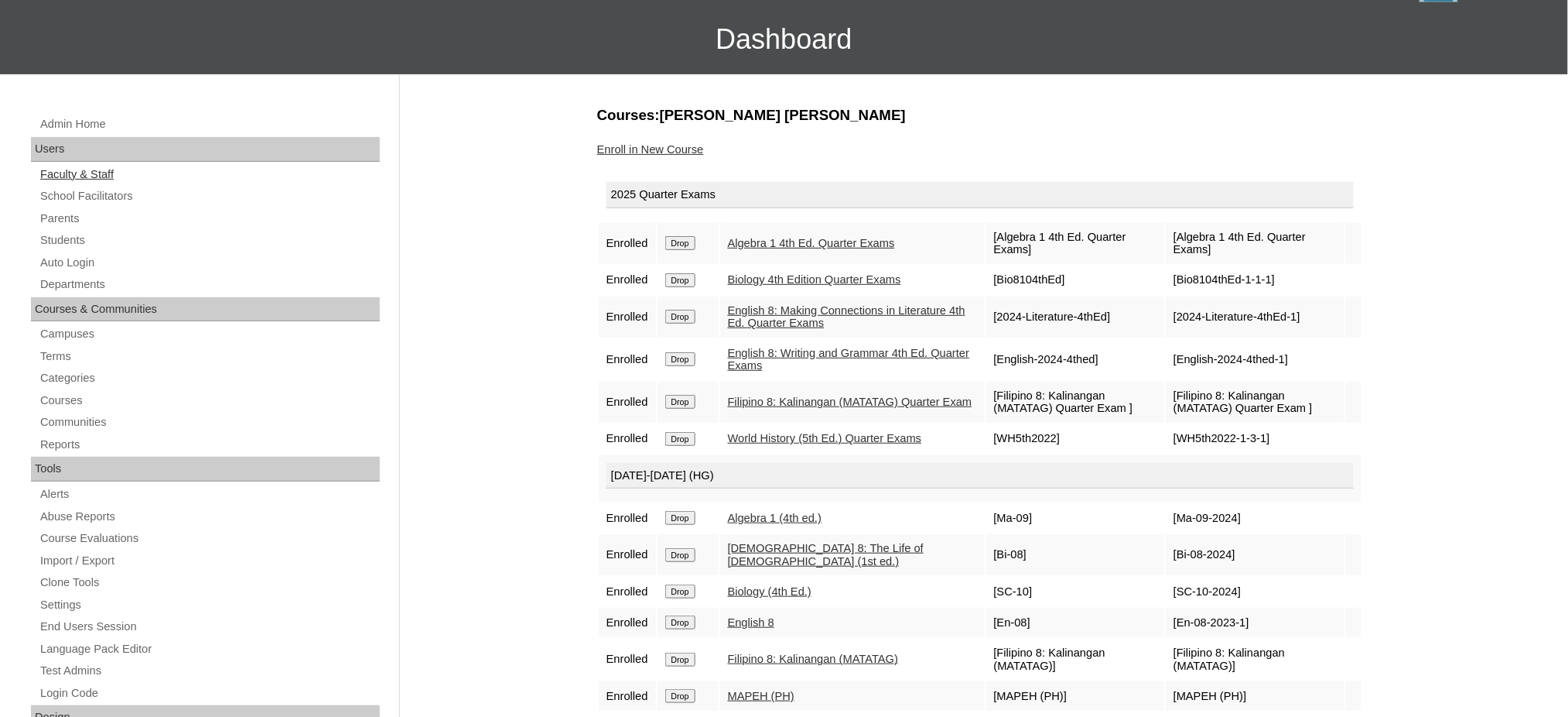
drag, startPoint x: 45, startPoint y: 264, endPoint x: 176, endPoint y: 172, distance: 160.1
click at [45, 264] on link "Auto Login" at bounding box center [209, 262] width 341 height 19
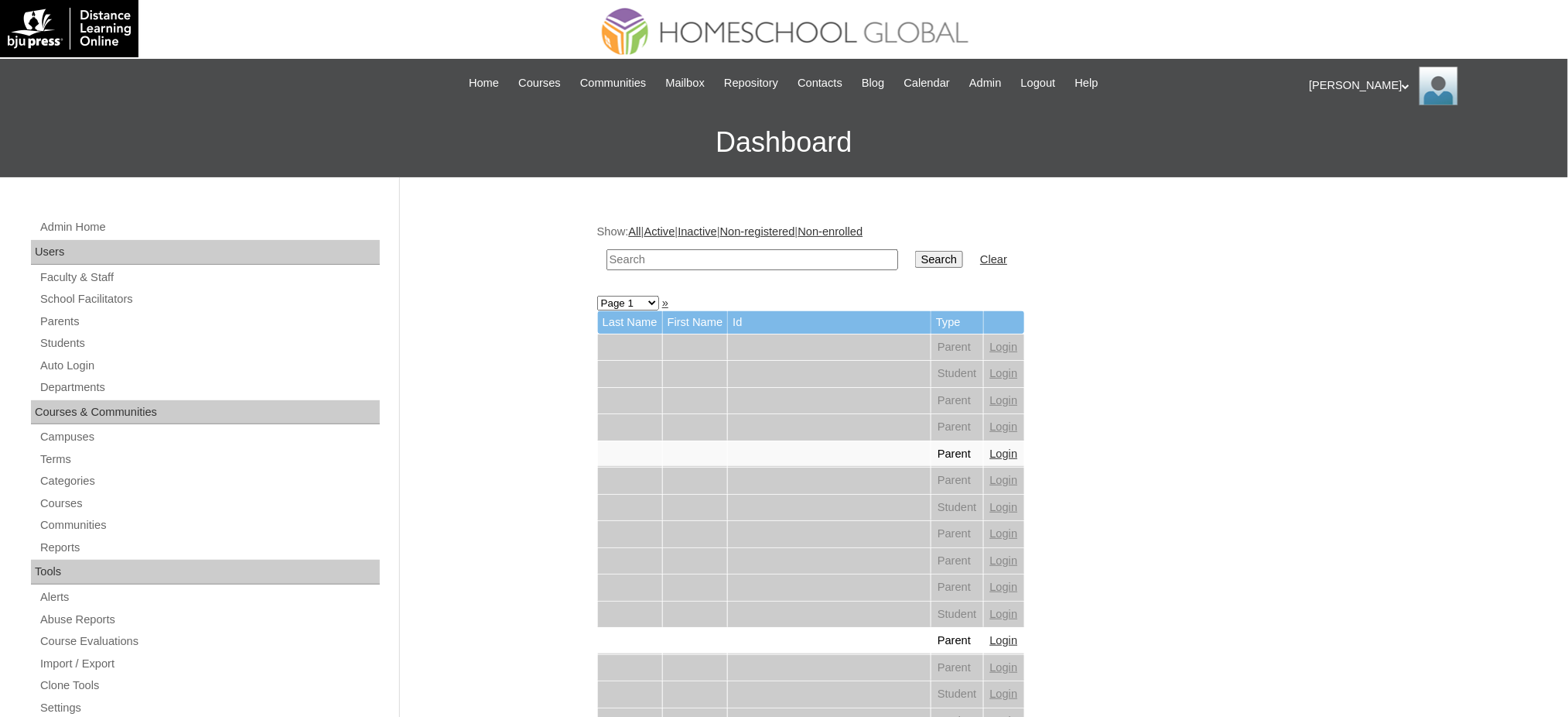
click at [783, 261] on input "text" at bounding box center [752, 259] width 292 height 21
paste input "ANTIPATIA"
type input "ANTIPATIA"
click at [915, 256] on input "Search" at bounding box center [939, 259] width 48 height 17
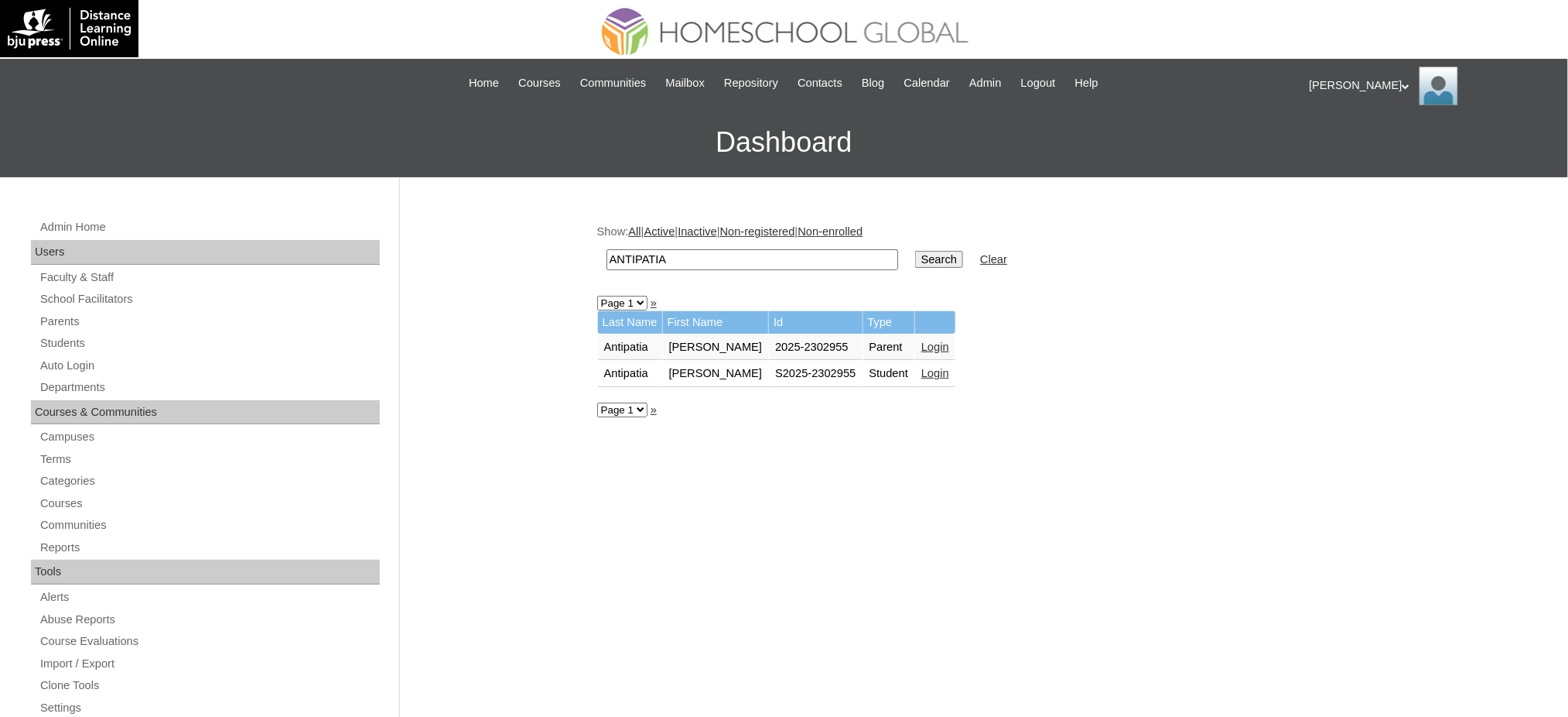
click at [663, 254] on input "ANTIPATIA" at bounding box center [752, 259] width 292 height 21
paste input "[PERSON_NAME]"
type input "[PERSON_NAME]"
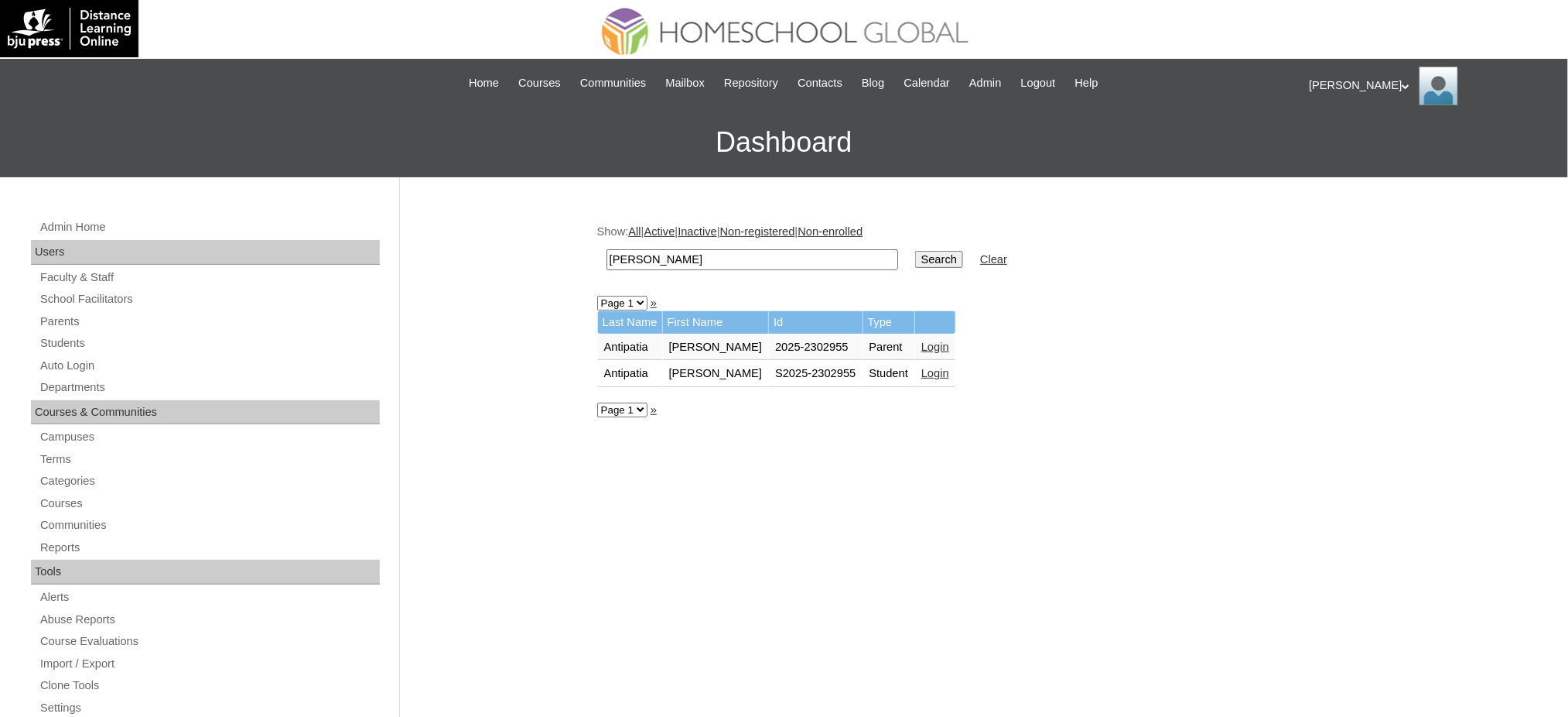
click at [915, 251] on input "Search" at bounding box center [939, 259] width 48 height 17
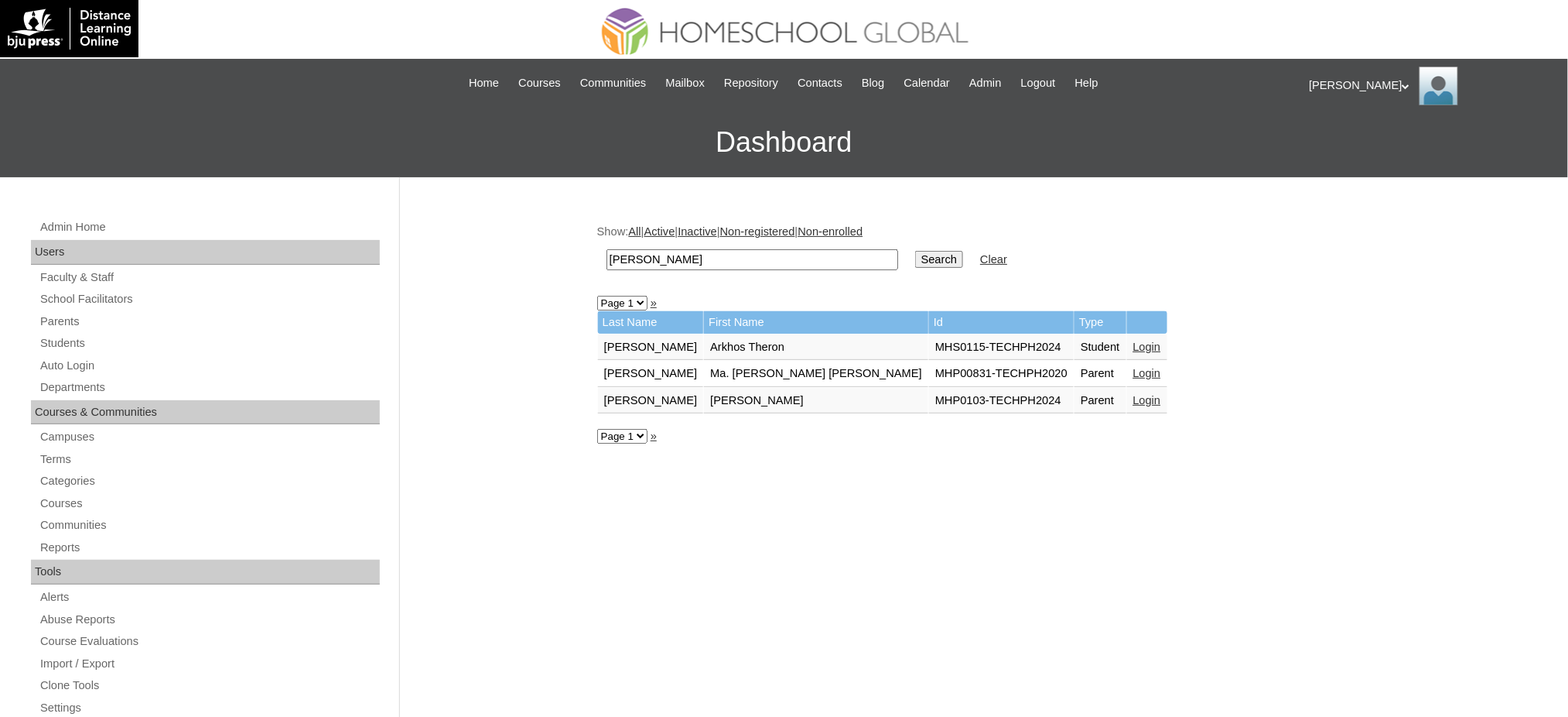
drag, startPoint x: 993, startPoint y: 340, endPoint x: 985, endPoint y: 339, distance: 8.1
click at [1134, 340] on link "Login" at bounding box center [1147, 347] width 28 height 13
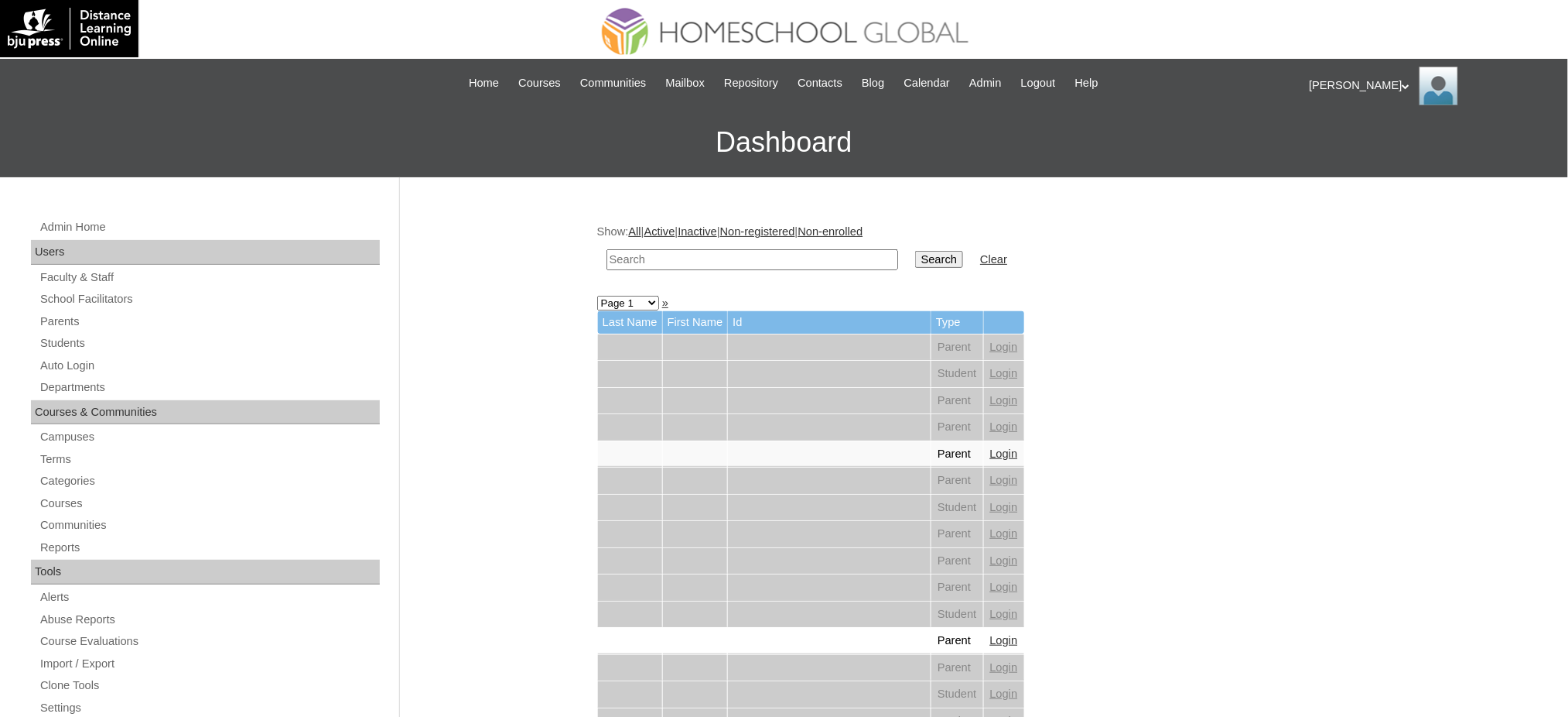
click at [712, 252] on input "text" at bounding box center [752, 259] width 292 height 21
paste input "[PERSON_NAME]"
type input "[PERSON_NAME]"
click at [915, 254] on input "Search" at bounding box center [939, 259] width 48 height 17
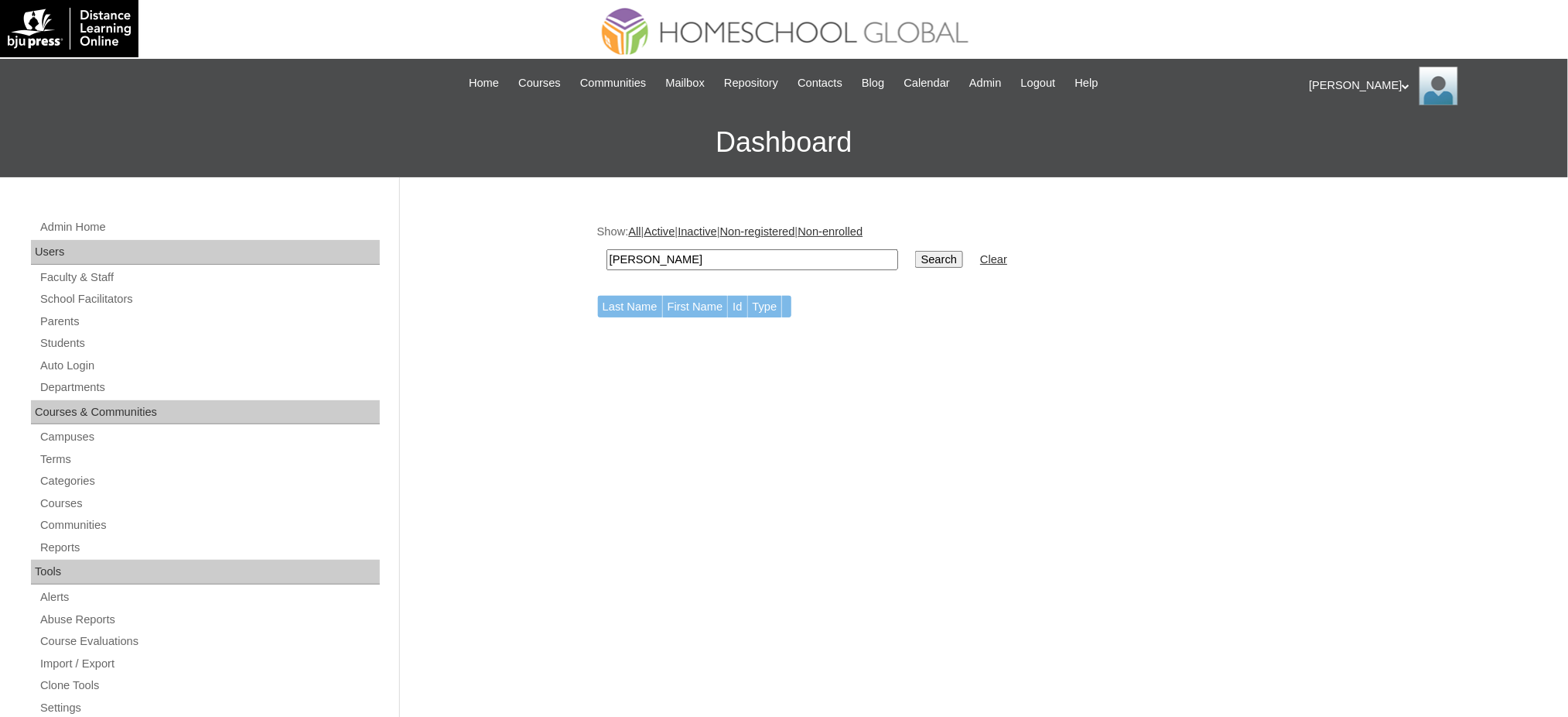
click at [725, 257] on input "[PERSON_NAME]" at bounding box center [752, 259] width 292 height 21
click at [68, 368] on link "Auto Login" at bounding box center [209, 365] width 341 height 19
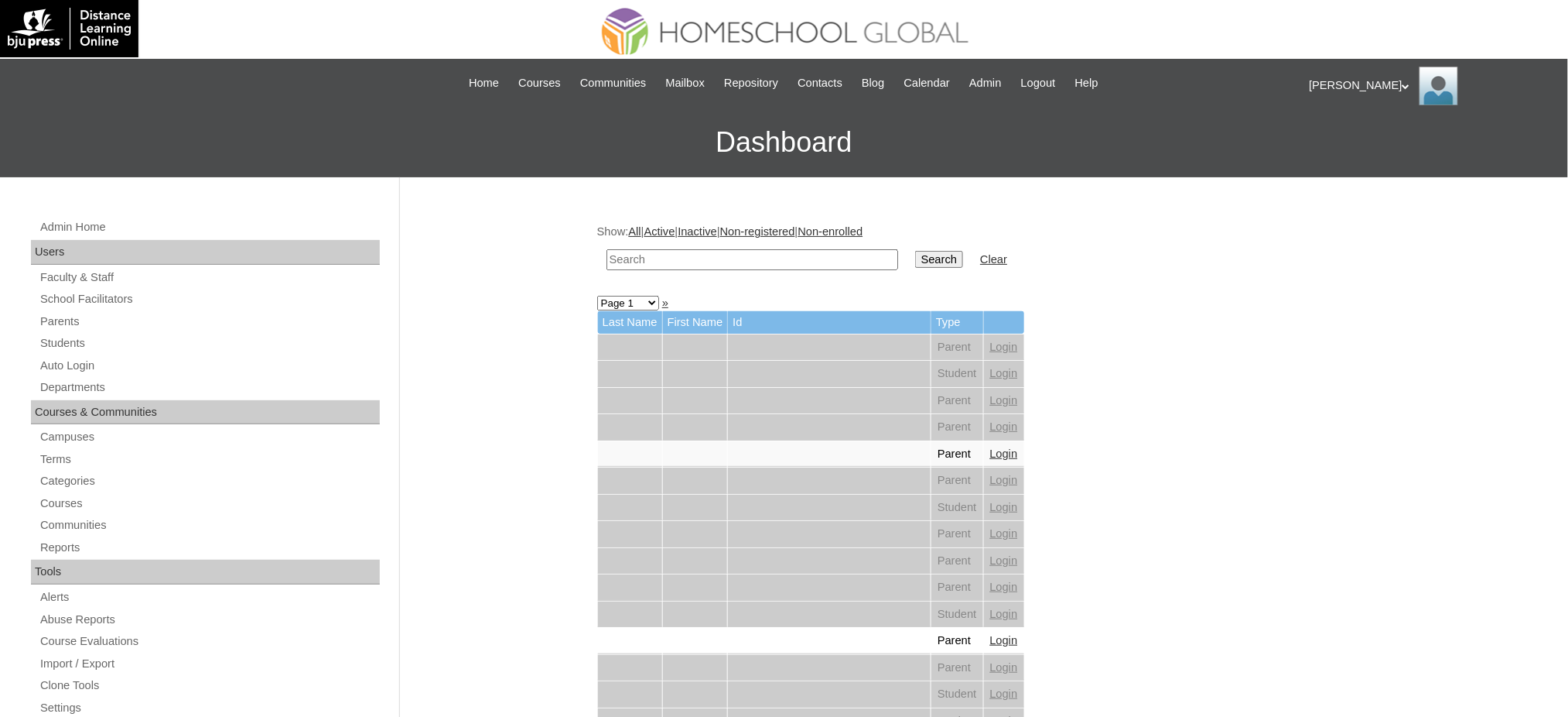
drag, startPoint x: 0, startPoint y: 0, endPoint x: 648, endPoint y: 257, distance: 697.1
click at [648, 257] on input "text" at bounding box center [752, 259] width 292 height 21
paste input "[PERSON_NAME]"
type input "[PERSON_NAME]"
click at [915, 252] on input "Search" at bounding box center [939, 259] width 48 height 17
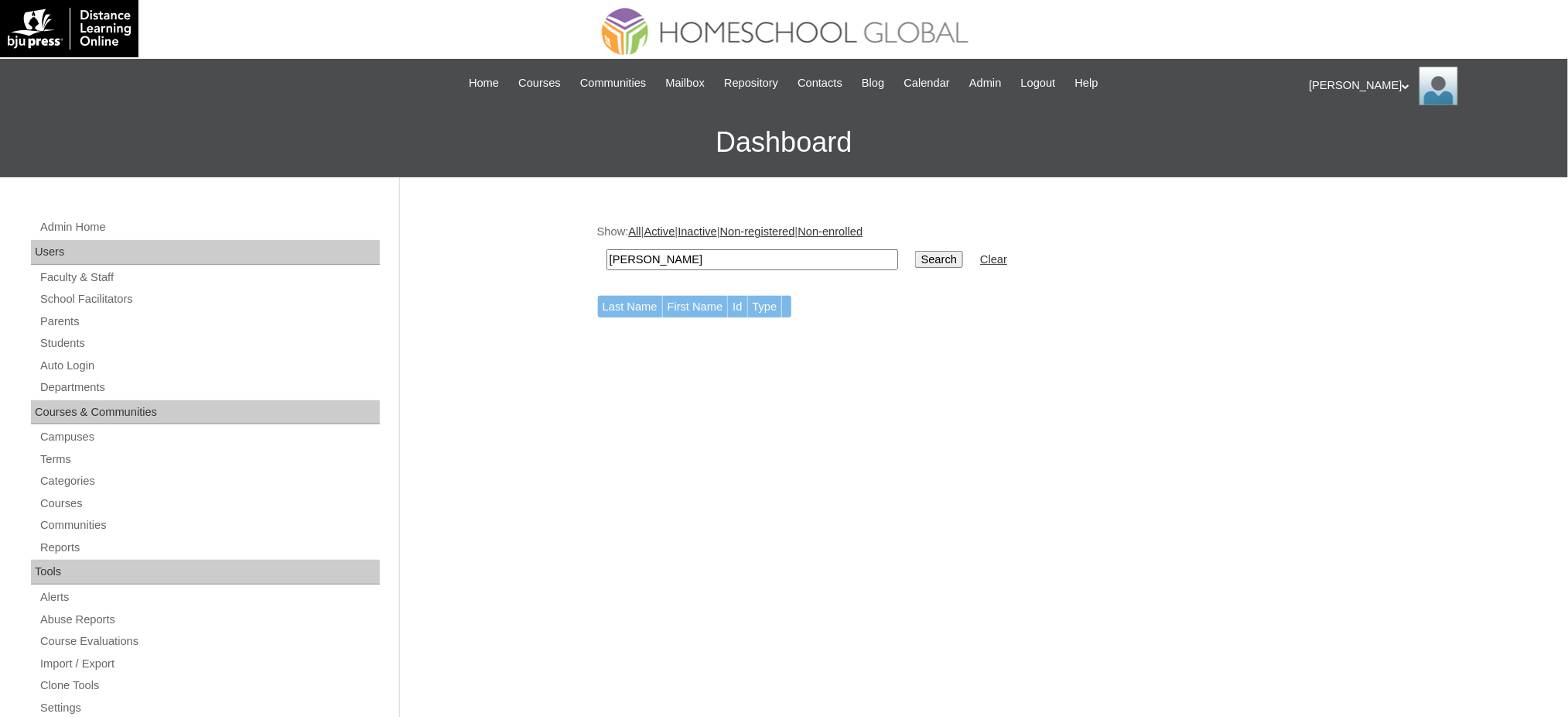
click at [689, 249] on input "[PERSON_NAME]" at bounding box center [752, 259] width 292 height 21
click at [690, 249] on input "[PERSON_NAME]" at bounding box center [752, 259] width 292 height 21
click at [690, 249] on input "Inigo Matthew" at bounding box center [752, 259] width 292 height 21
paste input "[EMAIL_ADDRESS][DOMAIN_NAME]"
type input "[EMAIL_ADDRESS][DOMAIN_NAME]"
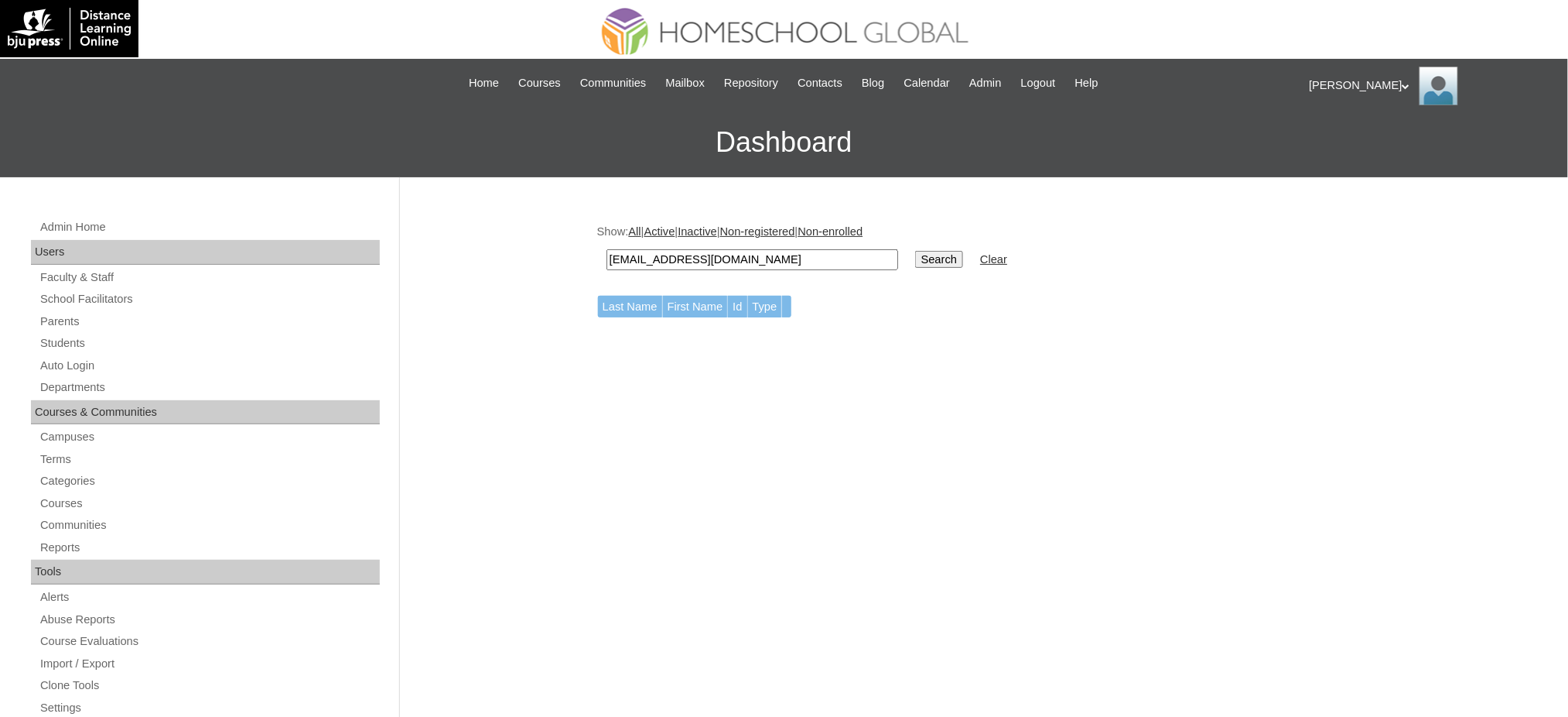
click at [915, 251] on input "Search" at bounding box center [939, 259] width 48 height 17
click at [649, 252] on input "[EMAIL_ADDRESS][DOMAIN_NAME]" at bounding box center [752, 259] width 292 height 21
click at [648, 252] on input "inigomatthewcruz@gmail.com" at bounding box center [752, 259] width 292 height 21
paste input "[PERSON_NAME]"
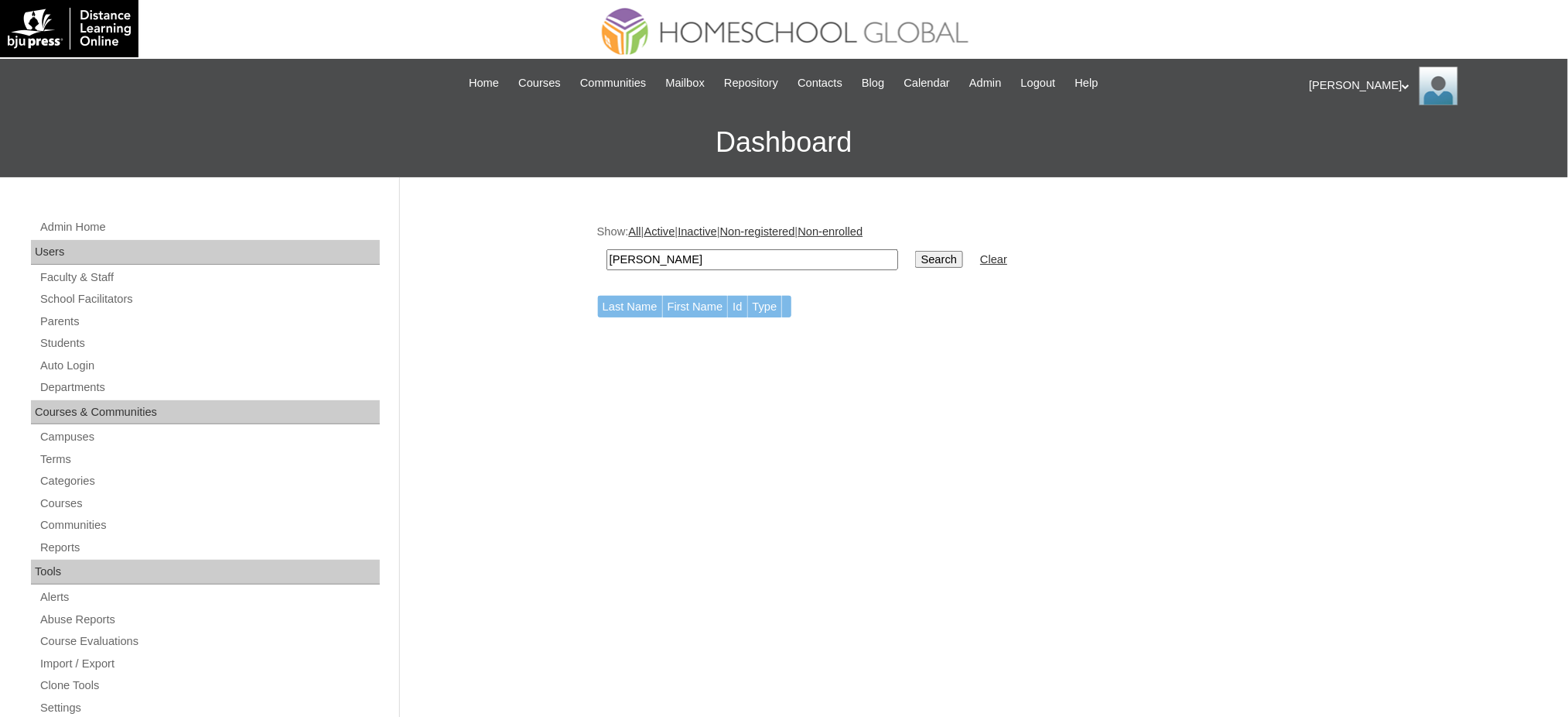
type input "[PERSON_NAME]"
click at [915, 251] on input "Search" at bounding box center [939, 259] width 48 height 17
click at [60, 359] on link "Auto Login" at bounding box center [209, 365] width 341 height 19
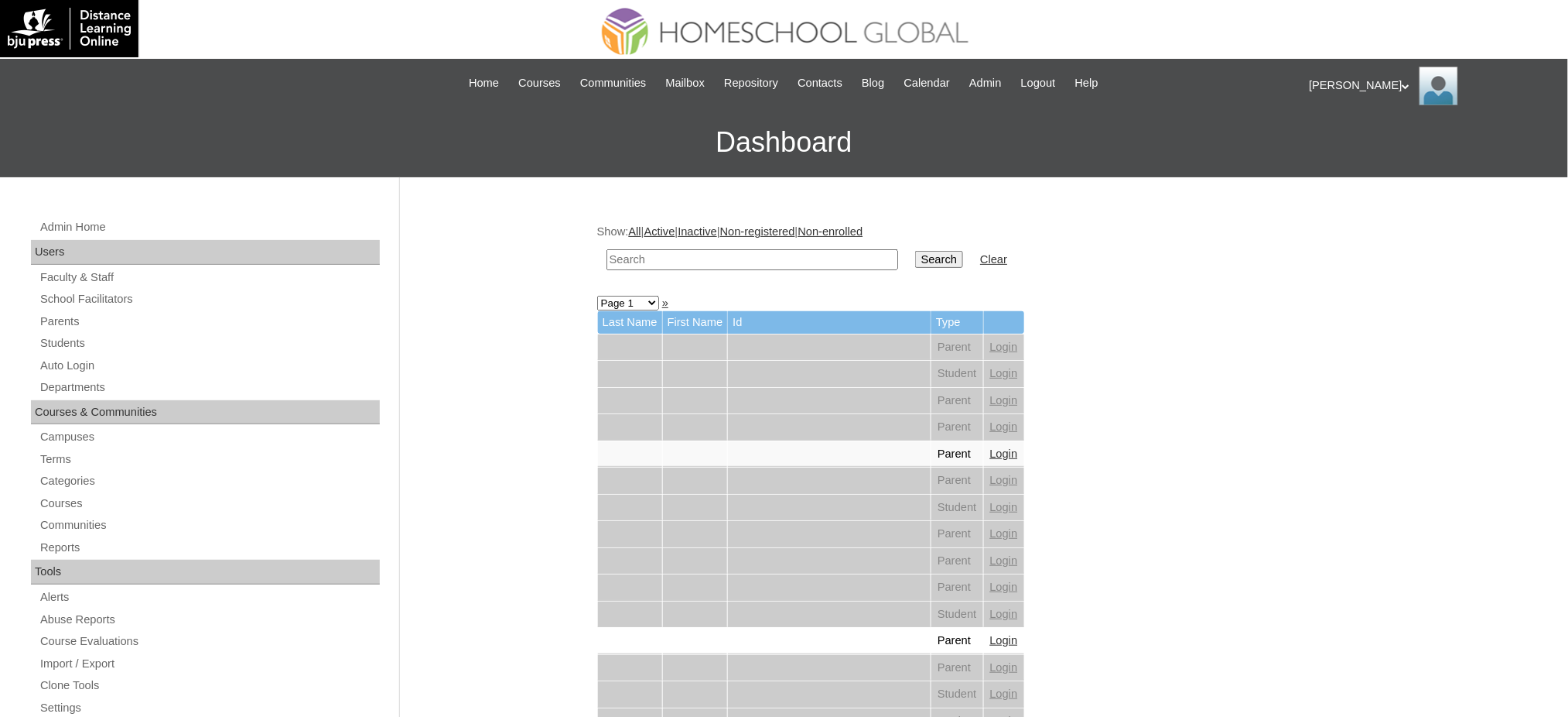
click at [745, 259] on input "text" at bounding box center [752, 259] width 292 height 21
paste input "Zandrei Won"
type input "Zandrei"
click at [915, 251] on input "Search" at bounding box center [939, 259] width 48 height 17
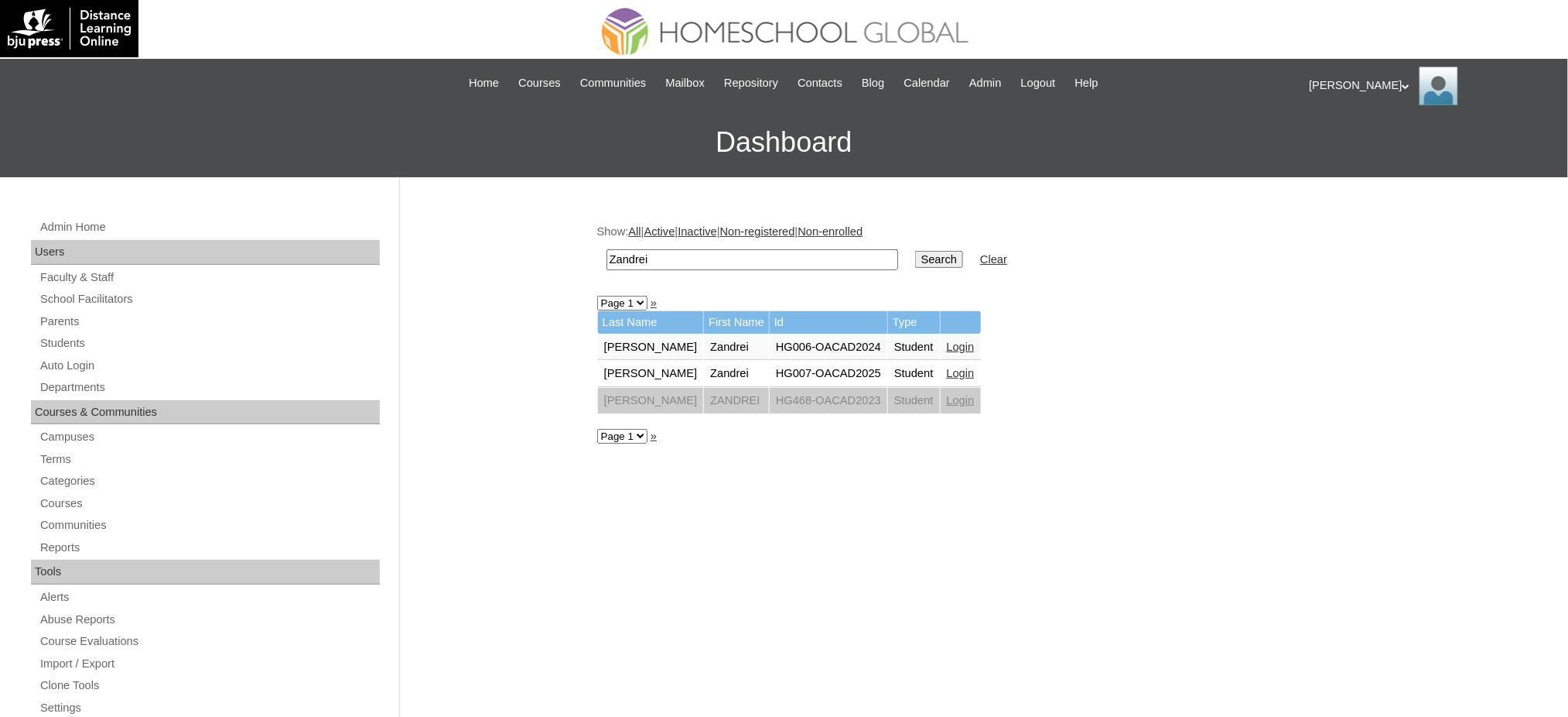
click at [747, 261] on input "Zandrei" at bounding box center [752, 259] width 292 height 21
paste input "[PERSON_NAME]"
type input "[PERSON_NAME]"
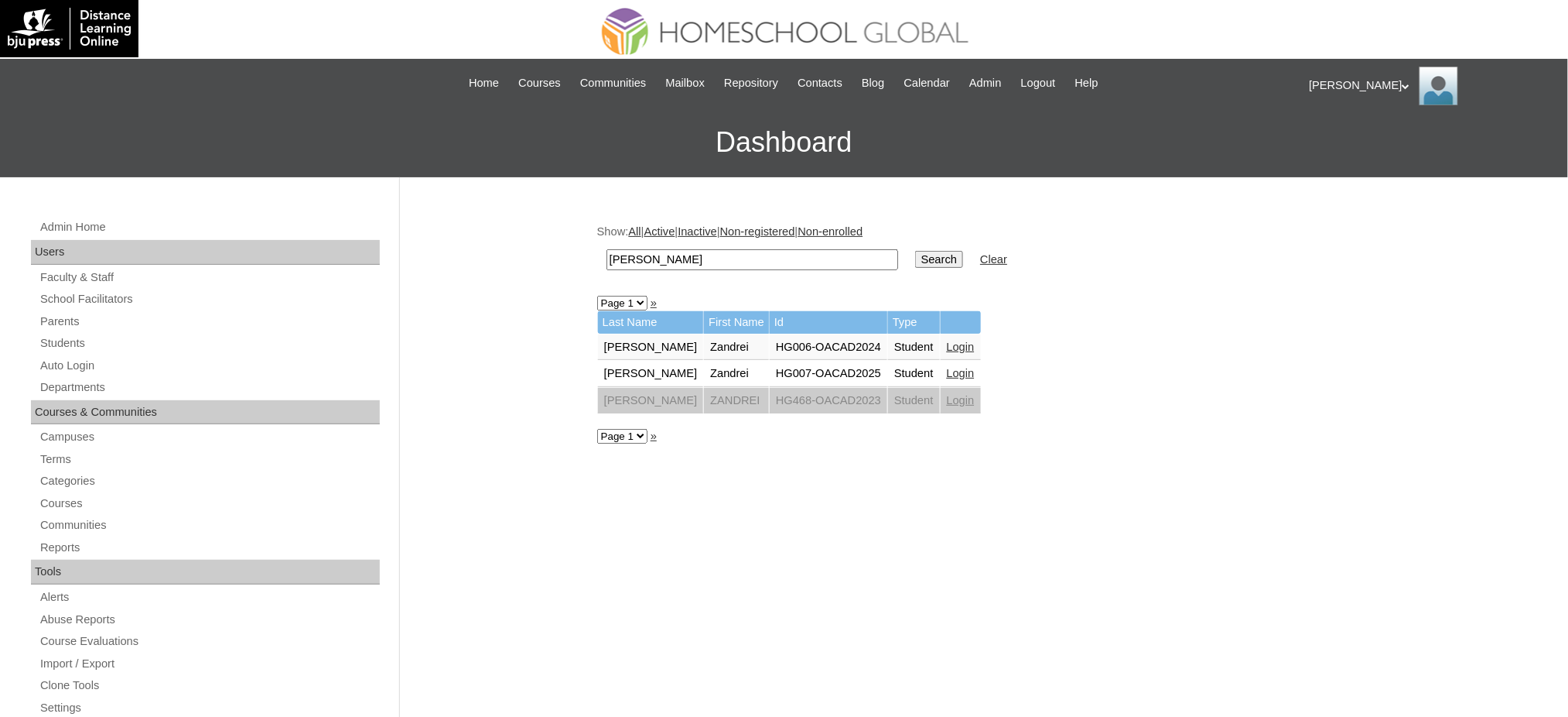
click at [915, 256] on input "Search" at bounding box center [939, 259] width 48 height 17
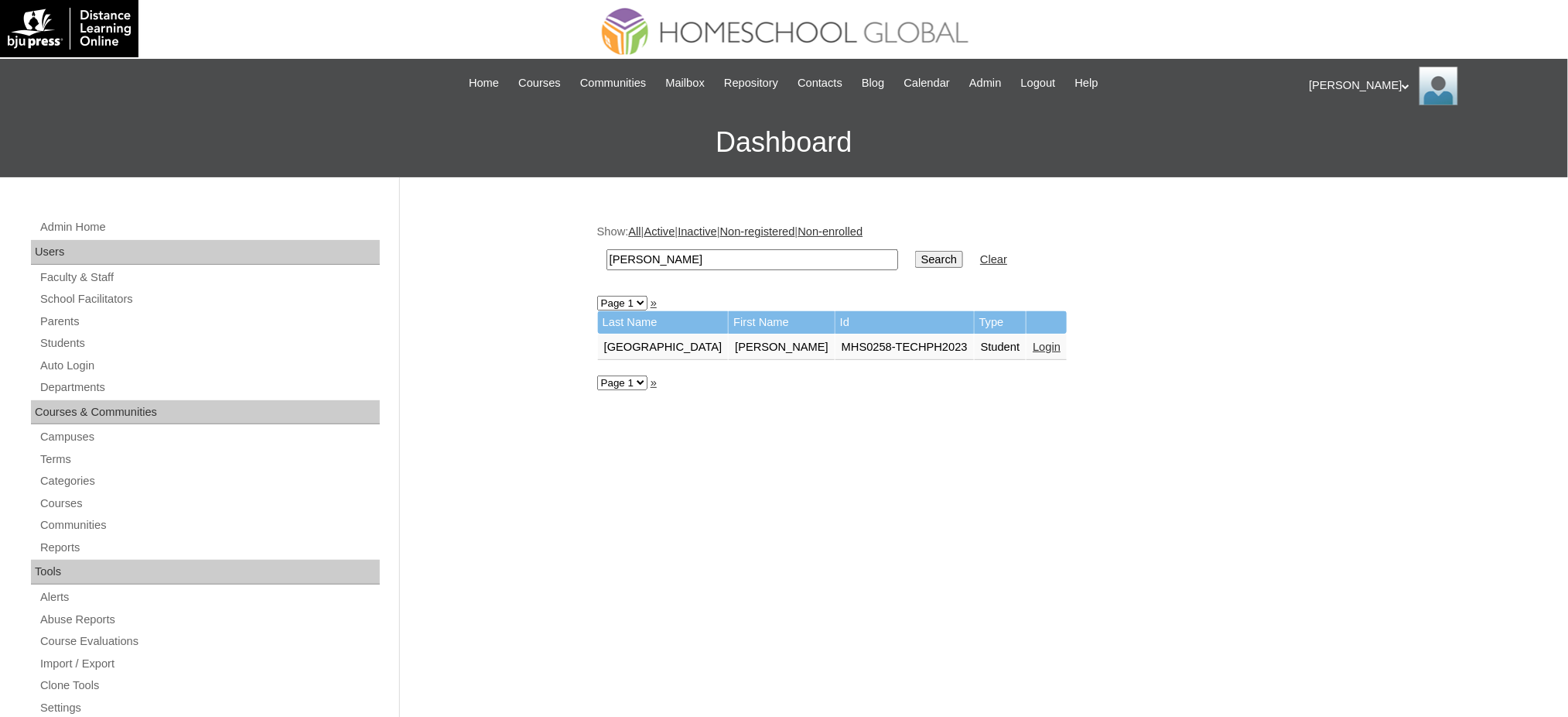
click at [1033, 340] on link "Login" at bounding box center [1046, 347] width 28 height 13
